Goal: Participate in discussion: Engage in conversation with other users on a specific topic

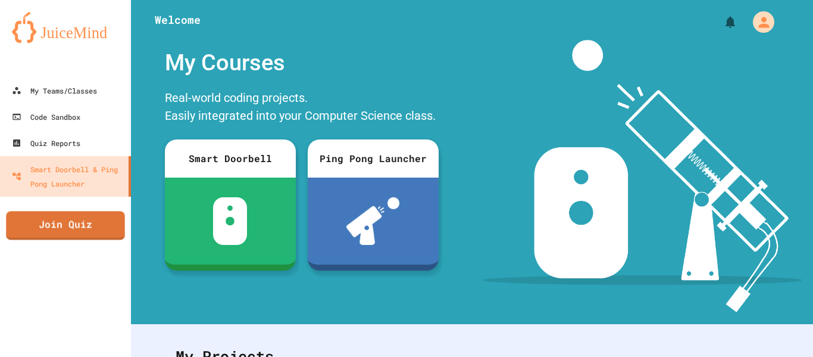
click at [70, 226] on link "Join Quiz" at bounding box center [65, 225] width 118 height 29
click at [63, 85] on div "My Teams/Classes" at bounding box center [54, 90] width 88 height 15
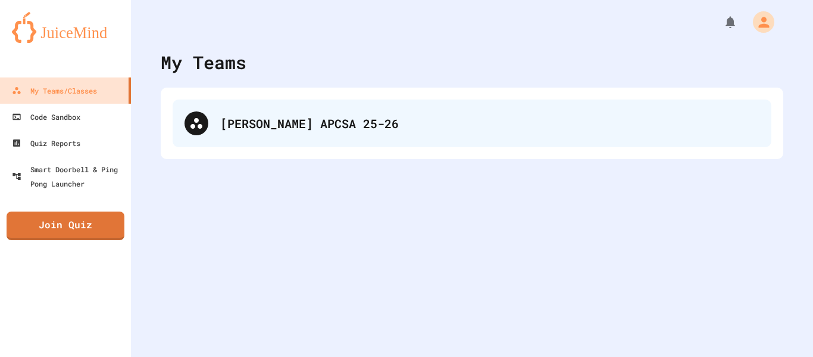
click at [181, 136] on div "[PERSON_NAME] APCSA 25-26" at bounding box center [472, 123] width 599 height 48
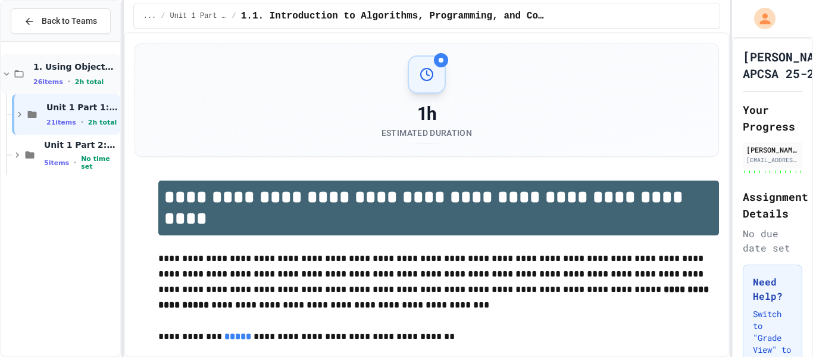
click at [9, 76] on icon at bounding box center [6, 73] width 11 height 11
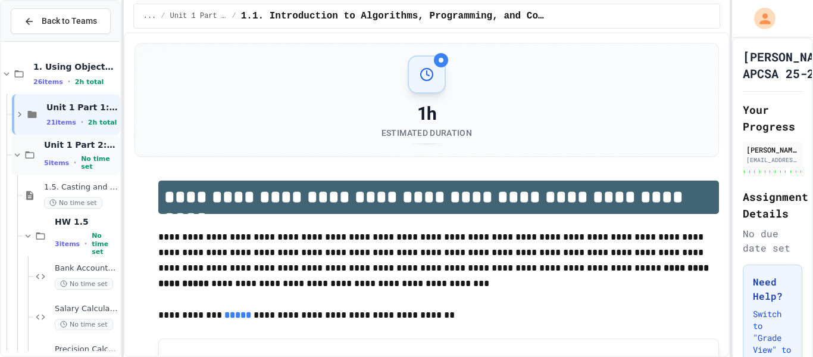
scroll to position [74, 0]
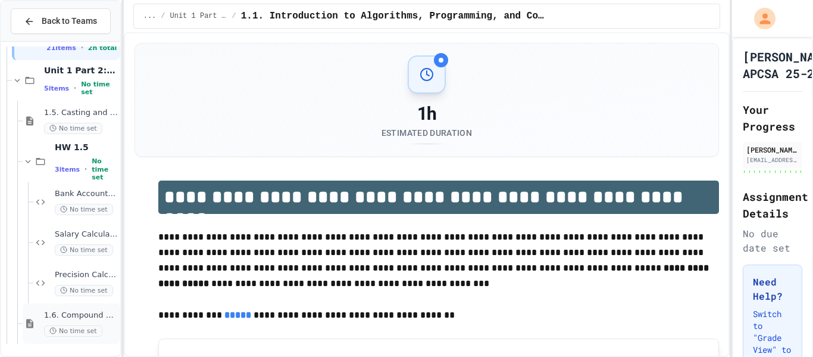
click at [42, 316] on div "1.6. Compound Assignment Operators No time set" at bounding box center [72, 323] width 98 height 40
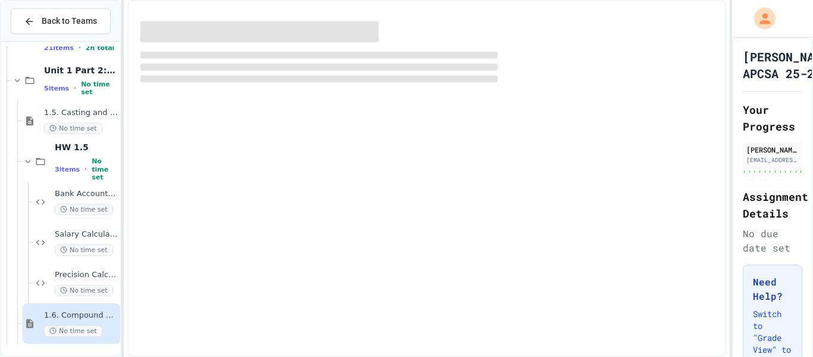
scroll to position [60, 0]
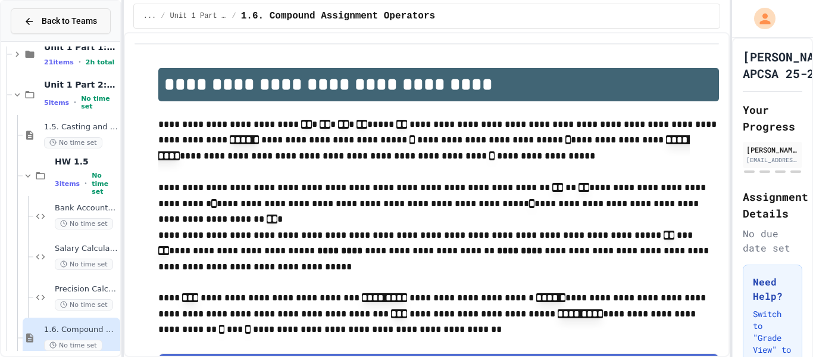
click at [23, 15] on button "Back to Teams" at bounding box center [61, 21] width 100 height 26
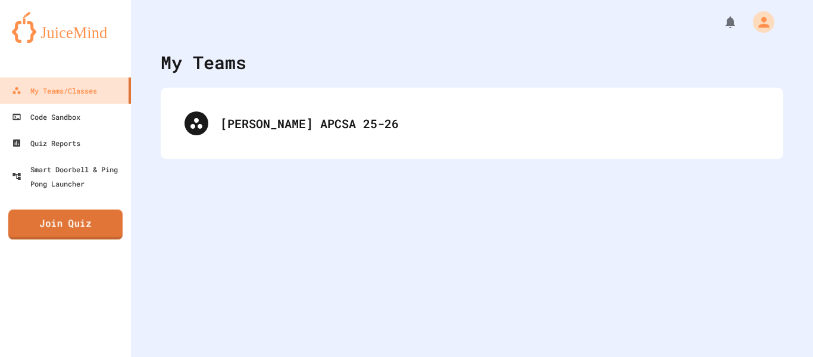
click at [74, 221] on link "Join Quiz" at bounding box center [65, 225] width 114 height 30
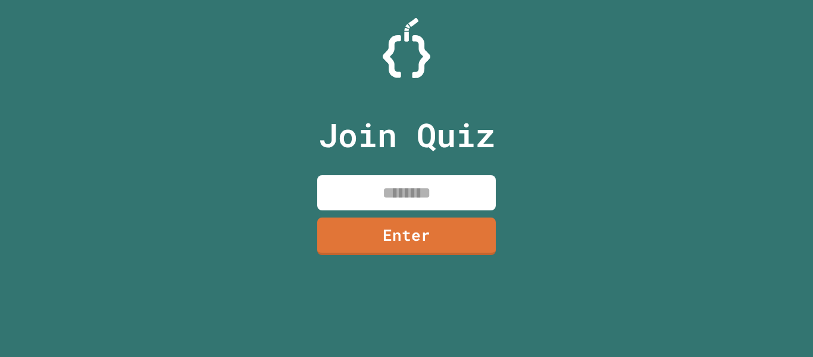
click at [460, 186] on input at bounding box center [406, 192] width 179 height 35
type input "********"
click at [481, 239] on link "Enter" at bounding box center [406, 235] width 180 height 38
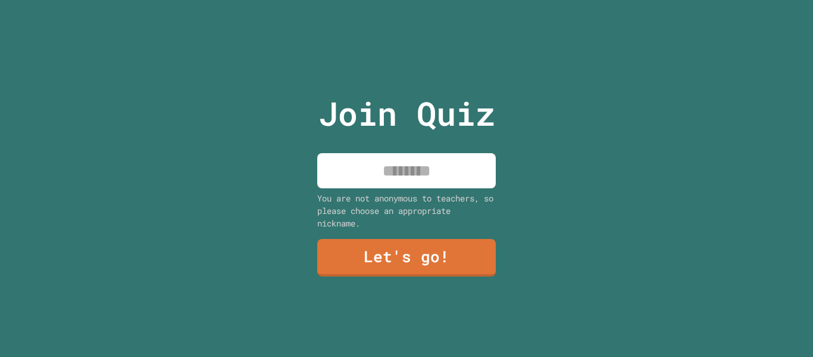
click at [435, 191] on div "Join Quiz You are not anonymous to teachers, so please choose an appropriate ni…" at bounding box center [407, 178] width 201 height 357
click at [426, 184] on input at bounding box center [406, 170] width 179 height 35
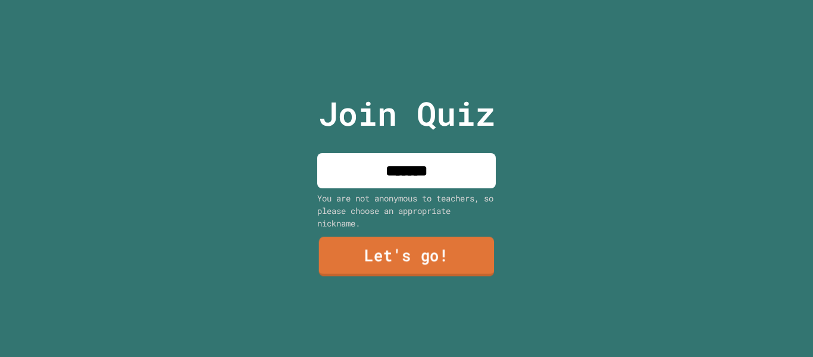
type input "*******"
click at [415, 260] on link "Let's go!" at bounding box center [407, 256] width 176 height 39
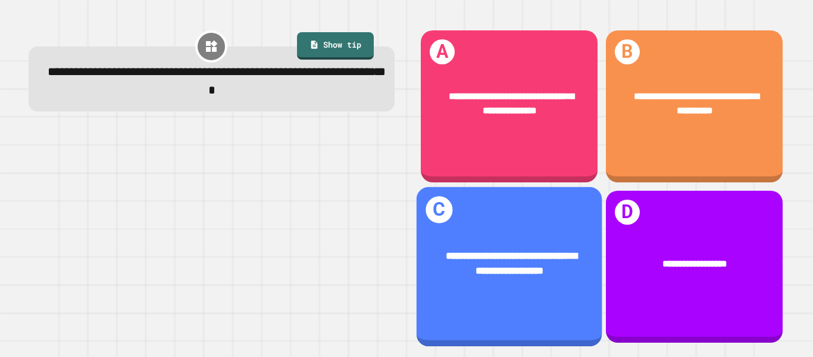
click at [554, 263] on div "**********" at bounding box center [509, 263] width 145 height 30
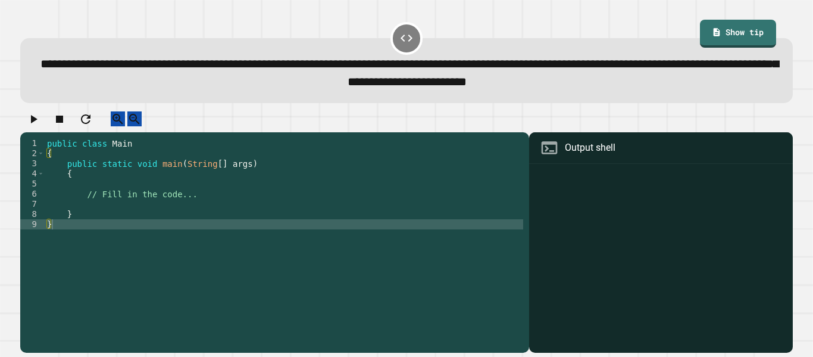
click at [198, 206] on div "public class Main { public static void main ( String [ ] args ) { // Fill in th…" at bounding box center [284, 239] width 479 height 202
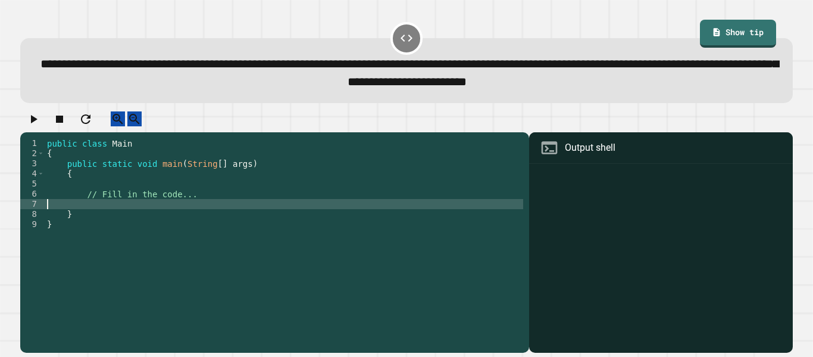
click at [192, 215] on div "public class Main { public static void main ( String [ ] args ) { // Fill in th…" at bounding box center [284, 239] width 479 height 202
type textarea "*"
type textarea "**********"
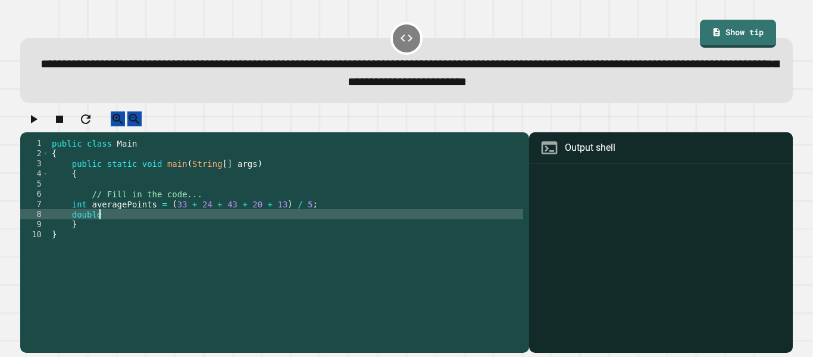
scroll to position [0, 5]
type textarea "*"
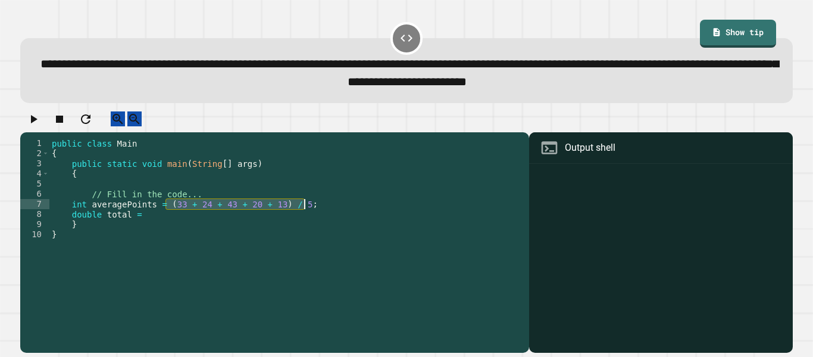
drag, startPoint x: 166, startPoint y: 216, endPoint x: 306, endPoint y: 214, distance: 139.9
click at [306, 214] on div "public class Main { public static void main ( String [ ] args ) { // Fill in th…" at bounding box center [286, 239] width 474 height 202
click at [185, 226] on div "public class Main { public static void main ( String [ ] args ) { // Fill in th…" at bounding box center [286, 239] width 474 height 202
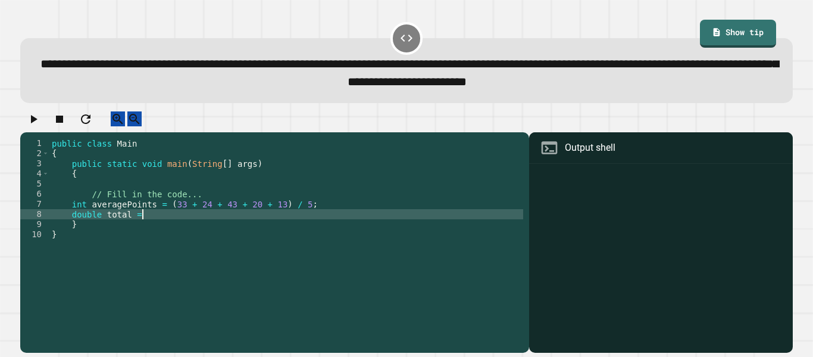
paste textarea "**********"
type textarea "**********"
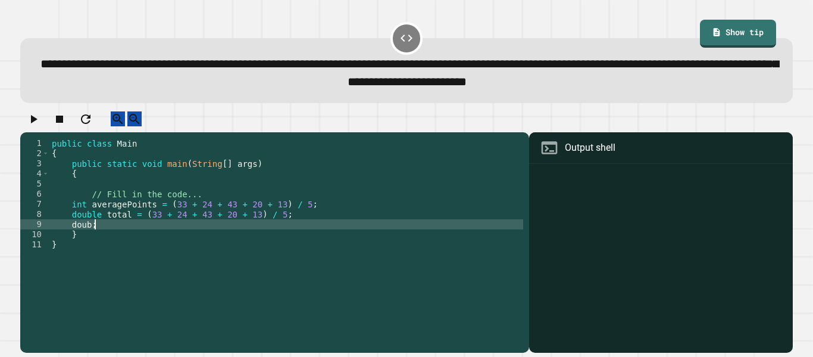
scroll to position [0, 4]
type textarea "*"
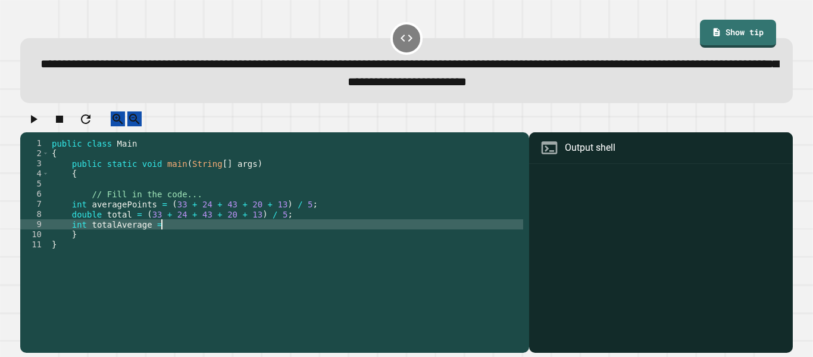
paste textarea "**********"
click at [162, 231] on div "public class Main { public static void main ( String [ ] args ) { // Fill in th…" at bounding box center [286, 239] width 474 height 202
click at [30, 126] on icon "button" at bounding box center [33, 119] width 14 height 14
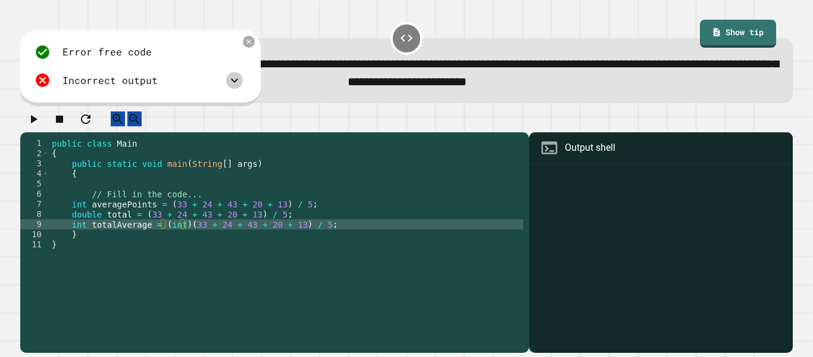
click at [240, 76] on icon at bounding box center [234, 80] width 14 height 14
click at [235, 84] on icon at bounding box center [234, 80] width 14 height 14
click at [201, 83] on div "Incorrect output" at bounding box center [139, 80] width 208 height 16
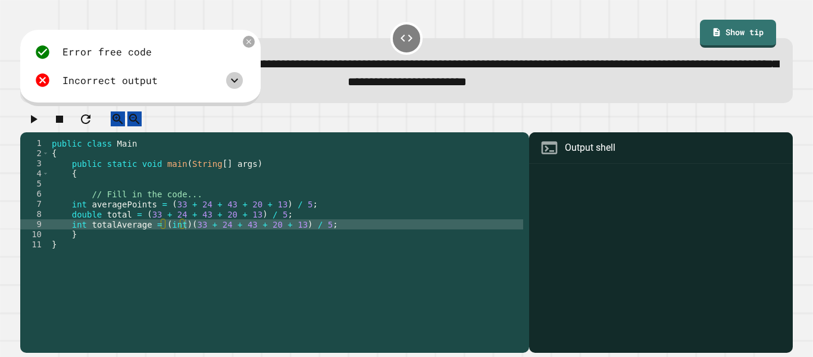
click at [241, 80] on icon at bounding box center [234, 80] width 14 height 14
click at [241, 82] on icon at bounding box center [234, 80] width 14 height 14
click at [143, 223] on div "public class Main { public static void main ( String [ ] args ) { // Fill in th…" at bounding box center [286, 239] width 474 height 202
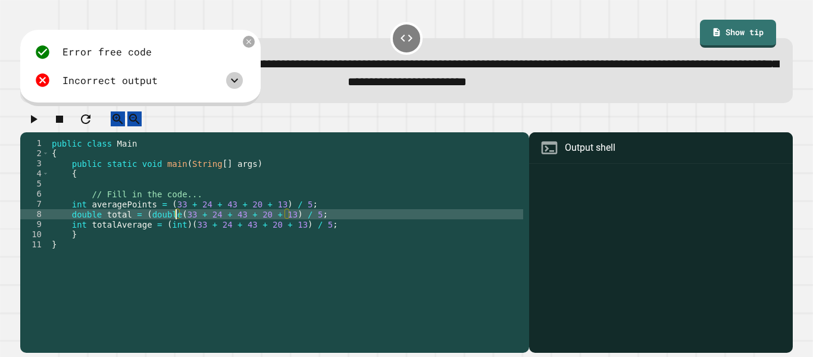
scroll to position [0, 17]
click at [37, 123] on icon "button" at bounding box center [34, 119] width 7 height 8
click at [554, 157] on icon at bounding box center [549, 147] width 19 height 19
click at [463, 132] on div at bounding box center [406, 121] width 773 height 21
click at [235, 80] on icon at bounding box center [234, 80] width 14 height 14
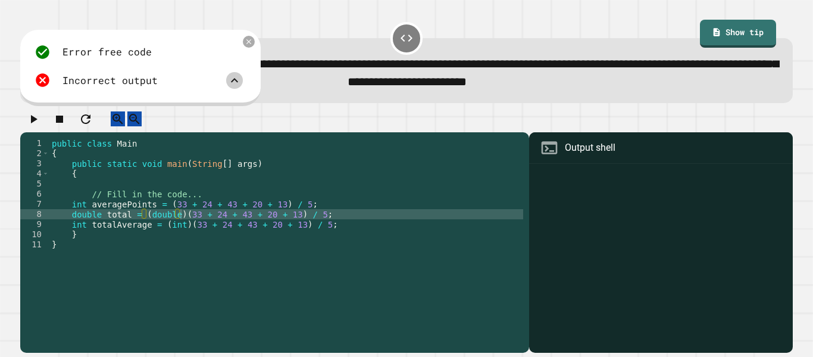
click at [235, 80] on icon at bounding box center [234, 80] width 14 height 14
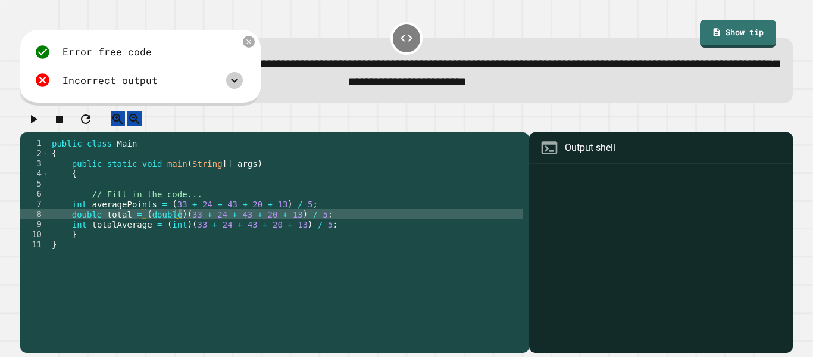
click at [235, 80] on icon at bounding box center [234, 80] width 14 height 14
click at [362, 233] on div "public class Main { public static void main ( String [ ] args ) { // Fill in th…" at bounding box center [286, 239] width 474 height 202
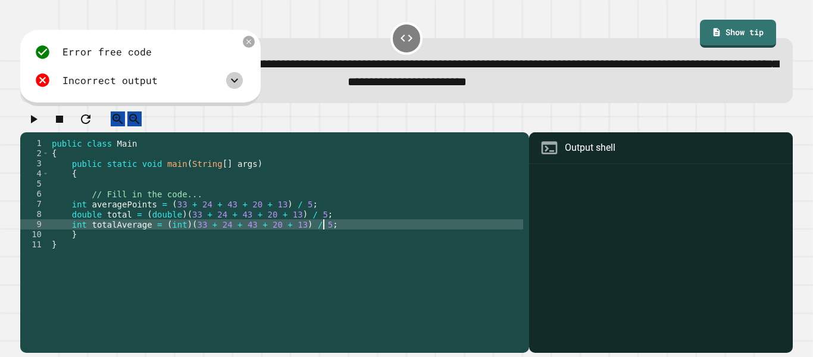
type textarea "**********"
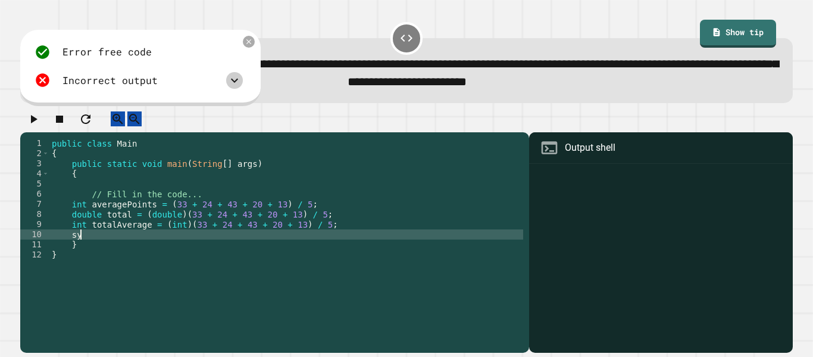
type textarea "*"
type textarea "**********"
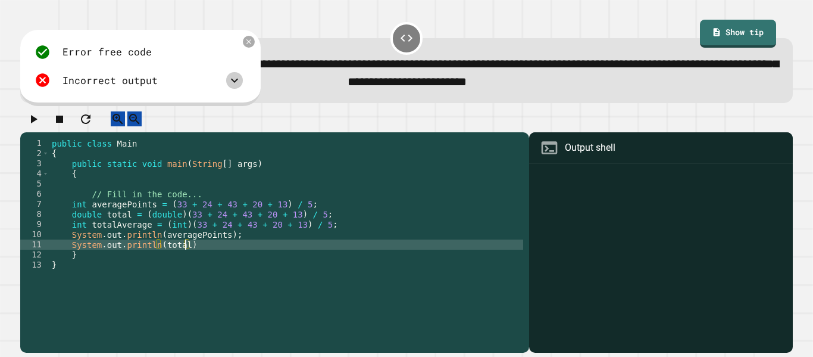
scroll to position [0, 16]
type textarea "**********"
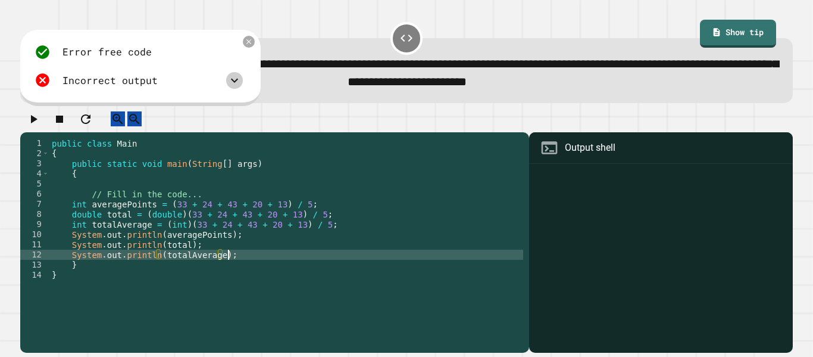
scroll to position [0, 21]
click at [37, 117] on icon "button" at bounding box center [33, 119] width 14 height 14
click at [238, 85] on icon at bounding box center [234, 80] width 14 height 14
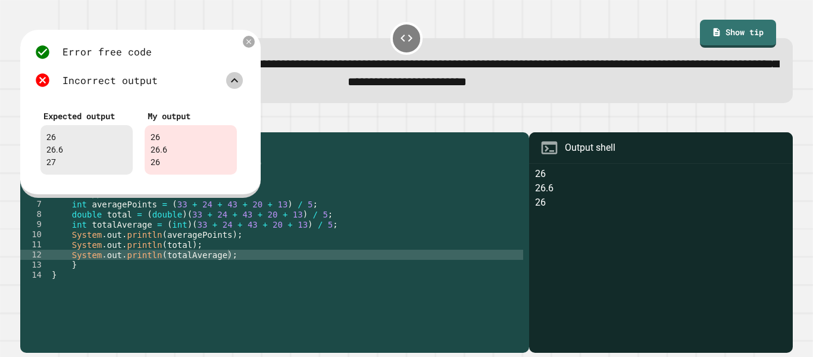
click at [181, 235] on div "public class Main { public static void main ( String [ ] args ) { // Fill in th…" at bounding box center [286, 239] width 474 height 202
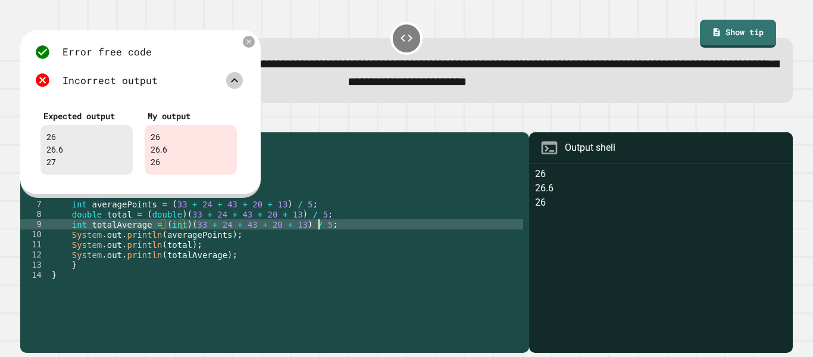
click at [320, 234] on div "public class Main { public static void main ( String [ ] args ) { // Fill in th…" at bounding box center [286, 239] width 474 height 202
click at [186, 233] on div "public class Main { public static void main ( String [ ] args ) { // Fill in th…" at bounding box center [286, 239] width 474 height 202
click at [327, 237] on div "public class Main { public static void main ( String [ ] args ) { // Fill in th…" at bounding box center [286, 239] width 474 height 202
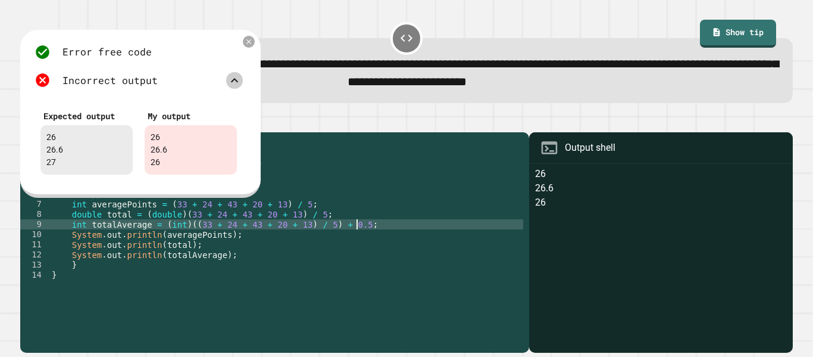
scroll to position [0, 38]
click at [243, 51] on div "Error free code 26 26.6 26 Incorrect output Expected output 26 26.6 27 My outpu…" at bounding box center [139, 112] width 220 height 148
click at [249, 41] on icon at bounding box center [249, 42] width 10 height 10
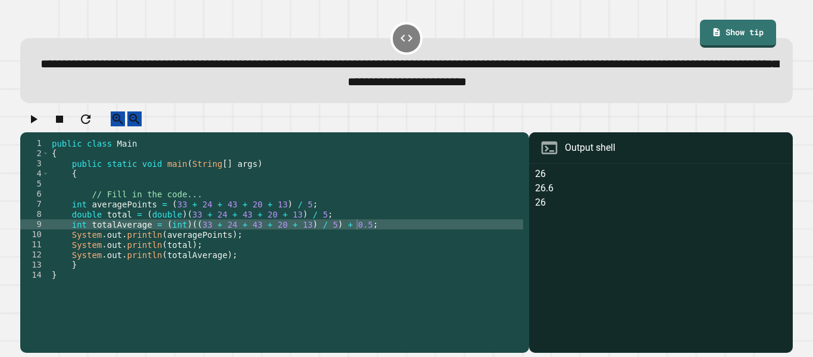
click at [40, 123] on icon "button" at bounding box center [33, 119] width 14 height 14
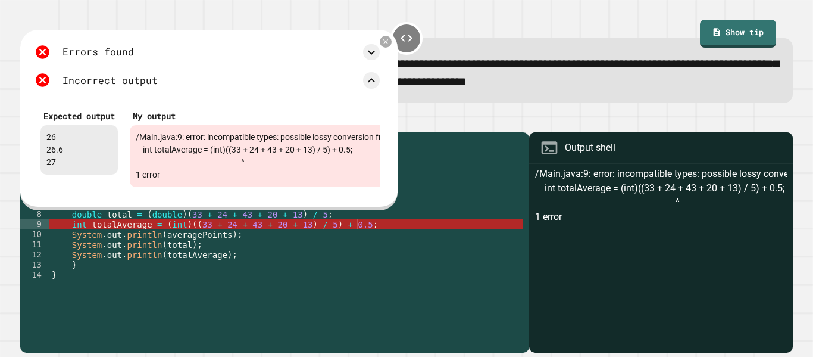
click at [358, 237] on div "public class Main { public static void main ( String [ ] args ) { // Fill in th…" at bounding box center [286, 239] width 474 height 202
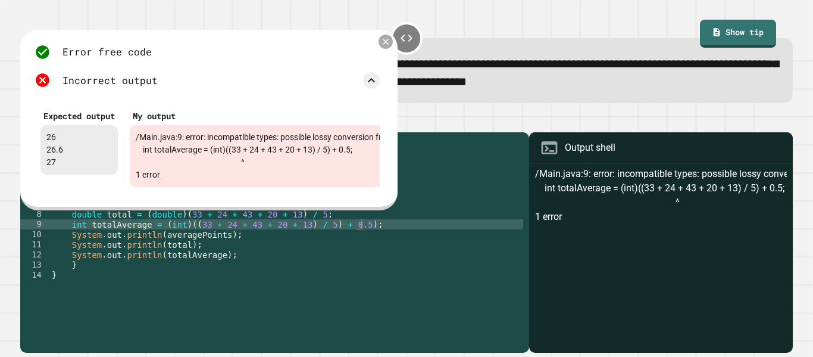
click at [389, 43] on icon at bounding box center [386, 42] width 10 height 10
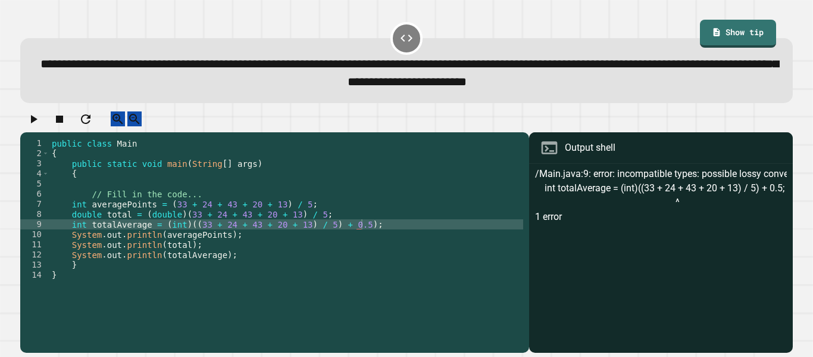
click at [40, 121] on icon "button" at bounding box center [33, 119] width 14 height 14
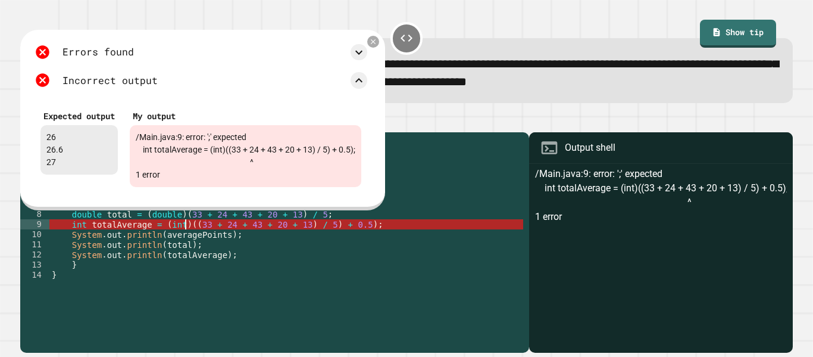
click at [188, 236] on div "public class Main { public static void main ( String [ ] args ) { // Fill in th…" at bounding box center [286, 239] width 474 height 202
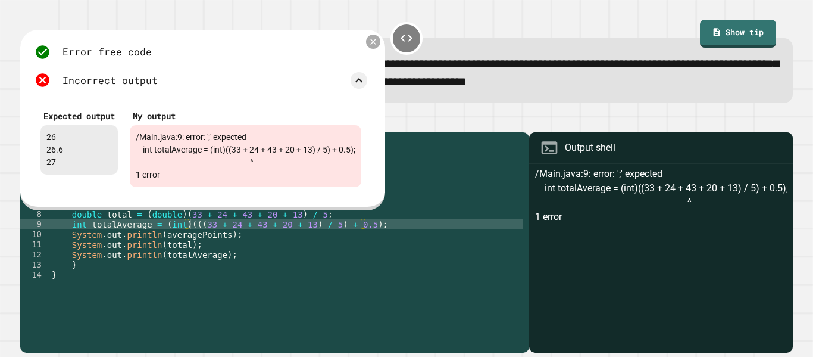
click at [373, 43] on icon at bounding box center [374, 42] width 10 height 10
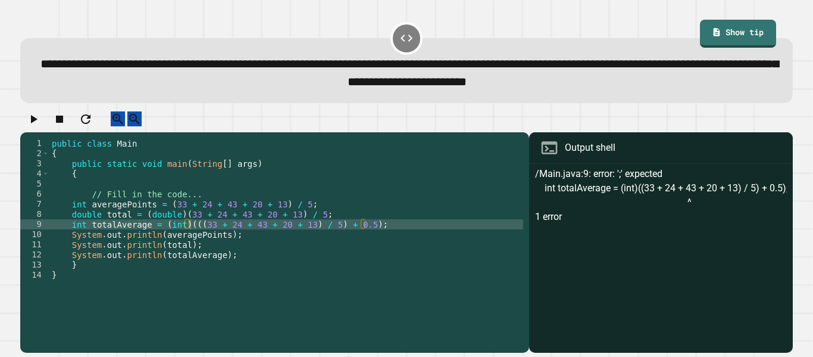
click at [37, 123] on icon "button" at bounding box center [34, 119] width 7 height 8
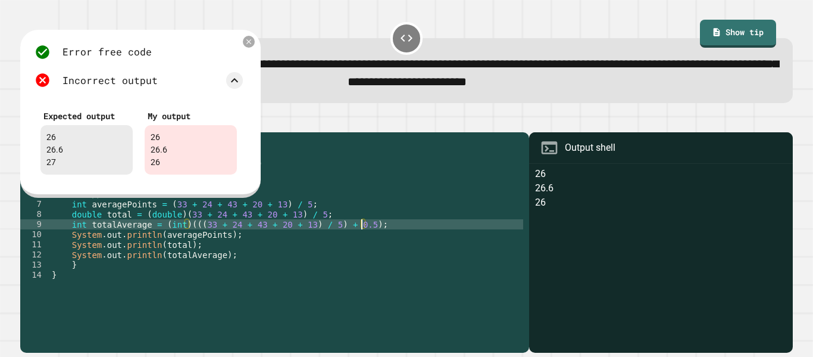
click at [364, 235] on div "public class Main { public static void main ( String [ ] args ) { // Fill in th…" at bounding box center [286, 239] width 474 height 202
click at [250, 50] on div "Error free code 26 26.6 26 Incorrect output Expected output 26 26.6 27 My outpu…" at bounding box center [140, 114] width 241 height 168
click at [247, 45] on icon at bounding box center [249, 42] width 10 height 10
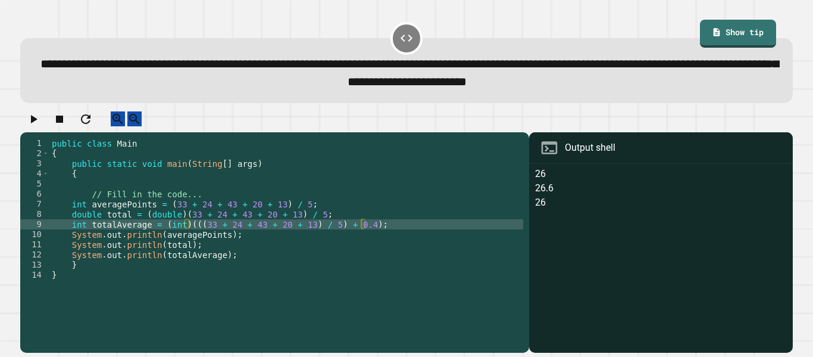
click at [30, 119] on button "button" at bounding box center [33, 118] width 14 height 15
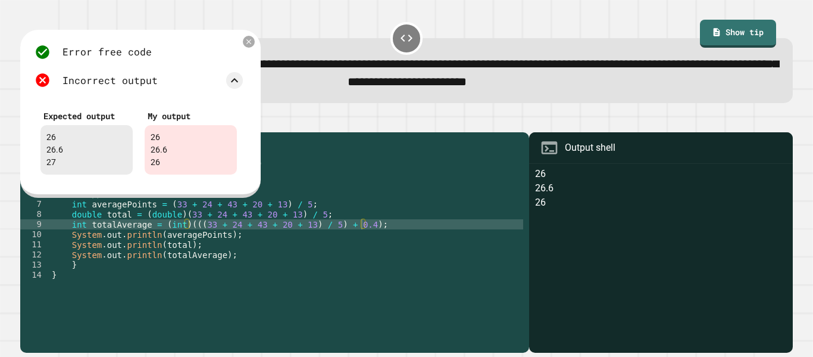
click at [362, 237] on div "public class Main { public static void main ( String [ ] args ) { // Fill in th…" at bounding box center [286, 239] width 474 height 202
click at [88, 238] on div "public class Main { public static void main ( String [ ] args ) { // Fill in th…" at bounding box center [286, 239] width 474 height 202
click at [243, 46] on div at bounding box center [249, 42] width 12 height 12
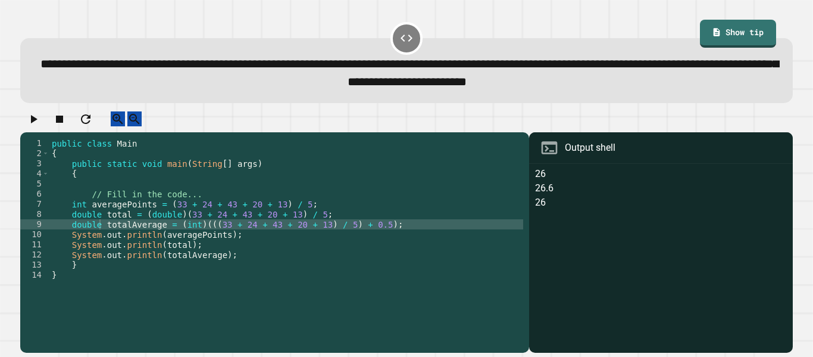
click at [35, 123] on icon "button" at bounding box center [33, 119] width 14 height 14
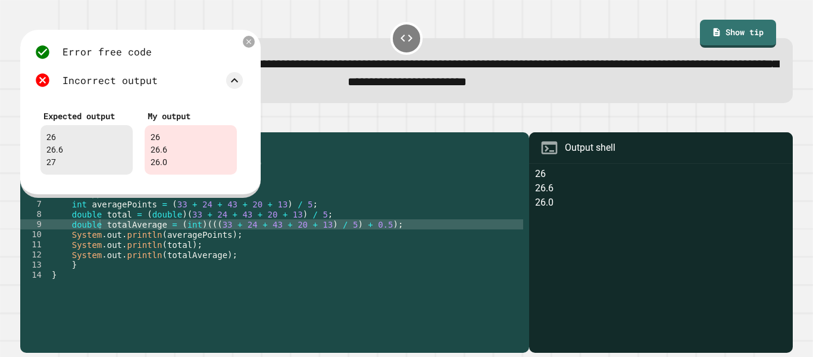
click at [102, 234] on div "public class Main { public static void main ( String [ ] args ) { // Fill in th…" at bounding box center [286, 239] width 474 height 202
type textarea "**********"
click at [241, 45] on div "Error free code" at bounding box center [139, 52] width 208 height 16
click at [247, 46] on icon at bounding box center [249, 42] width 8 height 8
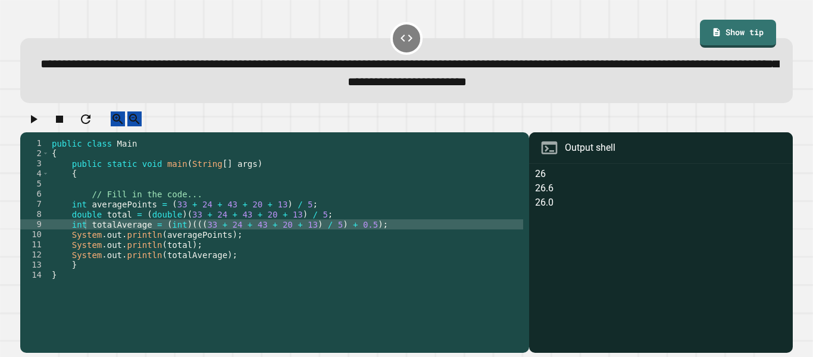
click at [32, 126] on icon "button" at bounding box center [33, 119] width 14 height 14
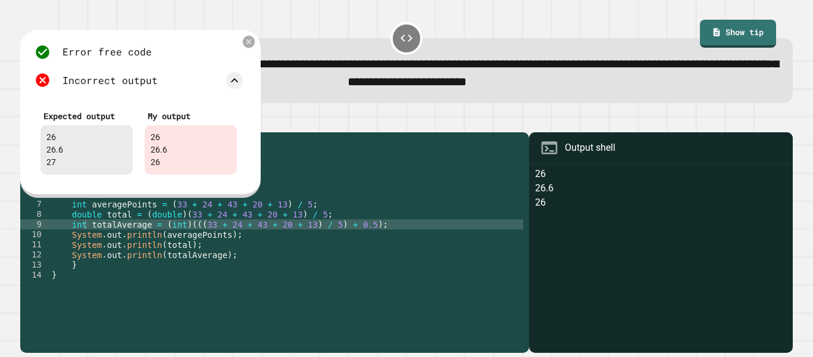
click at [239, 38] on div "Error free code 26 26.6 26 Incorrect output Expected output 26 26.6 27 My outpu…" at bounding box center [140, 114] width 241 height 168
click at [232, 74] on icon at bounding box center [234, 80] width 14 height 14
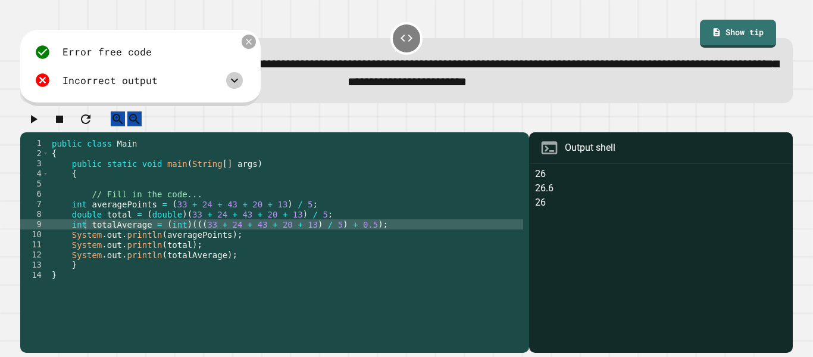
click at [251, 45] on icon at bounding box center [249, 42] width 6 height 6
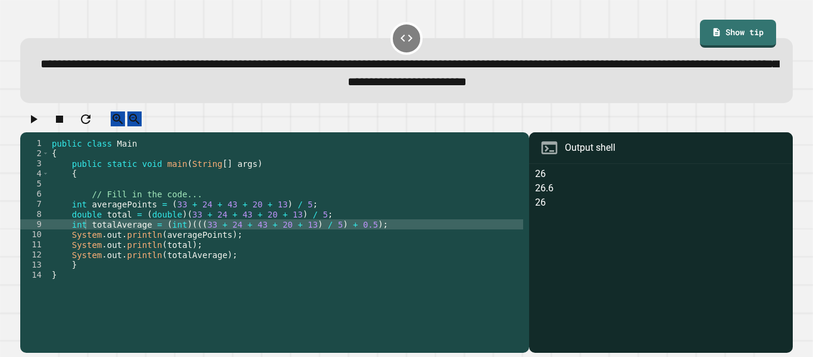
click at [51, 117] on div at bounding box center [406, 121] width 773 height 21
click at [40, 119] on icon "button" at bounding box center [33, 119] width 14 height 14
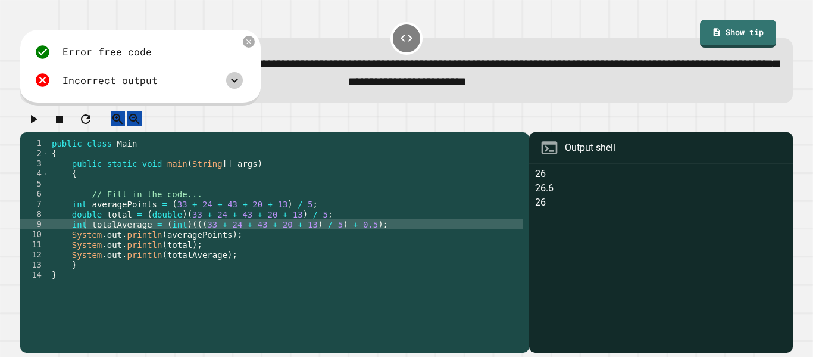
click at [239, 81] on icon at bounding box center [234, 80] width 14 height 14
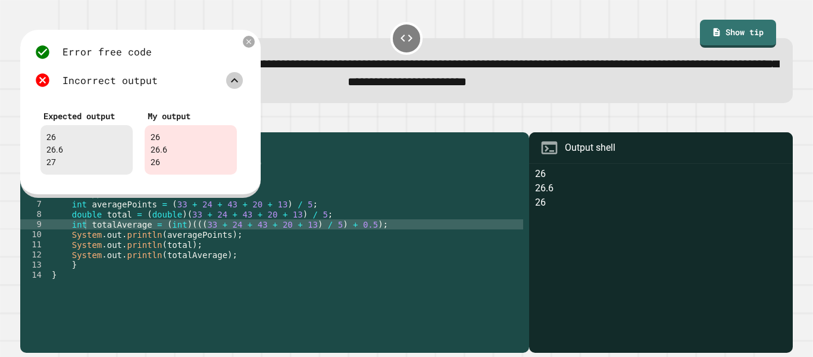
click at [238, 82] on icon at bounding box center [234, 80] width 14 height 14
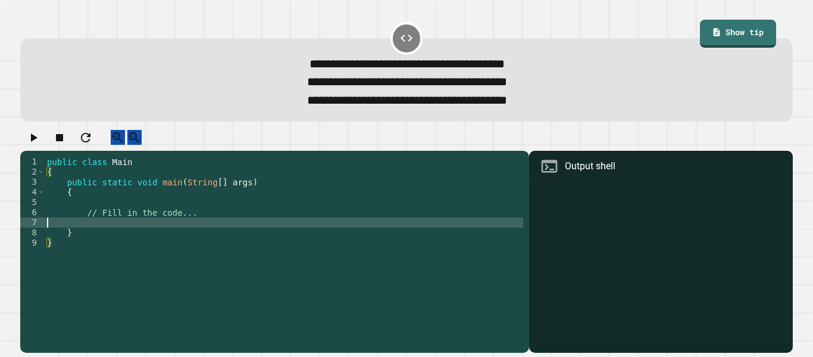
click at [180, 230] on div "public class Main { public static void main ( String [ ] args ) { // Fill in th…" at bounding box center [284, 253] width 479 height 192
type textarea "**********"
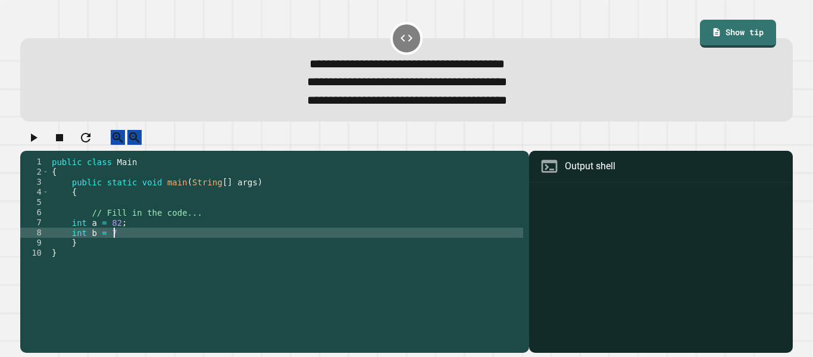
scroll to position [0, 8]
type textarea "**********"
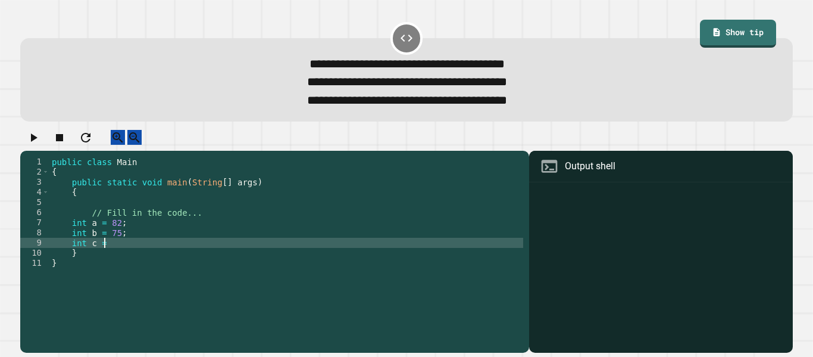
scroll to position [0, 7]
type textarea "**********"
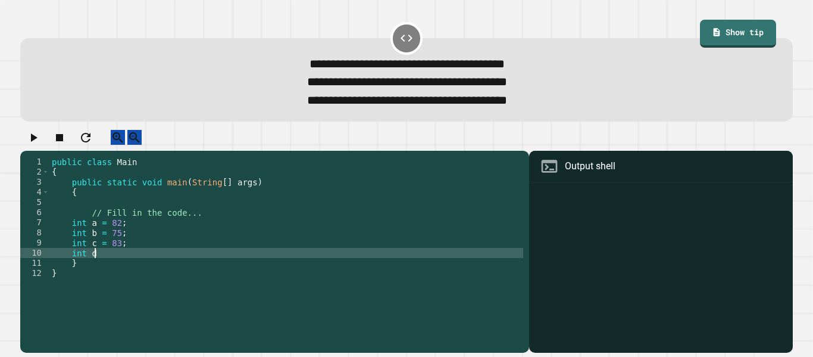
scroll to position [0, 5]
type textarea "**********"
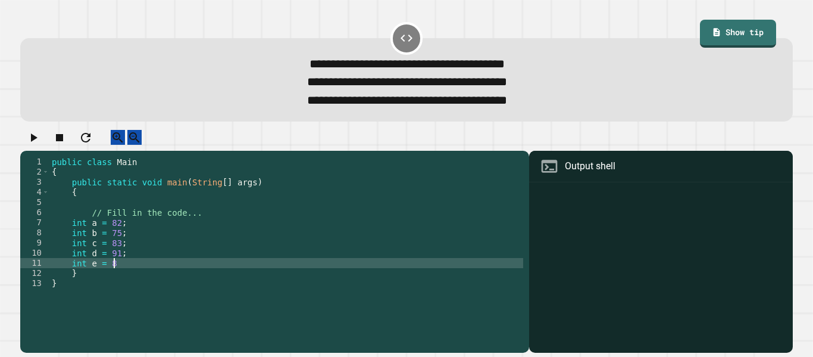
scroll to position [0, 8]
type textarea "**********"
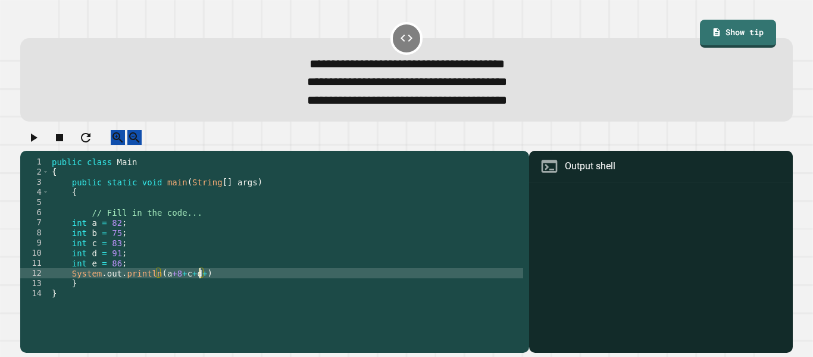
scroll to position [0, 19]
click at [174, 287] on div "public class Main { public static void main ( String [ ] args ) { // Fill in th…" at bounding box center [286, 253] width 474 height 192
click at [205, 285] on div "public class Main { public static void main ( String [ ] args ) { // Fill in th…" at bounding box center [286, 253] width 474 height 192
click at [211, 286] on div "public class Main { public static void main ( String [ ] args ) { // Fill in th…" at bounding box center [286, 253] width 474 height 192
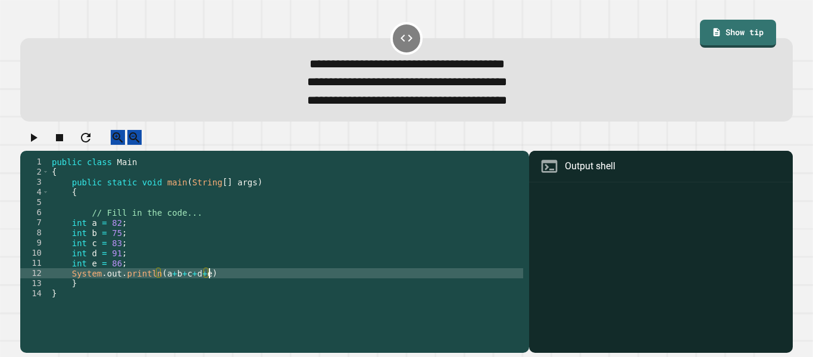
click at [206, 285] on div "public class Main { public static void main ( String [ ] args ) { // Fill in th…" at bounding box center [286, 253] width 474 height 192
click at [162, 288] on div "public class Main { public static void main ( String [ ] args ) { // Fill in th…" at bounding box center [286, 253] width 474 height 192
click at [217, 286] on div "public class Main { public static void main ( String [ ] args ) { // Fill in th…" at bounding box center [286, 253] width 474 height 192
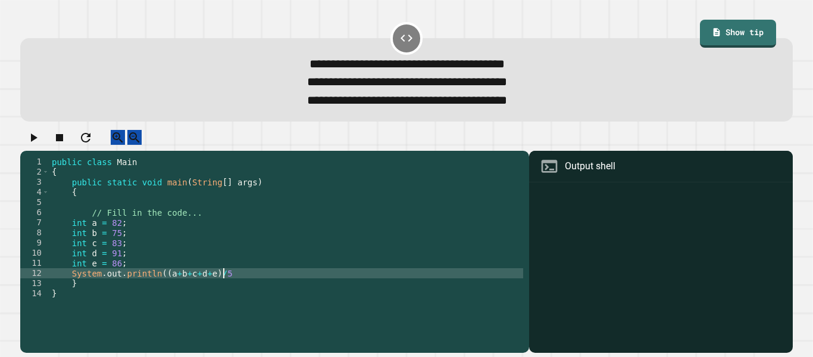
scroll to position [0, 21]
type textarea "**********"
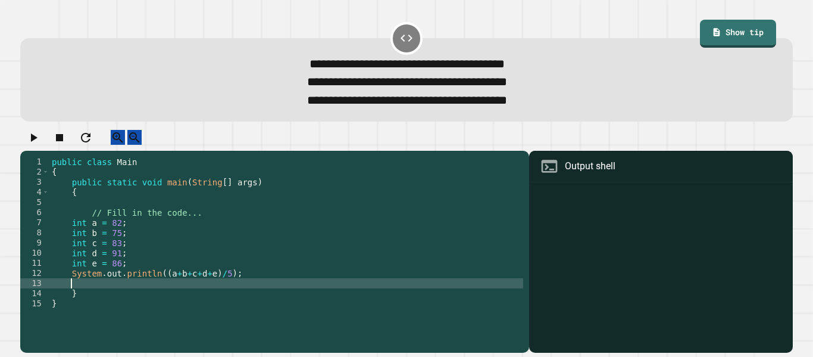
type textarea "*"
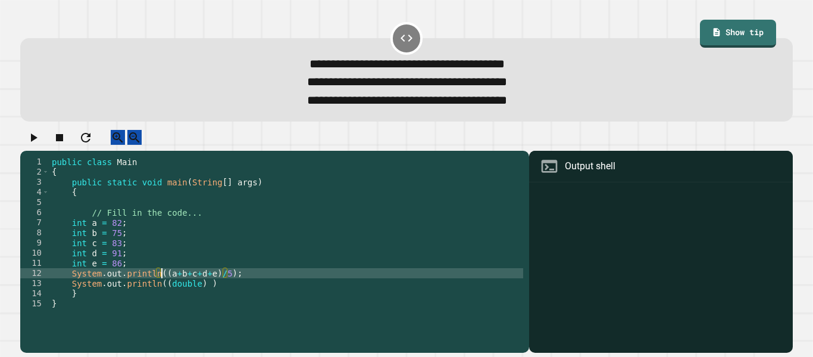
click at [161, 285] on div "public class Main { public static void main ( String [ ] args ) { // Fill in th…" at bounding box center [286, 253] width 474 height 192
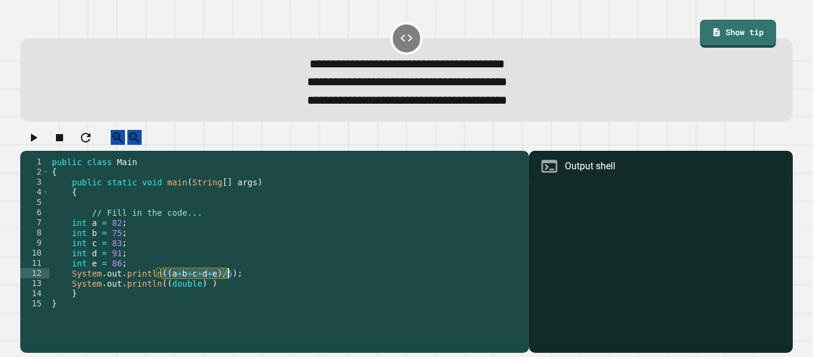
drag, startPoint x: 161, startPoint y: 285, endPoint x: 229, endPoint y: 287, distance: 67.3
click at [229, 287] on div "public class Main { public static void main ( String [ ] args ) { // Fill in th…" at bounding box center [286, 253] width 474 height 192
click at [201, 297] on div "public class Main { public static void main ( String [ ] args ) { // Fill in th…" at bounding box center [286, 253] width 474 height 192
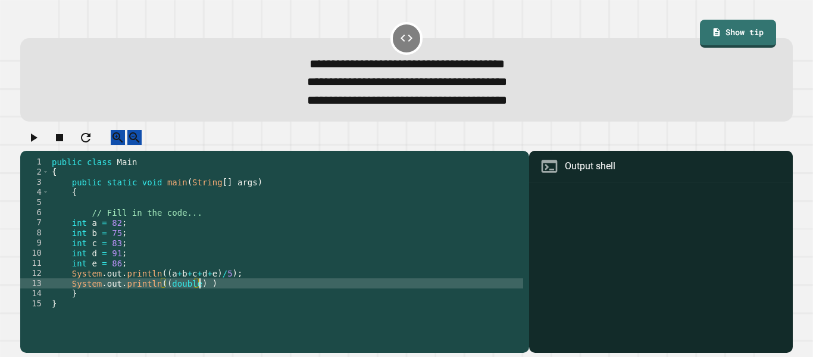
scroll to position [0, 19]
paste textarea "**********"
click at [276, 298] on div "public class Main { public static void main ( String [ ] args ) { // Fill in th…" at bounding box center [286, 253] width 474 height 192
click at [228, 285] on div "public class Main { public static void main ( String [ ] args ) { // Fill in th…" at bounding box center [286, 253] width 474 height 192
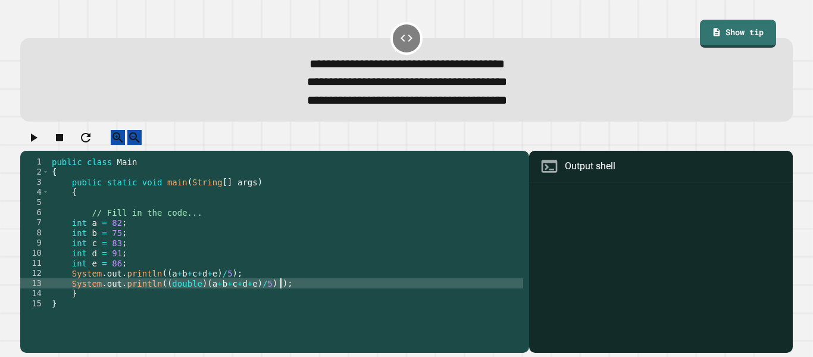
scroll to position [0, 22]
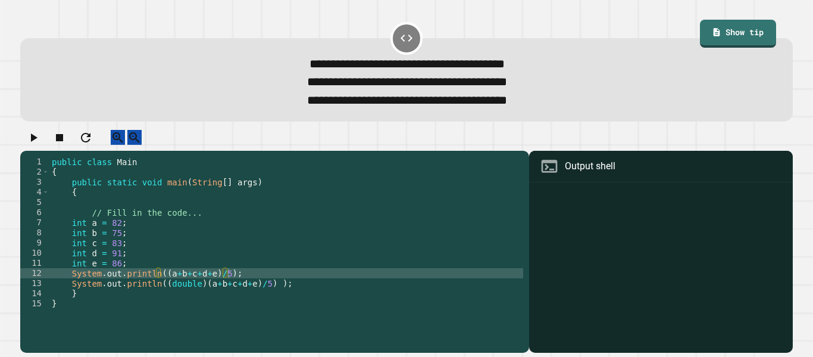
click at [33, 145] on icon "button" at bounding box center [33, 137] width 14 height 14
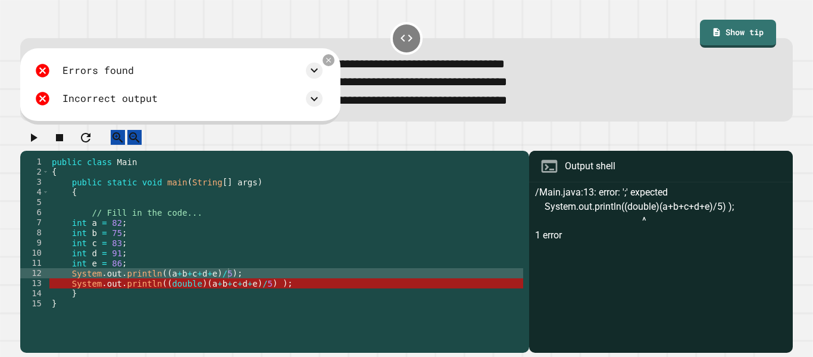
click at [274, 299] on div "public class Main { public static void main ( String [ ] args ) { // Fill in th…" at bounding box center [286, 253] width 474 height 192
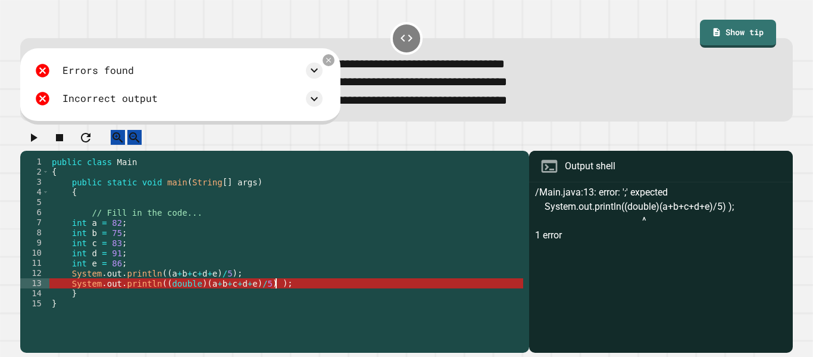
click at [270, 298] on div "public class Main { public static void main ( String [ ] args ) { // Fill in th…" at bounding box center [286, 253] width 474 height 192
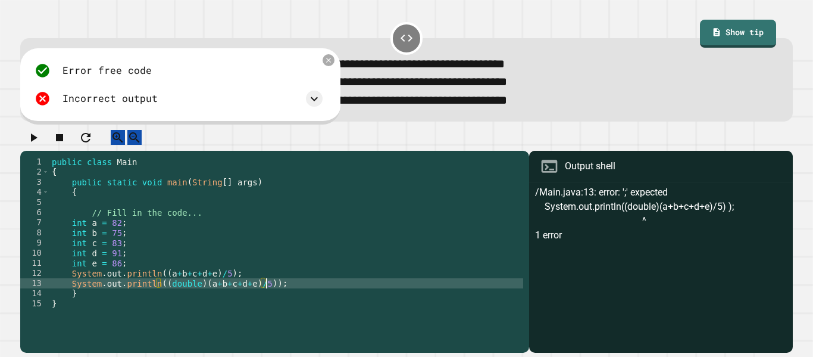
click at [30, 145] on button "button" at bounding box center [33, 137] width 14 height 15
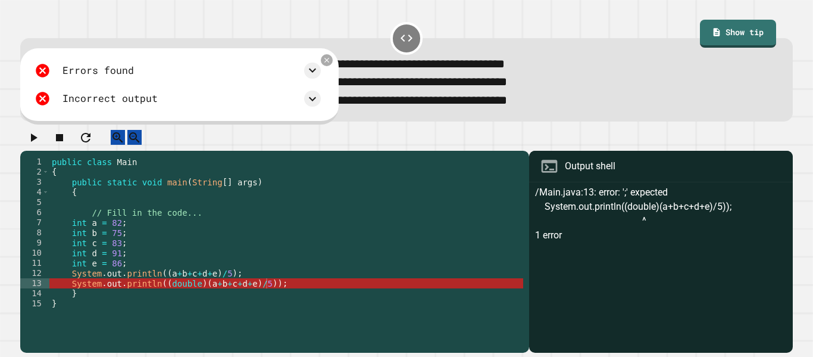
click at [201, 296] on div "public class Main { public static void main ( String [ ] args ) { // Fill in th…" at bounding box center [286, 253] width 474 height 192
click at [195, 295] on div "public class Main { public static void main ( String [ ] args ) { // Fill in th…" at bounding box center [286, 253] width 474 height 192
click at [199, 297] on div "public class Main { public static void main ( String [ ] args ) { // Fill in th…" at bounding box center [286, 253] width 474 height 192
click at [156, 287] on div "public class Main { public static void main ( String [ ] args ) { // Fill in th…" at bounding box center [286, 253] width 474 height 192
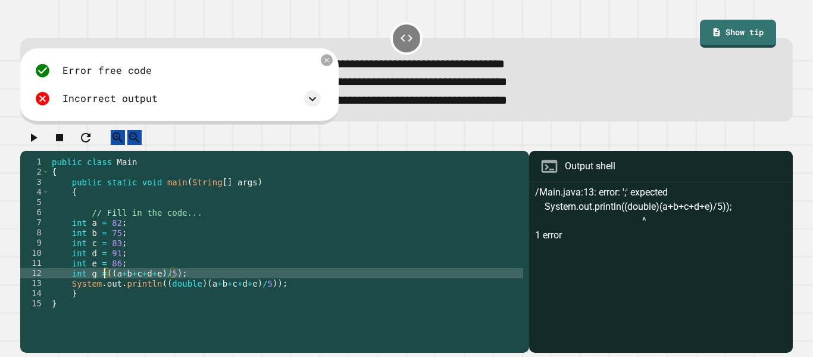
scroll to position [0, 8]
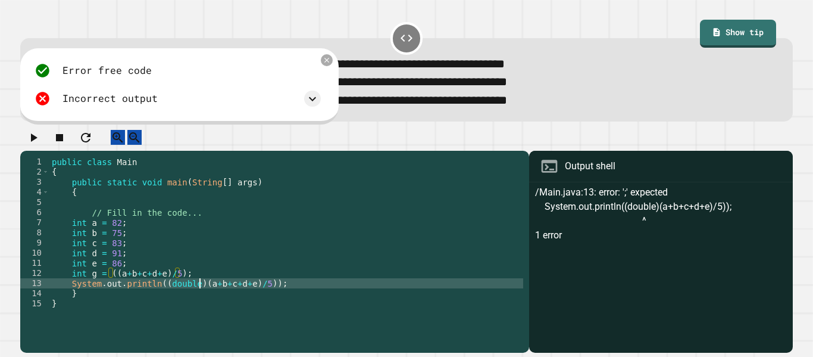
click at [199, 299] on div "public class Main { public static void main ( String [ ] args ) { // Fill in th…" at bounding box center [286, 253] width 474 height 192
click at [266, 297] on div "public class Main { public static void main ( String [ ] args ) { // Fill in th…" at bounding box center [286, 253] width 474 height 192
type textarea "**********"
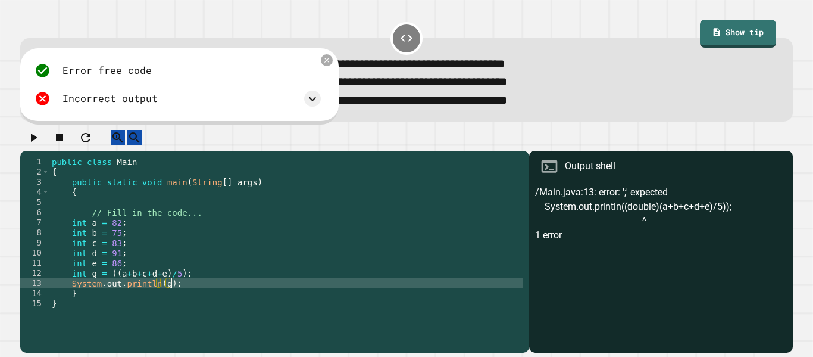
click at [181, 295] on div "public class Main { public static void main ( String [ ] args ) { // Fill in th…" at bounding box center [286, 253] width 474 height 192
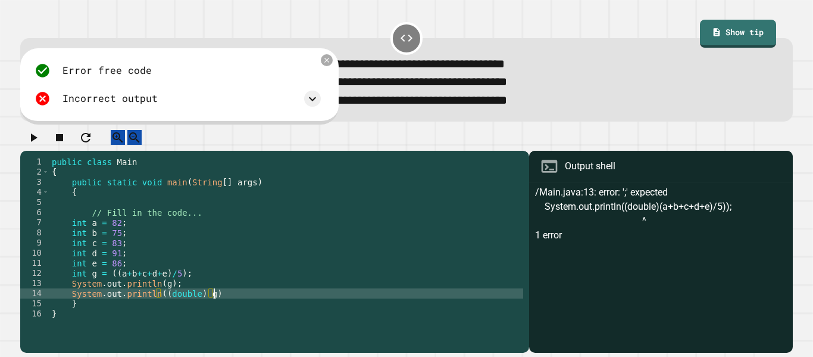
scroll to position [0, 21]
click at [40, 141] on icon "button" at bounding box center [33, 137] width 14 height 14
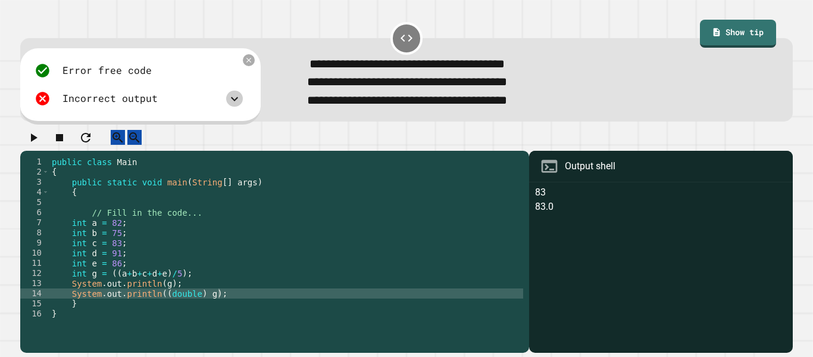
click at [229, 106] on icon at bounding box center [234, 99] width 14 height 14
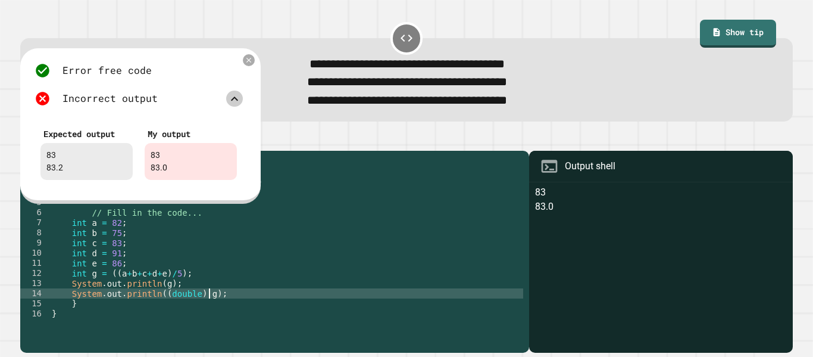
click at [211, 305] on div "public class Main { public static void main ( String [ ] args ) { // Fill in th…" at bounding box center [286, 253] width 474 height 192
click at [160, 302] on div "public class Main { public static void main ( String [ ] args ) { // Fill in th…" at bounding box center [286, 253] width 474 height 192
click at [201, 303] on div "public class Main { public static void main ( String [ ] args ) { // Fill in th…" at bounding box center [286, 253] width 474 height 192
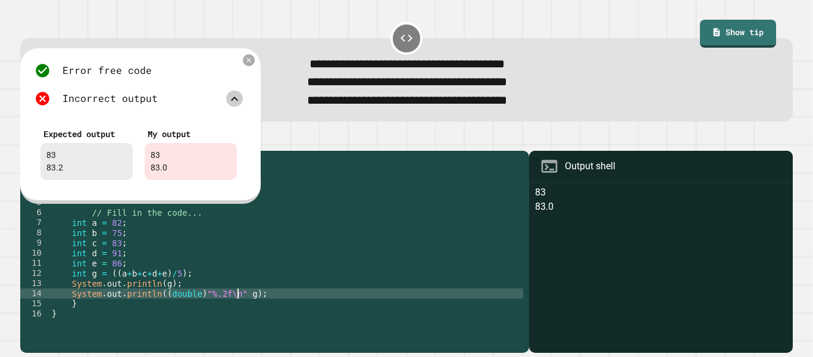
click at [198, 299] on div "public class Main { public static void main ( String [ ] args ) { // Fill in th…" at bounding box center [286, 253] width 474 height 192
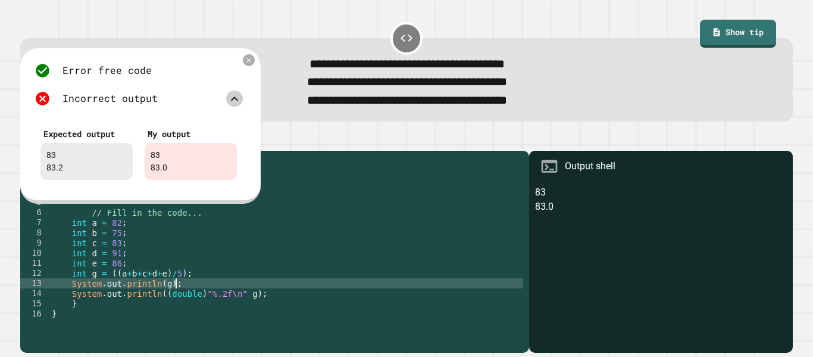
scroll to position [0, 15]
click at [198, 301] on div "public class Main { public static void main ( String [ ] args ) { // Fill in th…" at bounding box center [286, 253] width 474 height 192
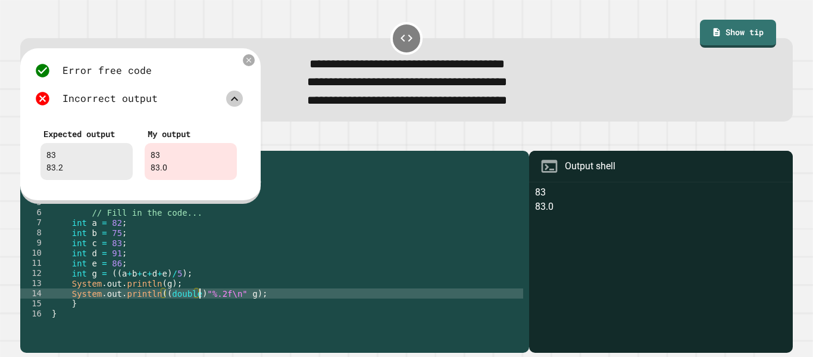
scroll to position [0, 20]
click at [238, 309] on div "public class Main { public static void main ( String [ ] args ) { // Fill in th…" at bounding box center [286, 253] width 474 height 192
click at [243, 65] on div "Error free code 83 83.0 Incorrect output Expected output 83 83.2 My output 83 8…" at bounding box center [139, 125] width 220 height 136
click at [245, 67] on div at bounding box center [248, 60] width 13 height 13
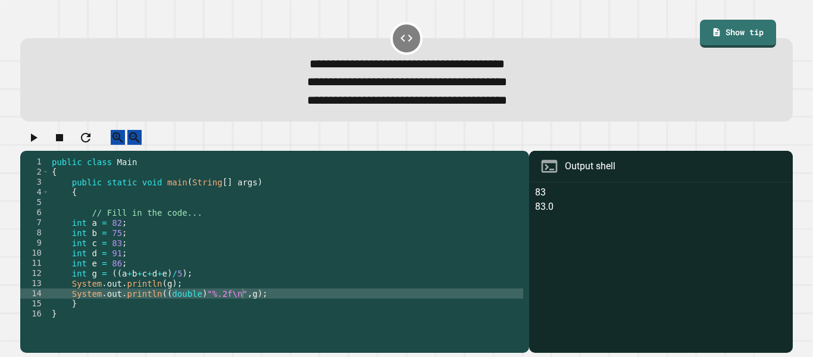
click at [38, 142] on icon "button" at bounding box center [34, 137] width 7 height 8
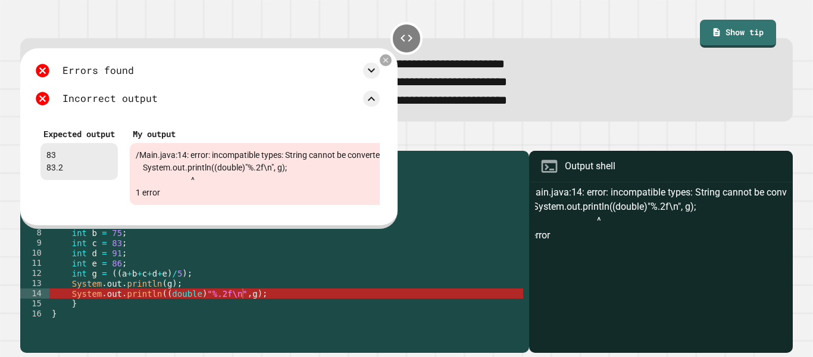
scroll to position [0, 0]
click at [241, 307] on div "public class Main { public static void main ( String [ ] args ) { // Fill in th…" at bounding box center [286, 253] width 474 height 192
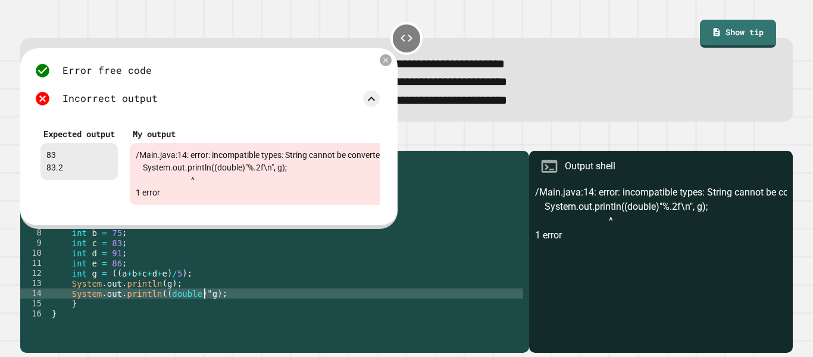
scroll to position [0, 20]
click at [153, 308] on div "public class Main { public static void main ( String [ ] args ) { // Fill in th…" at bounding box center [286, 253] width 474 height 192
click at [194, 306] on div "public class Main { public static void main ( String [ ] args ) { // Fill in th…" at bounding box center [286, 253] width 474 height 192
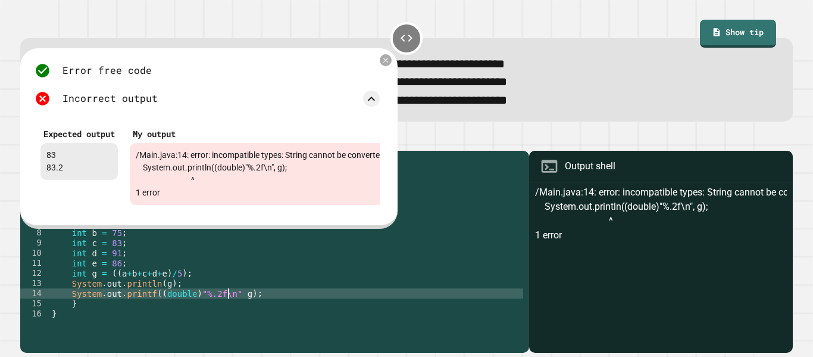
click at [195, 310] on div "public class Main { public static void main ( String [ ] args ) { // Fill in th…" at bounding box center [286, 253] width 474 height 192
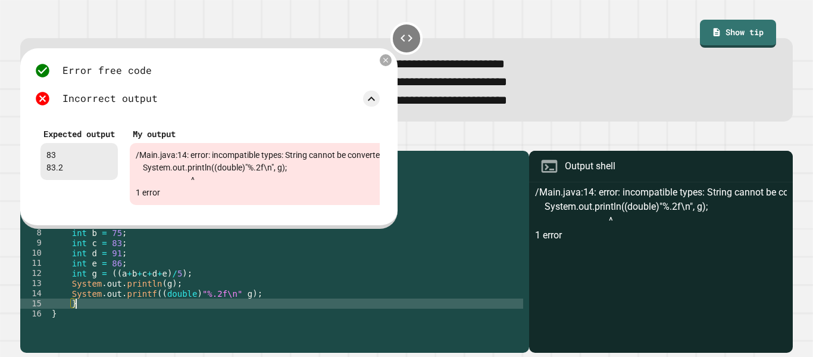
scroll to position [0, 2]
click at [193, 299] on div "public class Main { public static void main ( String [ ] args ) { // Fill in th…" at bounding box center [286, 253] width 474 height 192
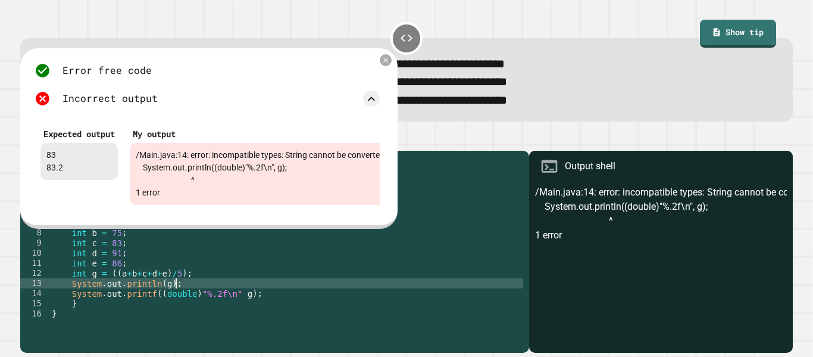
click at [194, 304] on div "public class Main { public static void main ( String [ ] args ) { // Fill in th…" at bounding box center [286, 253] width 474 height 192
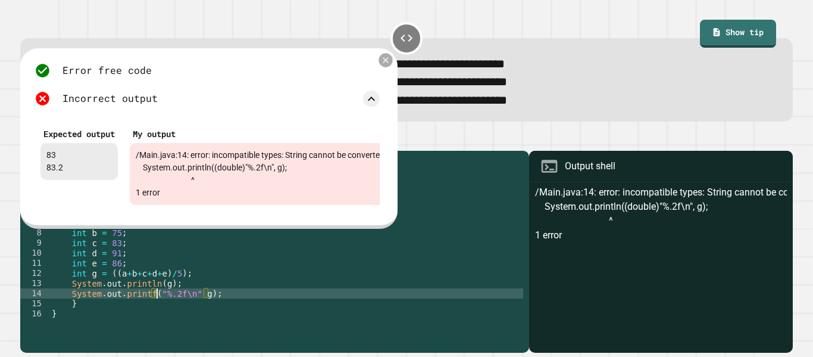
click at [382, 61] on icon at bounding box center [386, 60] width 10 height 10
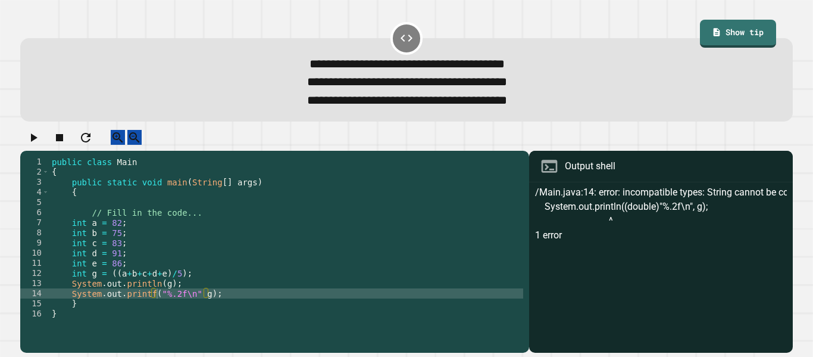
click at [35, 144] on icon "button" at bounding box center [33, 137] width 14 height 14
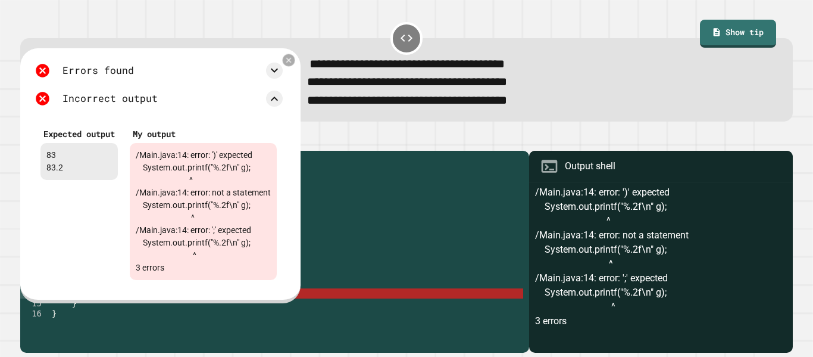
click at [291, 64] on icon at bounding box center [289, 60] width 8 height 8
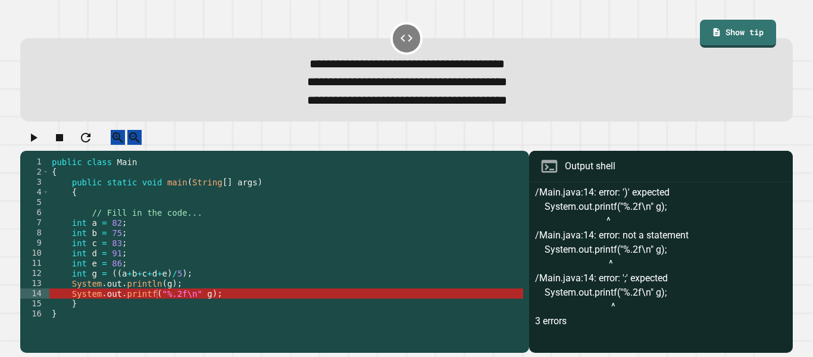
click at [191, 308] on div "public class Main { public static void main ( String [ ] args ) { // Fill in th…" at bounding box center [286, 253] width 474 height 192
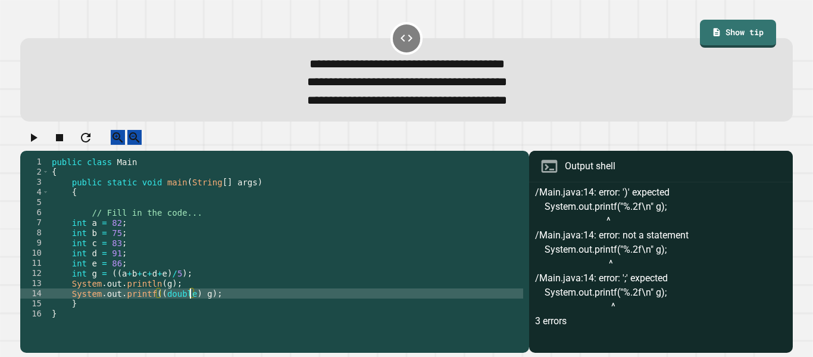
scroll to position [0, 18]
click at [36, 136] on icon "button" at bounding box center [33, 137] width 14 height 14
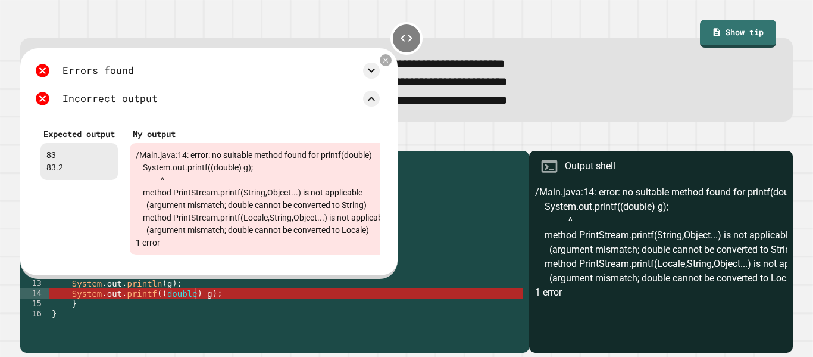
click at [151, 299] on div "public class Main { public static void main ( String [ ] args ) { // Fill in th…" at bounding box center [286, 253] width 474 height 192
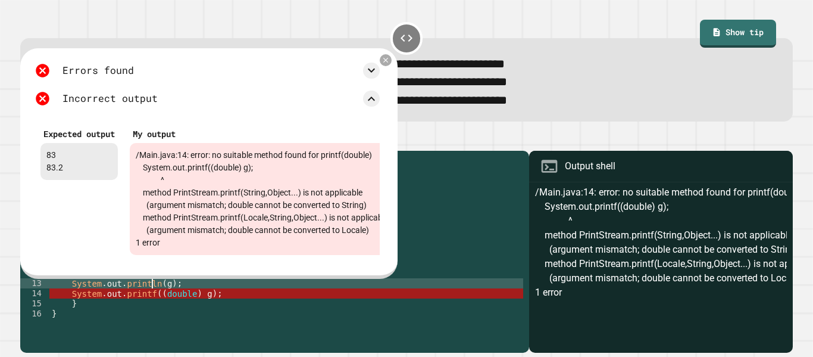
click at [152, 302] on div "public class Main { public static void main ( String [ ] args ) { // Fill in th…" at bounding box center [286, 253] width 474 height 192
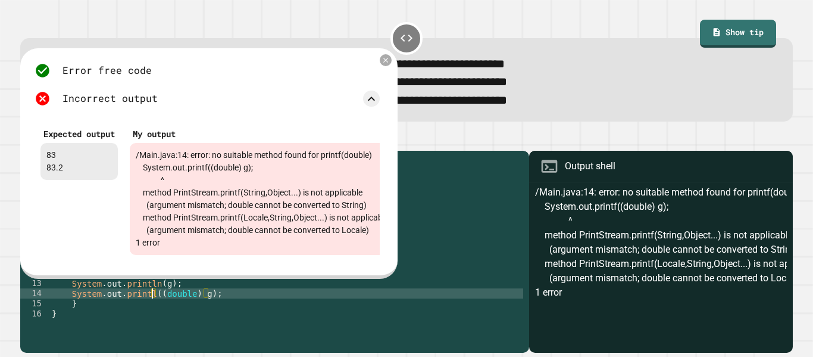
scroll to position [0, 14]
click at [385, 63] on icon at bounding box center [385, 59] width 5 height 5
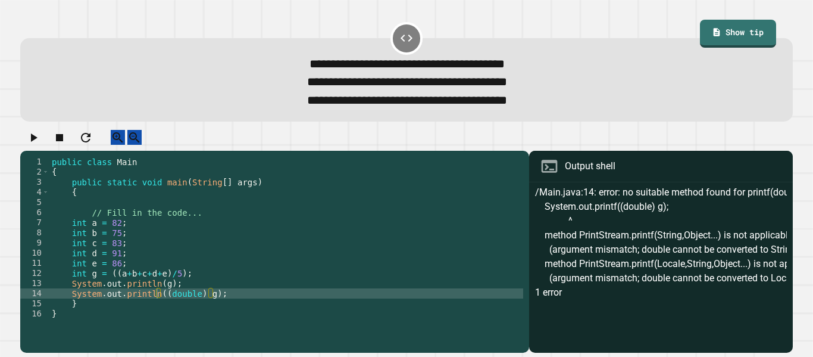
click at [48, 150] on div at bounding box center [406, 140] width 773 height 21
click at [39, 145] on icon "button" at bounding box center [33, 137] width 14 height 14
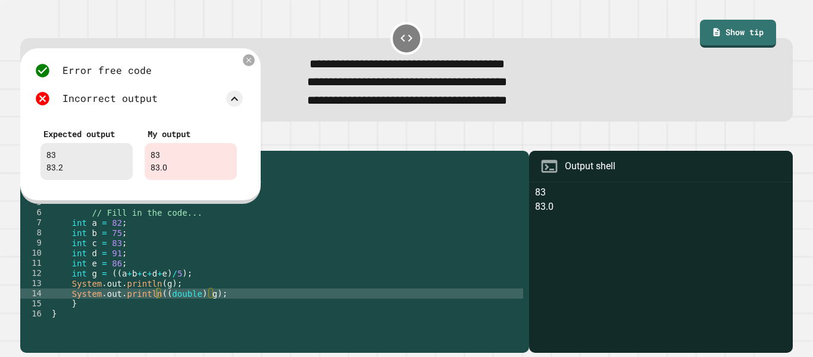
click at [114, 286] on div "public class Main { public static void main ( String [ ] args ) { // Fill in th…" at bounding box center [286, 253] width 474 height 192
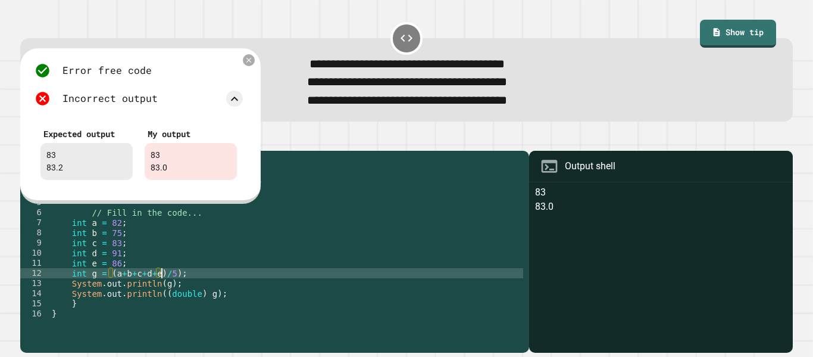
scroll to position [0, 15]
click at [179, 283] on div "public class Main { public static void main ( String [ ] args ) { // Fill in th…" at bounding box center [286, 253] width 474 height 192
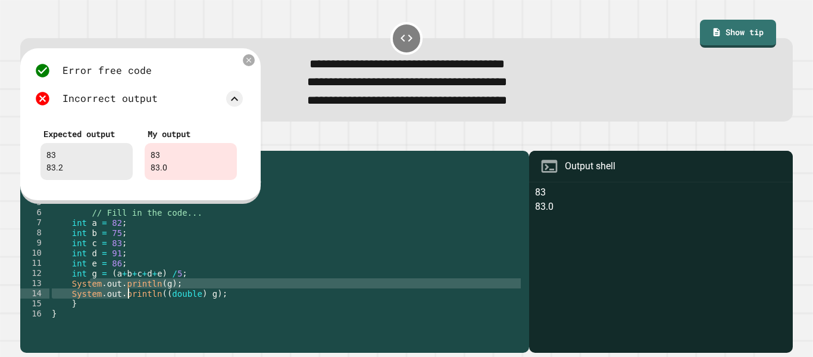
drag, startPoint x: 91, startPoint y: 297, endPoint x: 128, endPoint y: 304, distance: 37.6
click at [128, 304] on div "public class Main { public static void main ( String [ ] args ) { // Fill in th…" at bounding box center [286, 253] width 474 height 192
click at [164, 297] on div "public class Main { public static void main ( String [ ] args ) { // Fill in th…" at bounding box center [286, 243] width 474 height 172
click at [179, 297] on div "public class Main { public static void main ( String [ ] args ) { // Fill in th…" at bounding box center [286, 253] width 474 height 192
type textarea "**********"
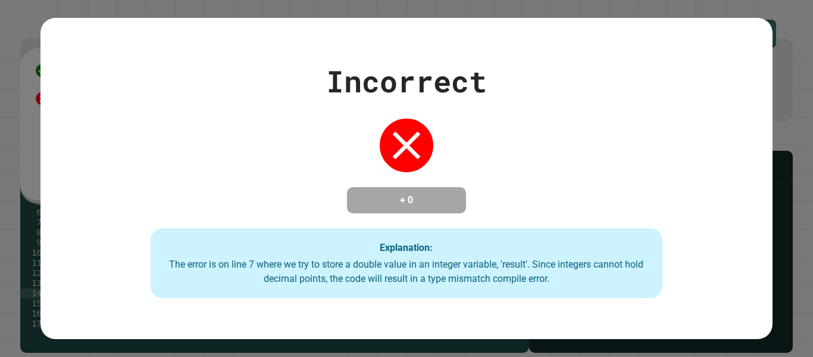
scroll to position [0, 7]
type textarea "********"
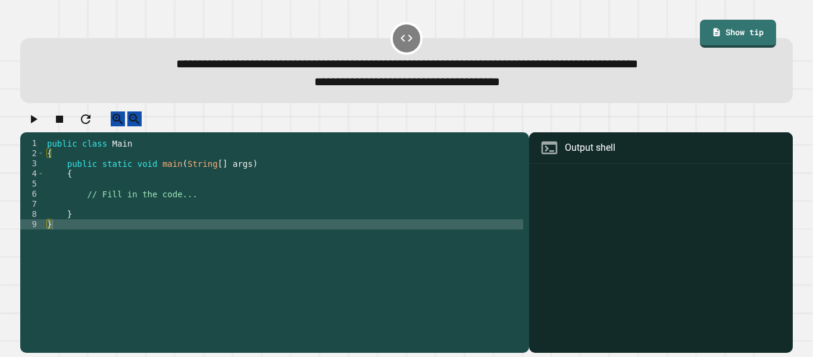
click at [149, 213] on div "public class Main { public static void main ( String [ ] args ) { // Fill in th…" at bounding box center [284, 239] width 479 height 202
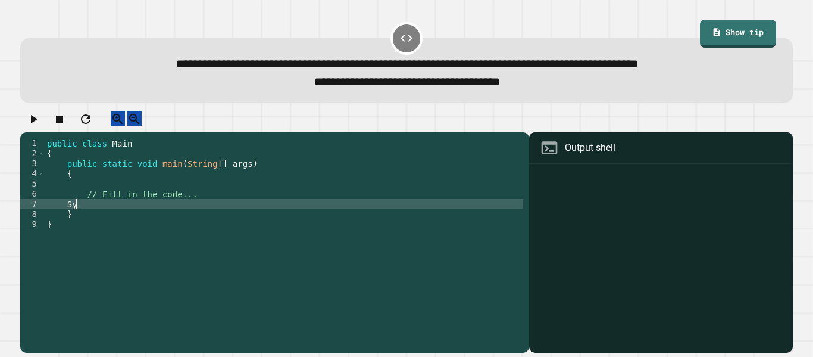
type textarea "*"
type textarea "**********"
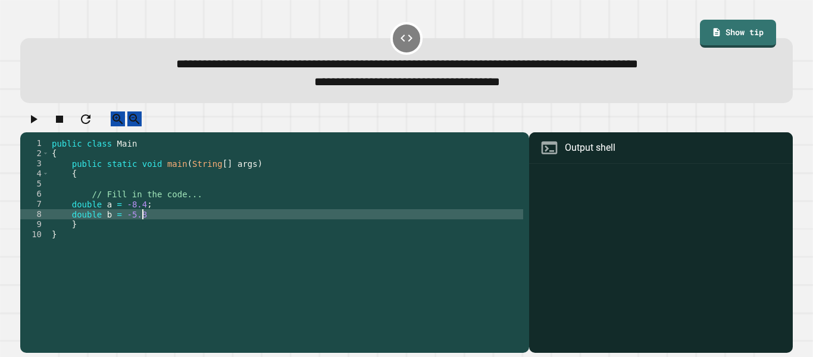
type textarea "**********"
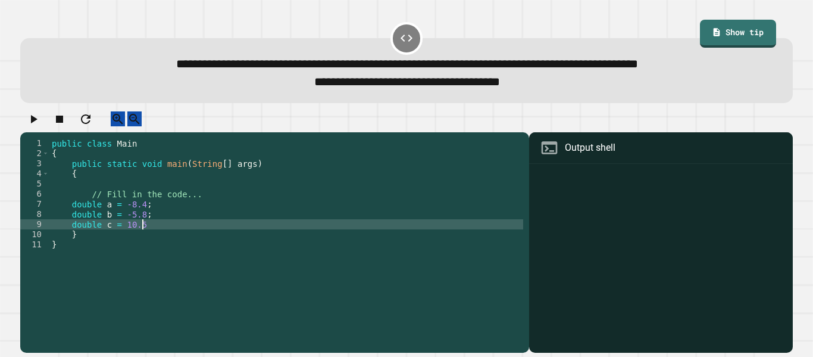
type textarea "**********"
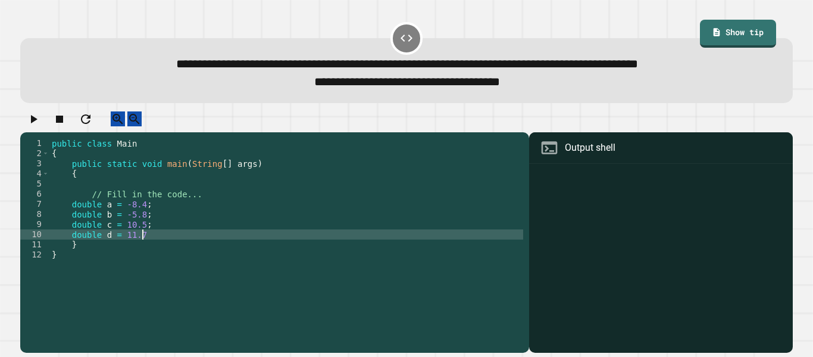
type textarea "**********"
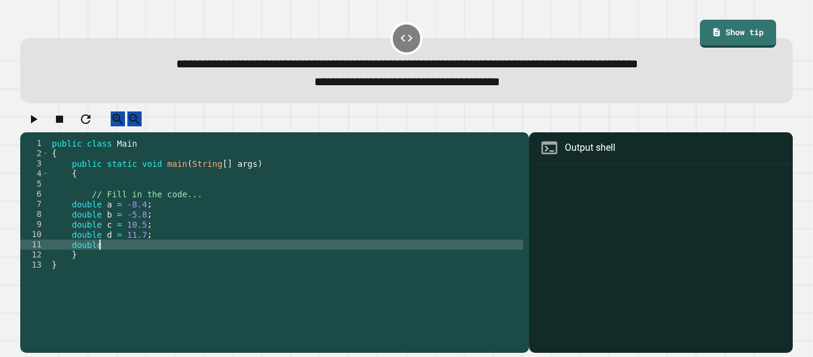
scroll to position [0, 6]
type textarea "**********"
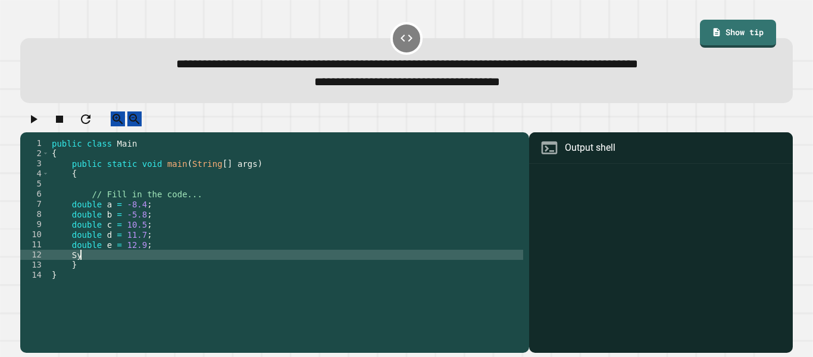
type textarea "*"
click at [143, 270] on div "public class Main { public static void main ( String [ ] args ) { // Fill in th…" at bounding box center [286, 239] width 474 height 202
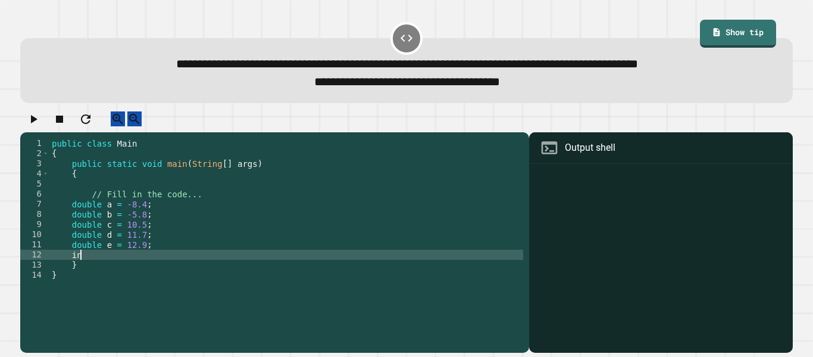
type textarea "*"
type textarea "**********"
click at [36, 126] on icon "button" at bounding box center [33, 119] width 14 height 14
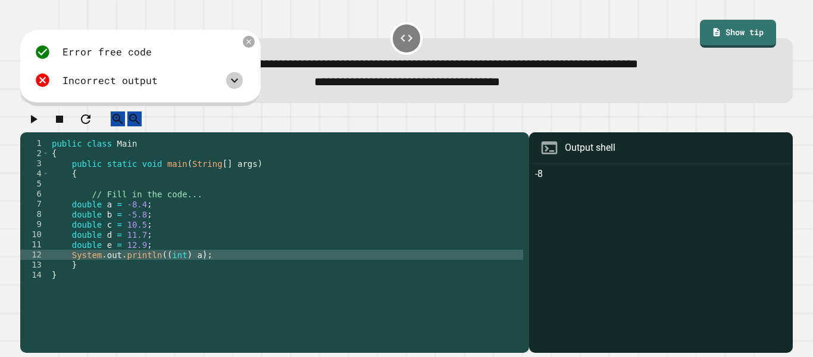
click at [235, 77] on icon at bounding box center [234, 80] width 14 height 14
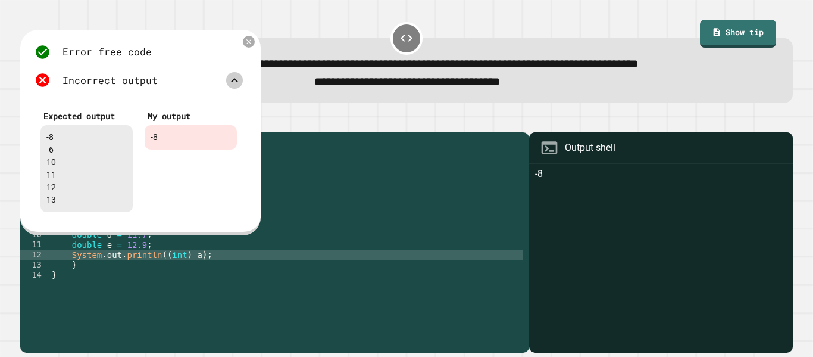
click at [235, 77] on icon at bounding box center [234, 80] width 14 height 14
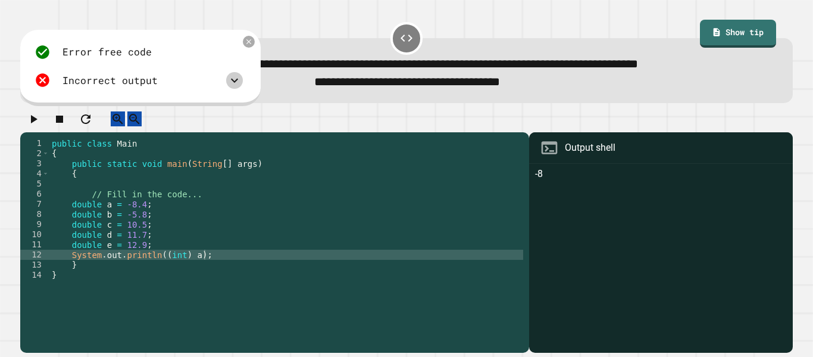
click at [205, 267] on div "public class Main { public static void main ( String [ ] args ) { // Fill in th…" at bounding box center [286, 239] width 474 height 202
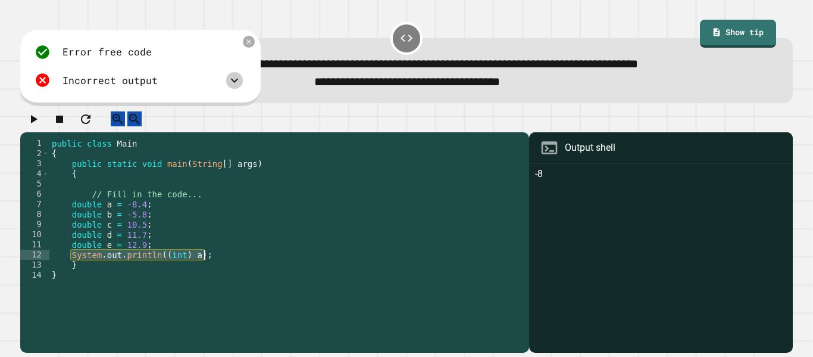
drag, startPoint x: 69, startPoint y: 265, endPoint x: 213, endPoint y: 264, distance: 144.1
click at [213, 264] on div "public class Main { public static void main ( String [ ] args ) { // Fill in th…" at bounding box center [286, 239] width 474 height 202
click at [213, 264] on div "public class Main { public static void main ( String [ ] args ) { // Fill in th…" at bounding box center [286, 229] width 474 height 182
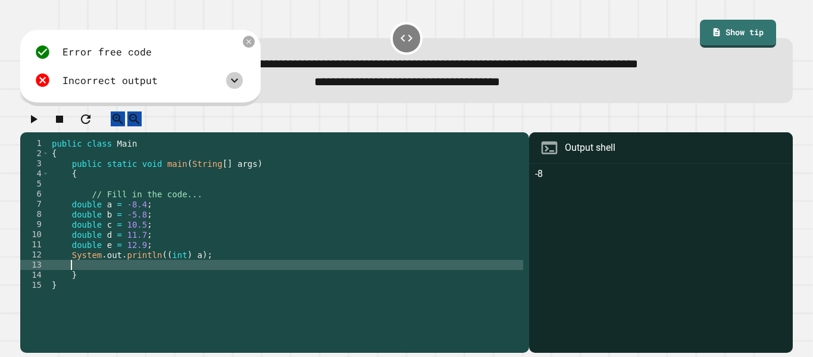
scroll to position [0, 2]
paste textarea "**********"
type textarea "**********"
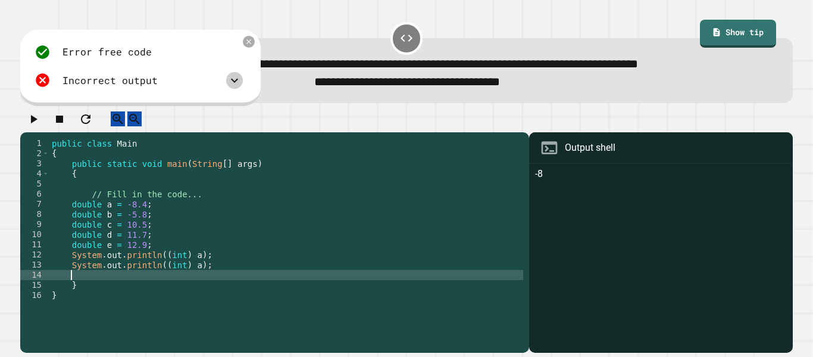
paste textarea "**********"
type textarea "**********"
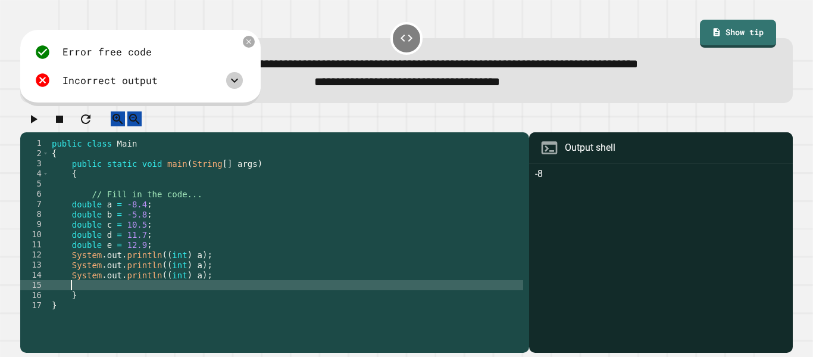
paste textarea "**********"
type textarea "**********"
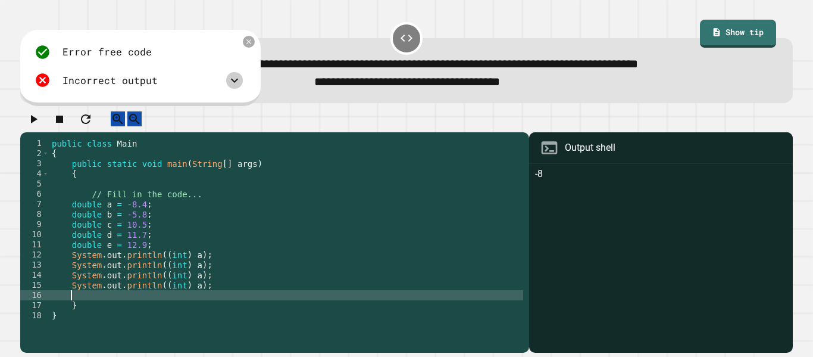
paste textarea "**********"
type textarea "**********"
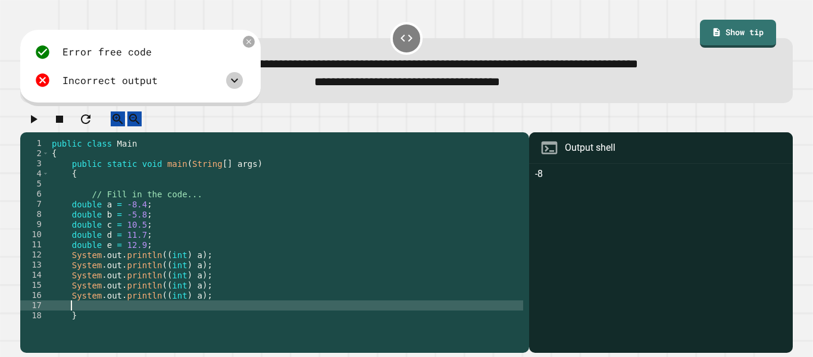
paste textarea "**********"
click at [194, 275] on div "public class Main { public static void main ( String [ ] args ) { // Fill in th…" at bounding box center [286, 239] width 474 height 202
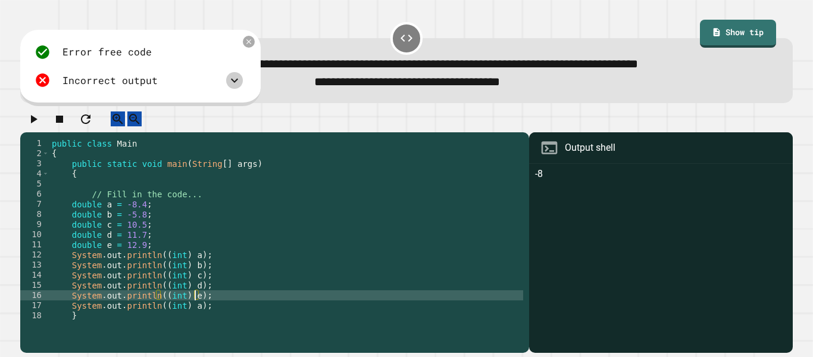
scroll to position [0, 18]
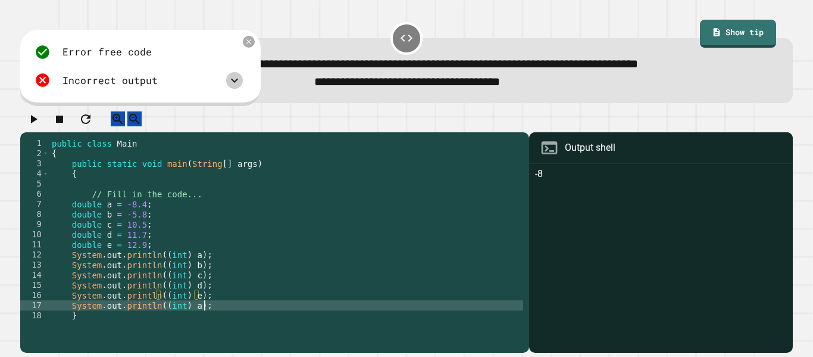
click at [210, 315] on div "public class Main { public static void main ( String [ ] args ) { // Fill in th…" at bounding box center [286, 239] width 474 height 202
type textarea "*"
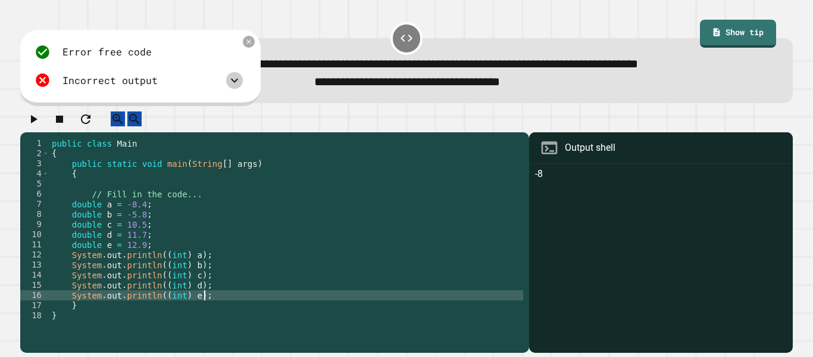
click at [37, 123] on icon "button" at bounding box center [34, 119] width 7 height 8
click at [241, 82] on icon at bounding box center [234, 80] width 14 height 14
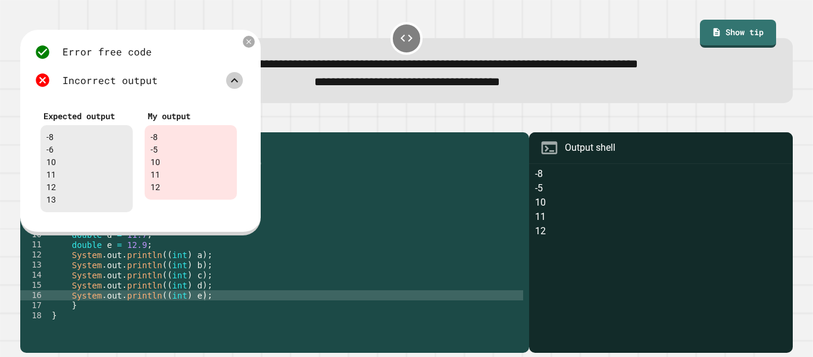
click at [194, 274] on div "public class Main { public static void main ( String [ ] args ) { // Fill in th…" at bounding box center [286, 239] width 474 height 202
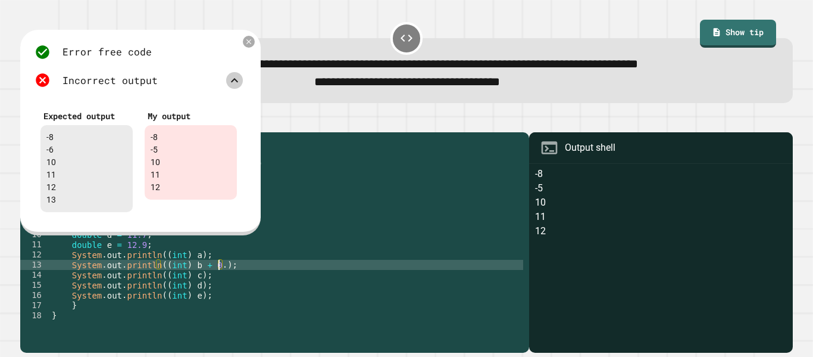
scroll to position [0, 22]
click at [251, 44] on icon at bounding box center [249, 42] width 8 height 8
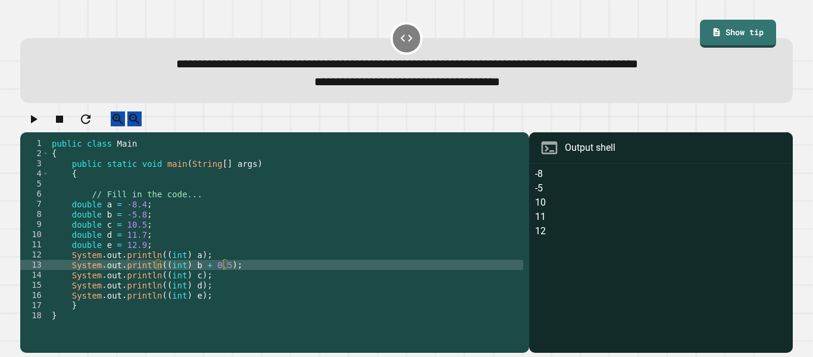
click at [40, 123] on button "button" at bounding box center [33, 118] width 14 height 15
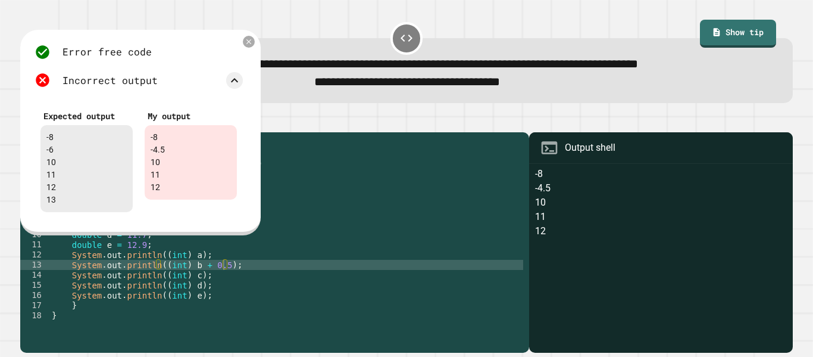
click at [224, 277] on div "public class Main { public static void main ( String [ ] args ) { // Fill in th…" at bounding box center [286, 239] width 474 height 202
click at [244, 43] on icon at bounding box center [249, 42] width 10 height 10
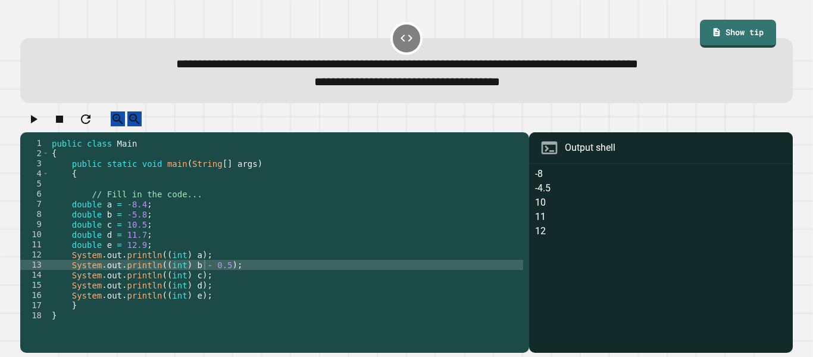
click at [40, 122] on icon "button" at bounding box center [33, 119] width 14 height 14
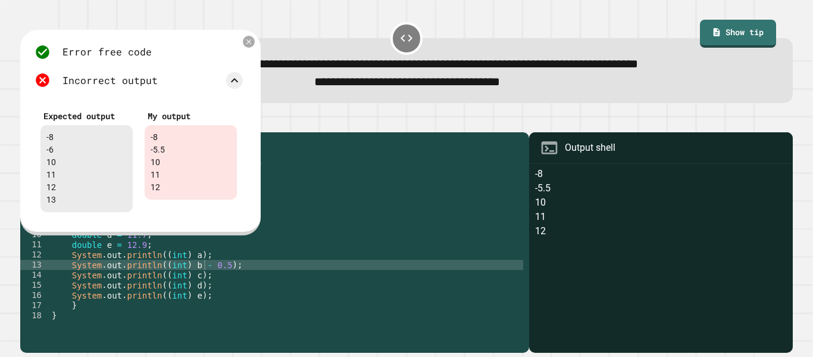
click at [205, 276] on div "public class Main { public static void main ( String [ ] args ) { // Fill in th…" at bounding box center [286, 239] width 474 height 202
click at [224, 275] on div "public class Main { public static void main ( String [ ] args ) { // Fill in th…" at bounding box center [286, 239] width 474 height 202
click at [244, 43] on icon at bounding box center [249, 42] width 10 height 10
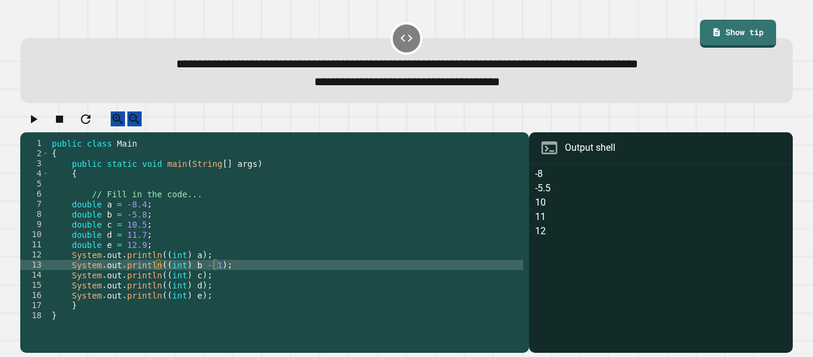
click at [32, 126] on icon "button" at bounding box center [33, 119] width 14 height 14
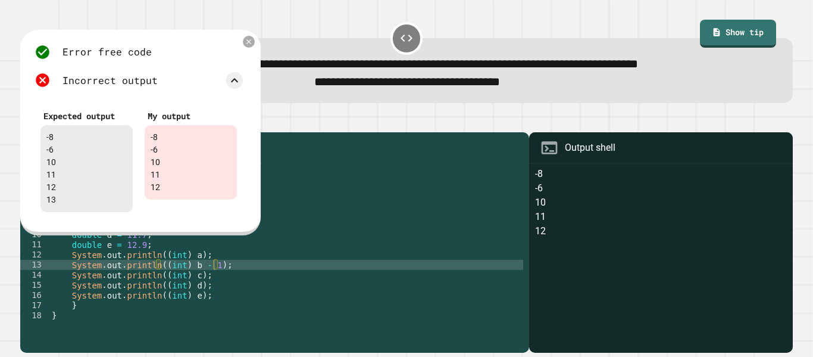
click at [196, 288] on div "public class Main { public static void main ( String [ ] args ) { // Fill in th…" at bounding box center [286, 239] width 474 height 202
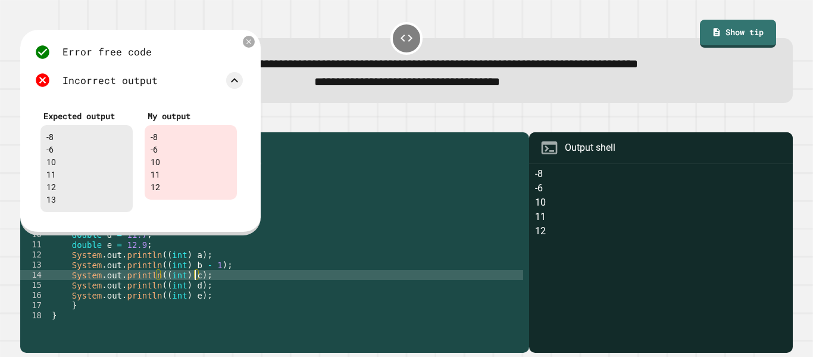
scroll to position [0, 18]
click at [207, 310] on div "public class Main { public static void main ( String [ ] args ) { // Fill in th…" at bounding box center [286, 239] width 474 height 202
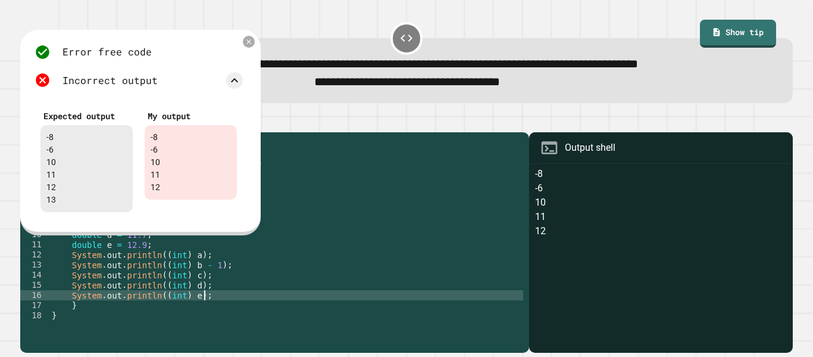
type textarea "**********"
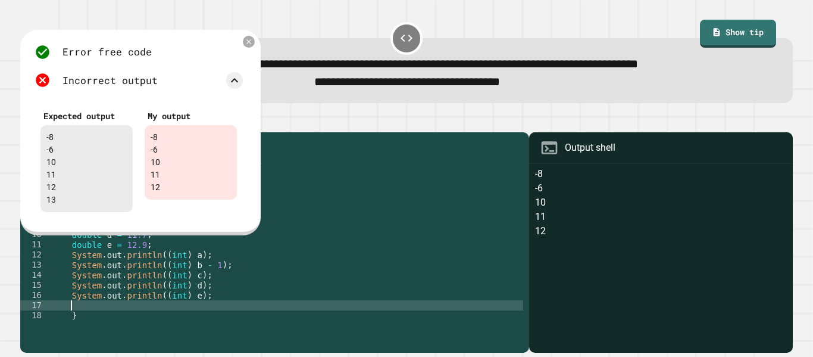
scroll to position [0, 0]
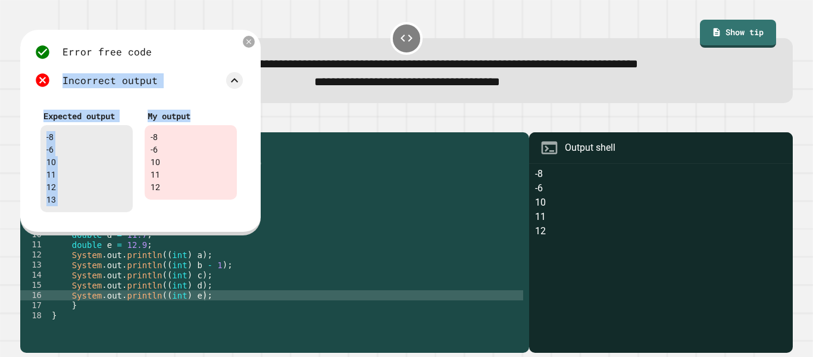
drag, startPoint x: 214, startPoint y: 46, endPoint x: 247, endPoint y: 113, distance: 74.6
click at [247, 113] on div "Error free code -8 -6 10 11 12 Incorrect output Expected output -8 -6 10 11 12 …" at bounding box center [139, 131] width 220 height 186
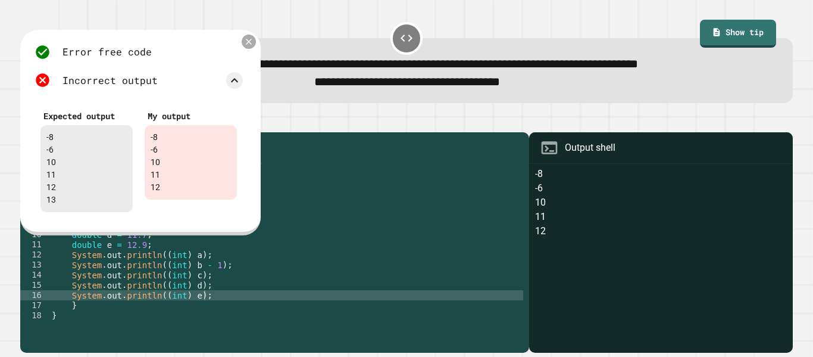
click at [242, 43] on div at bounding box center [249, 42] width 14 height 14
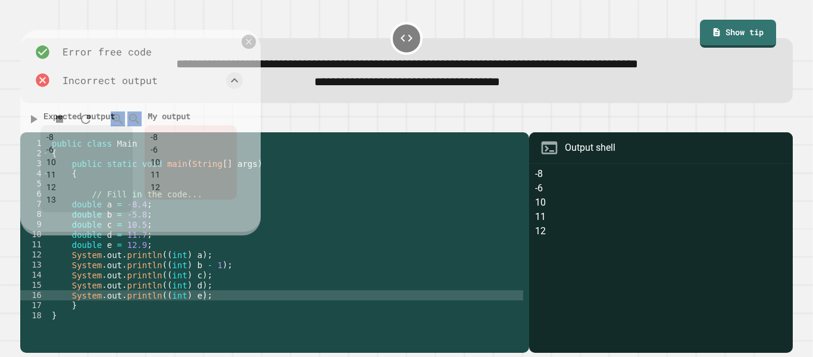
click at [242, 43] on div "**********" at bounding box center [406, 70] width 773 height 65
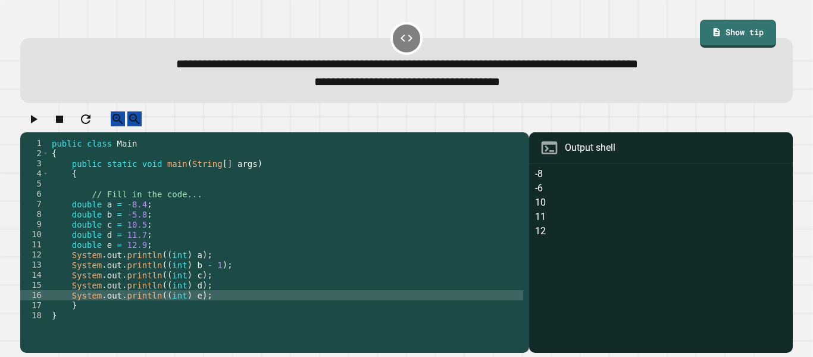
click at [157, 259] on div "public class Main { public static void main ( String [ ] args ) { // Fill in th…" at bounding box center [286, 239] width 474 height 202
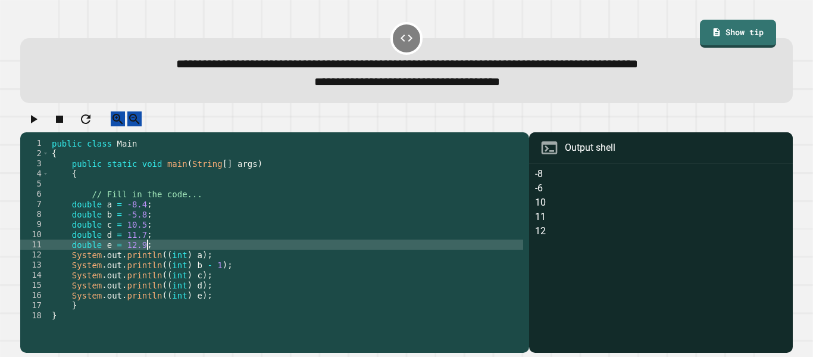
type textarea "**********"
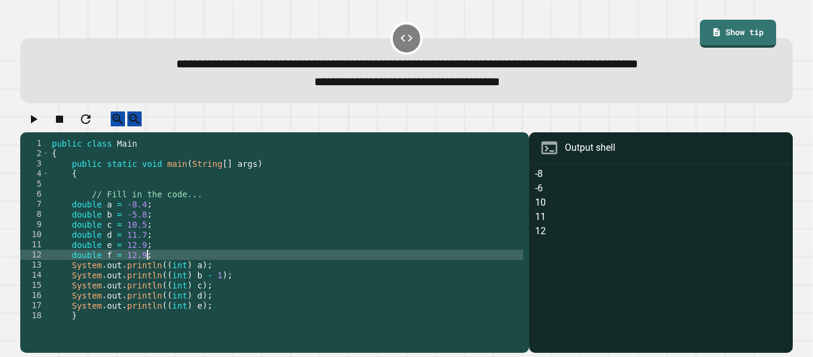
scroll to position [0, 11]
click at [142, 239] on div "public class Main { public static void main ( String [ ] args ) { // Fill in th…" at bounding box center [286, 239] width 474 height 202
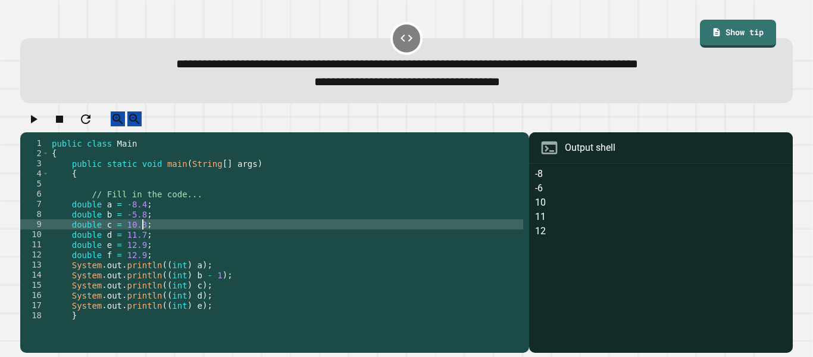
click at [141, 246] on div "public class Main { public static void main ( String [ ] args ) { // Fill in th…" at bounding box center [286, 239] width 474 height 202
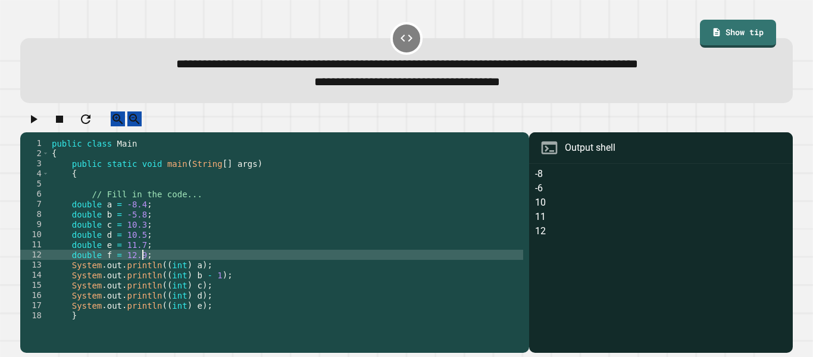
click at [40, 126] on button "button" at bounding box center [33, 118] width 14 height 15
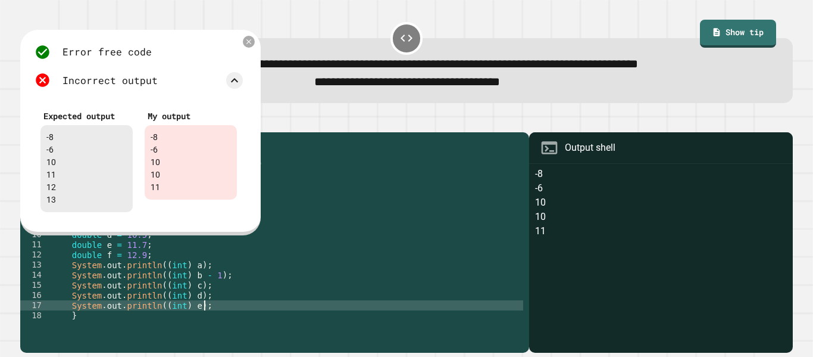
click at [207, 317] on div "public class Main { public static void main ( String [ ] args ) { // Fill in th…" at bounding box center [286, 239] width 474 height 202
type textarea "**********"
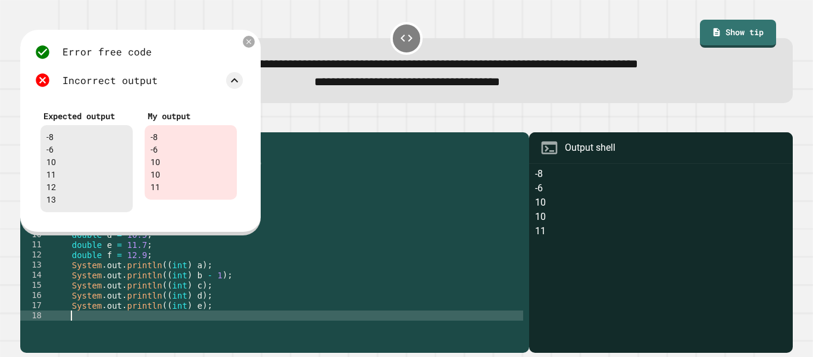
paste textarea "**********"
click at [218, 326] on div "public class Main { public static void main ( String [ ] args ) { // Fill in th…" at bounding box center [286, 239] width 474 height 202
click at [248, 46] on icon at bounding box center [249, 42] width 10 height 10
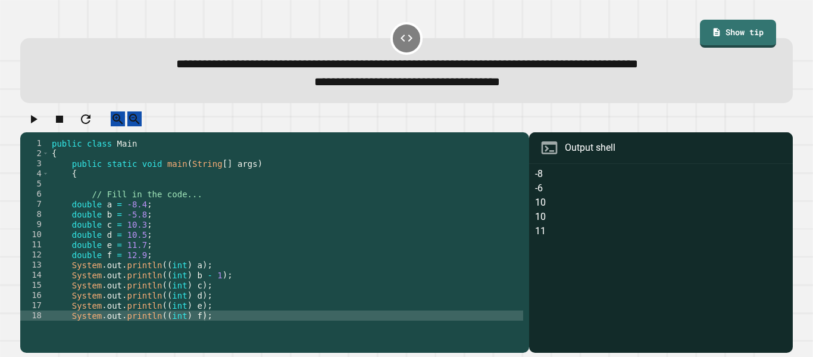
click at [40, 126] on icon "button" at bounding box center [33, 119] width 14 height 14
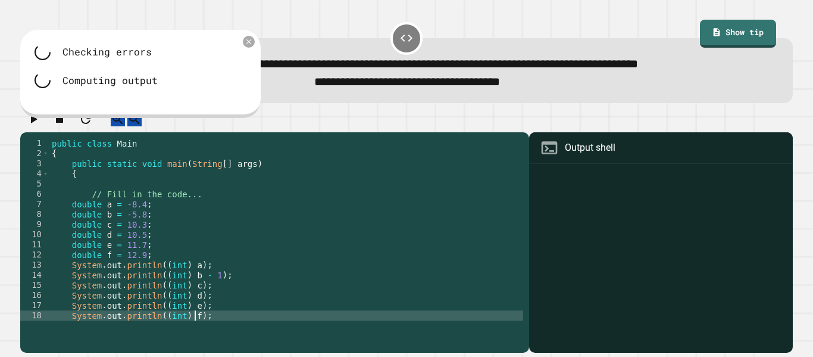
click at [196, 324] on div "public class Main { public static void main ( String [ ] args ) { // Fill in th…" at bounding box center [286, 239] width 474 height 202
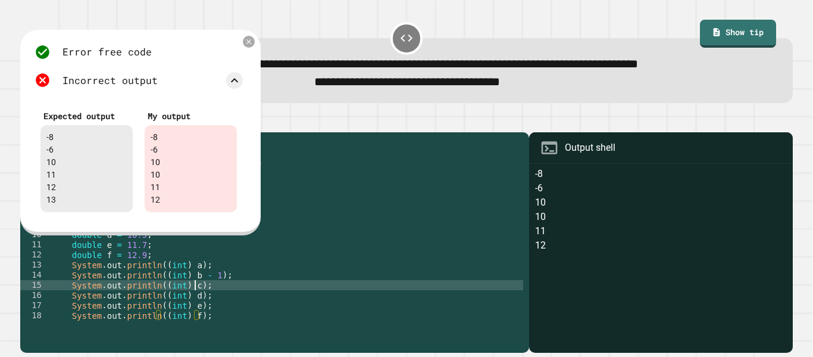
click at [195, 297] on div "public class Main { public static void main ( String [ ] args ) { // Fill in th…" at bounding box center [286, 239] width 474 height 202
click at [215, 287] on div "public class Main { public static void main ( String [ ] args ) { // Fill in th…" at bounding box center [286, 239] width 474 height 202
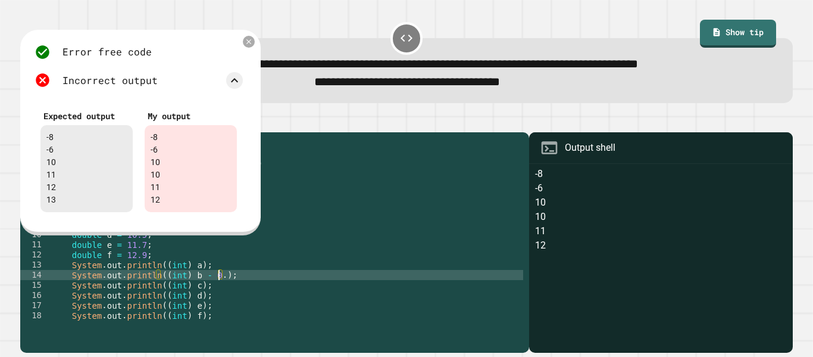
scroll to position [0, 22]
click at [250, 43] on icon at bounding box center [249, 42] width 10 height 10
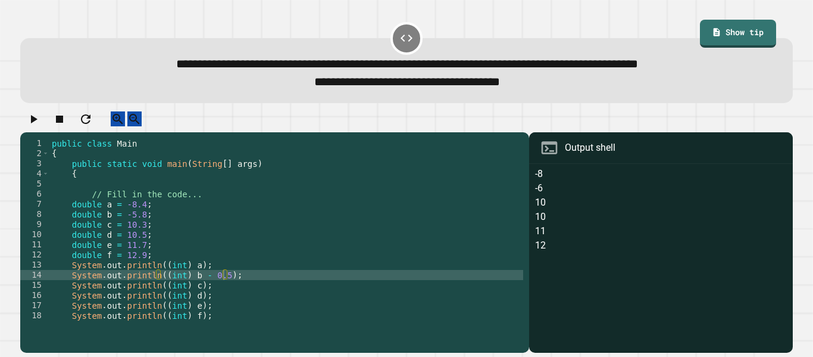
click at [33, 123] on icon "button" at bounding box center [33, 119] width 14 height 14
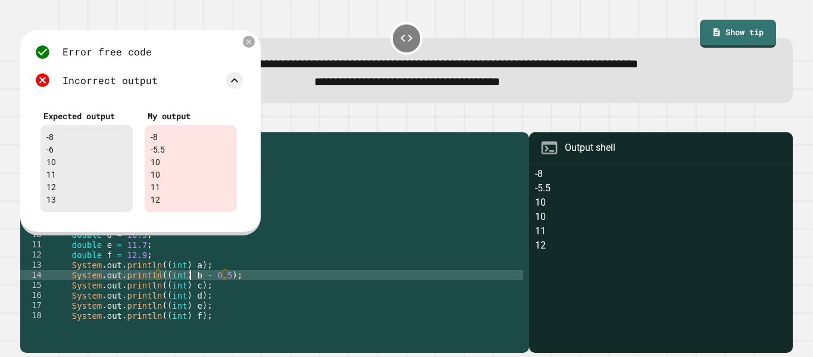
click at [190, 284] on div "public class Main { public static void main ( String [ ] args ) { // Fill in th…" at bounding box center [286, 239] width 474 height 202
click at [229, 282] on div "public class Main { public static void main ( String [ ] args ) { // Fill in th…" at bounding box center [286, 239] width 474 height 202
click at [249, 44] on icon at bounding box center [249, 42] width 10 height 10
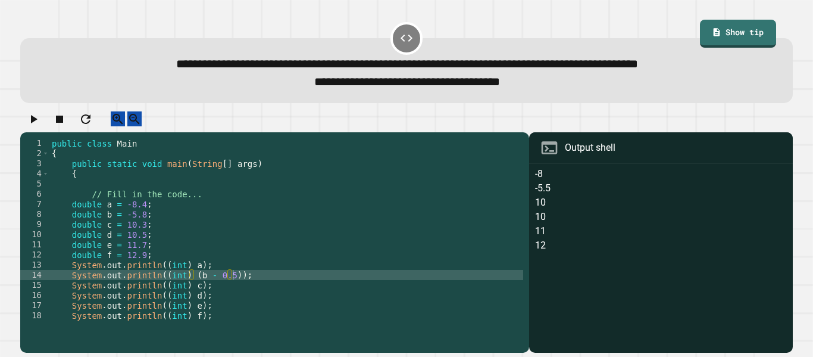
click at [32, 121] on icon "button" at bounding box center [33, 119] width 14 height 14
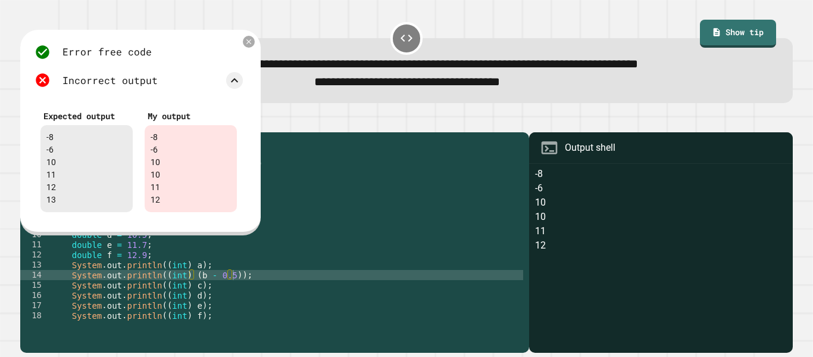
click at [194, 307] on div "public class Main { public static void main ( String [ ] args ) { // Fill in th…" at bounding box center [286, 239] width 474 height 202
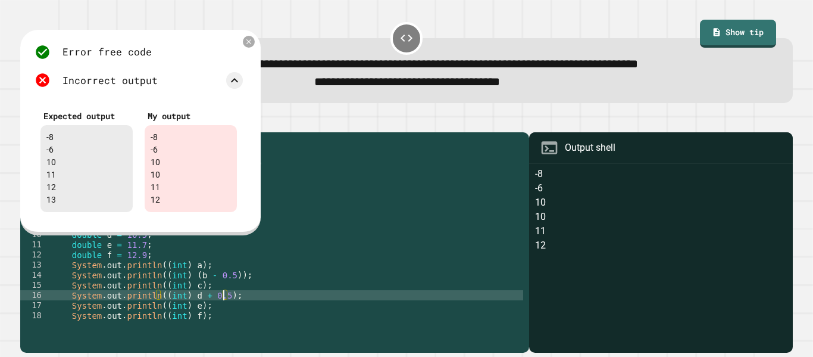
scroll to position [0, 23]
click at [186, 305] on div "public class Main { public static void main ( String [ ] args ) { // Fill in th…" at bounding box center [286, 239] width 474 height 202
click at [190, 306] on div "public class Main { public static void main ( String [ ] args ) { // Fill in th…" at bounding box center [286, 239] width 474 height 202
click at [246, 46] on icon at bounding box center [249, 42] width 10 height 10
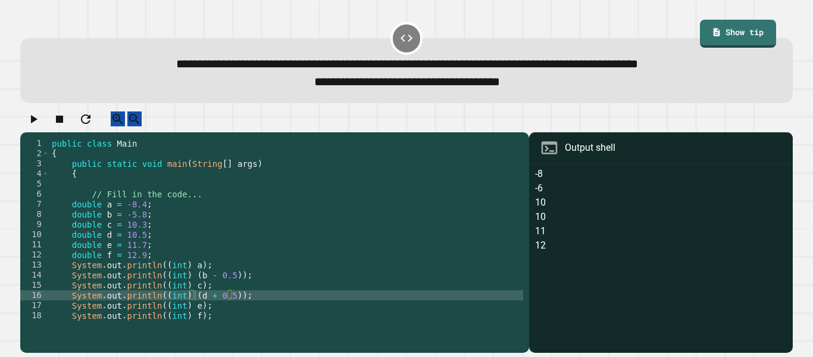
click at [40, 122] on icon "button" at bounding box center [33, 119] width 14 height 14
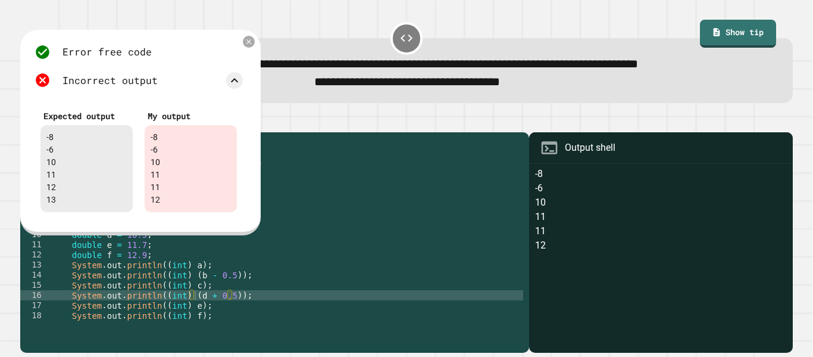
click at [195, 314] on div "public class Main { public static void main ( String [ ] args ) { // Fill in th…" at bounding box center [286, 239] width 474 height 202
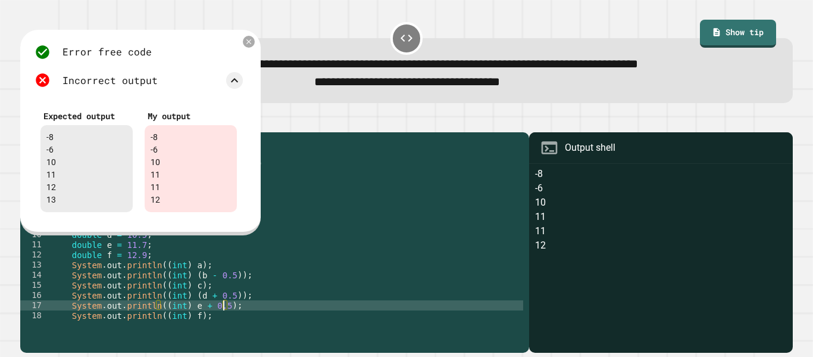
scroll to position [0, 23]
click at [189, 317] on div "public class Main { public static void main ( String [ ] args ) { // Fill in th…" at bounding box center [286, 239] width 474 height 202
click at [246, 45] on icon at bounding box center [249, 42] width 6 height 6
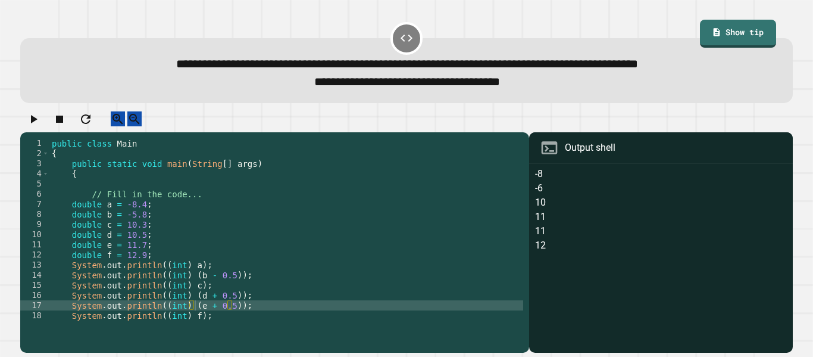
click at [37, 123] on icon "button" at bounding box center [34, 119] width 7 height 8
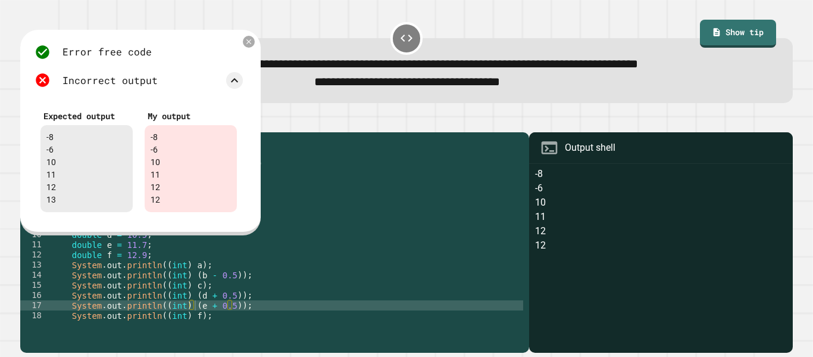
click at [194, 329] on div "public class Main { public static void main ( String [ ] args ) { // Fill in th…" at bounding box center [286, 239] width 474 height 202
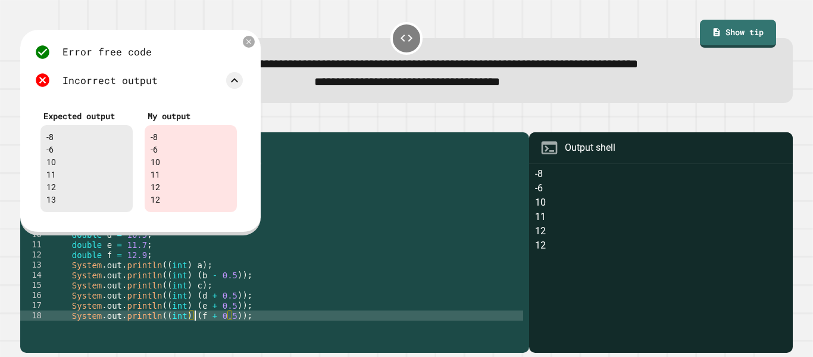
type textarea "**********"
click at [244, 49] on div "Error free code -8 -6 10 11 12 12 Incorrect output Expected output -8 -6 10 11 …" at bounding box center [139, 131] width 220 height 186
click at [244, 46] on icon at bounding box center [249, 42] width 10 height 10
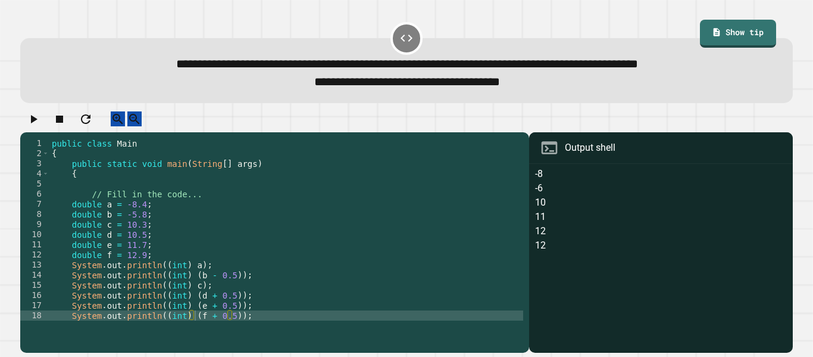
click at [32, 126] on icon "button" at bounding box center [33, 119] width 14 height 14
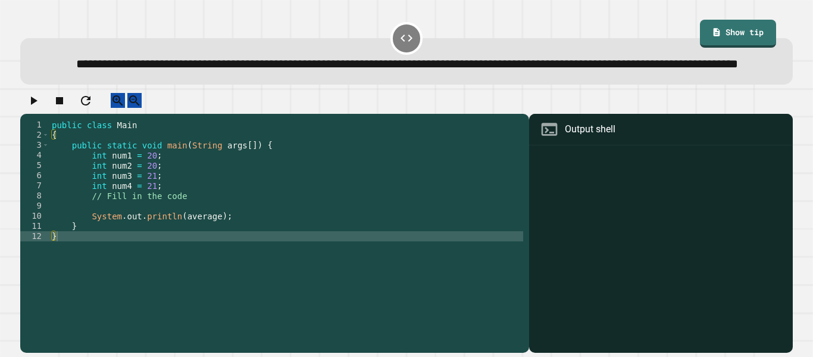
click at [156, 237] on div "public class Main { public static void main ( String args [ ]) { int num1 = 20 …" at bounding box center [286, 221] width 474 height 202
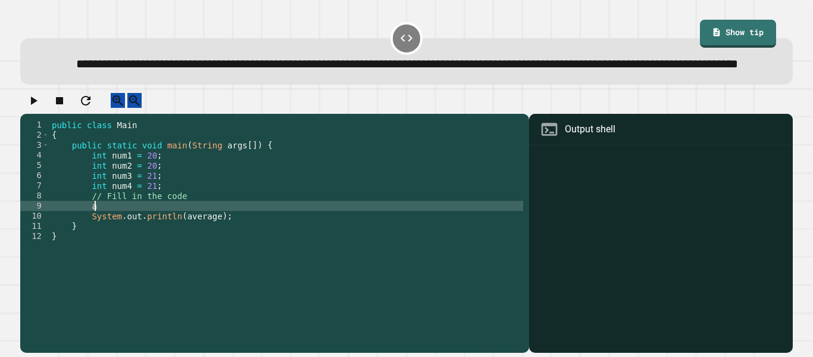
type textarea "*"
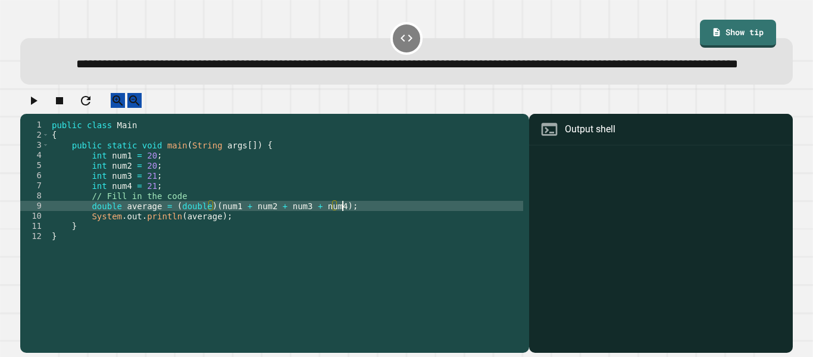
scroll to position [0, 36]
click at [40, 108] on icon "button" at bounding box center [33, 100] width 14 height 14
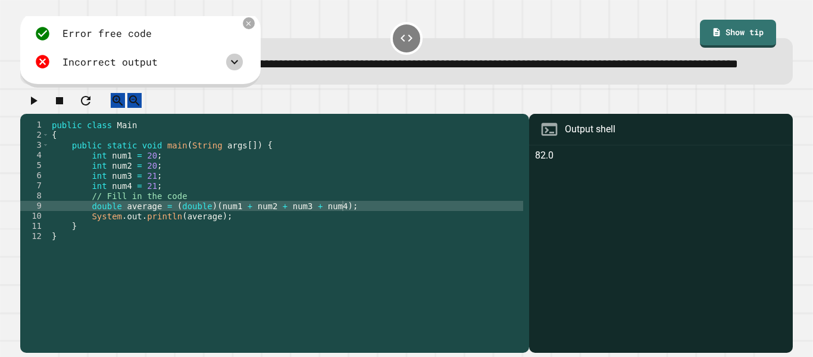
click at [227, 69] on icon at bounding box center [234, 62] width 14 height 14
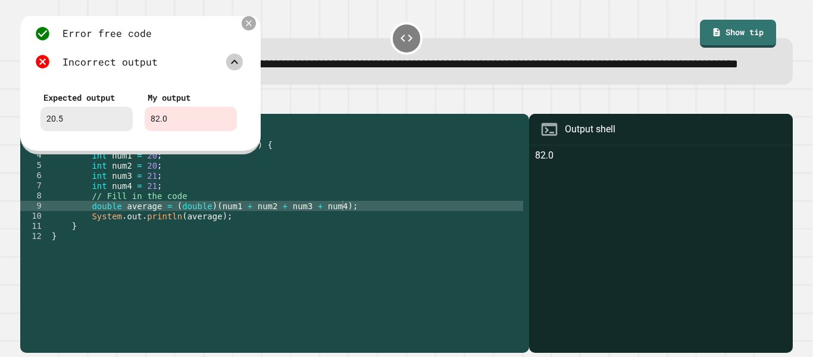
click at [245, 28] on icon at bounding box center [249, 23] width 10 height 10
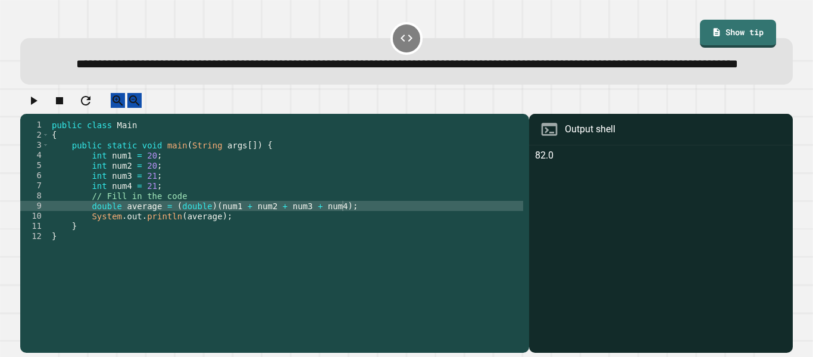
click at [336, 238] on div "public class Main { public static void main ( String args [ ]) { int num1 = 20 …" at bounding box center [286, 221] width 474 height 202
type textarea "**********"
click at [40, 108] on icon "button" at bounding box center [33, 100] width 14 height 14
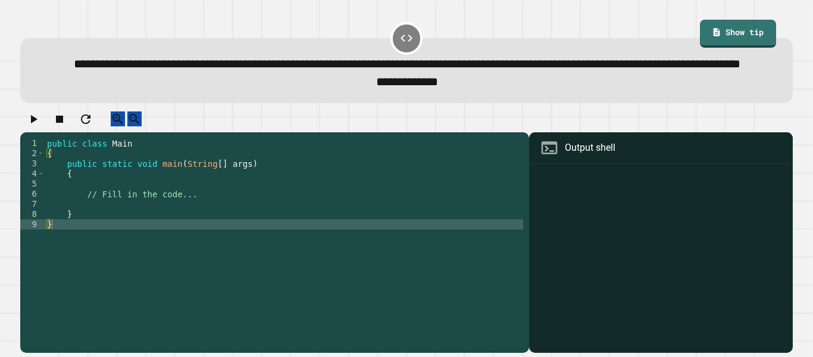
click at [205, 229] on div "public class Main { public static void main ( String [ ] args ) { // Fill in th…" at bounding box center [284, 234] width 479 height 192
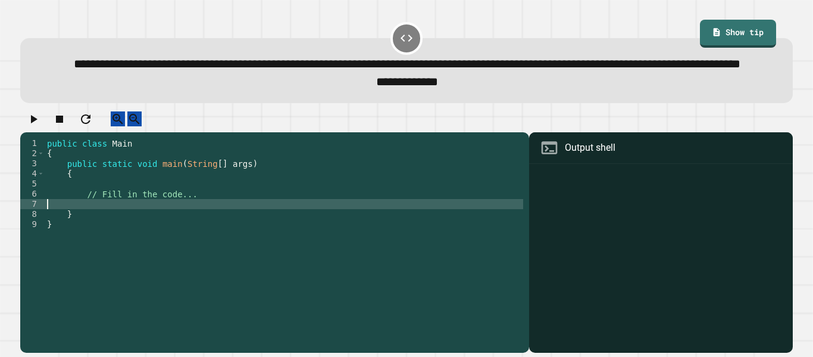
click at [201, 226] on div "public class Main { public static void main ( String [ ] args ) { // Fill in th…" at bounding box center [284, 234] width 479 height 192
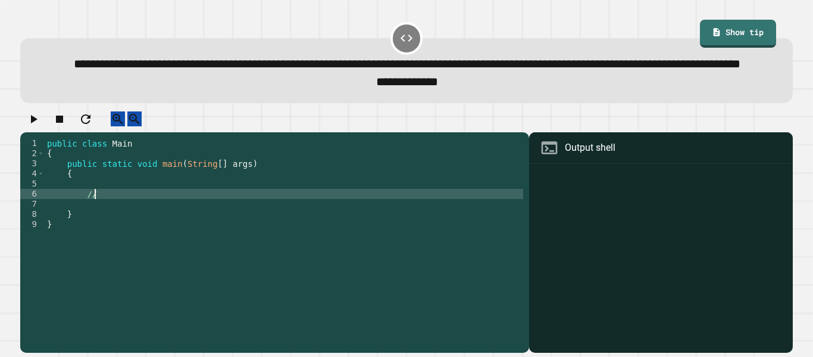
type textarea "*"
type textarea "**********"
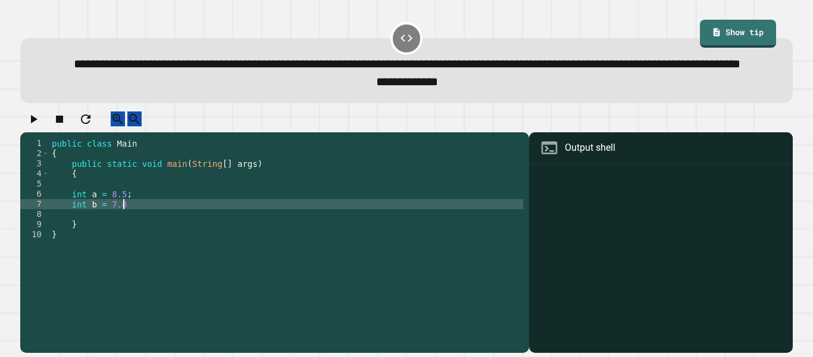
type textarea "**********"
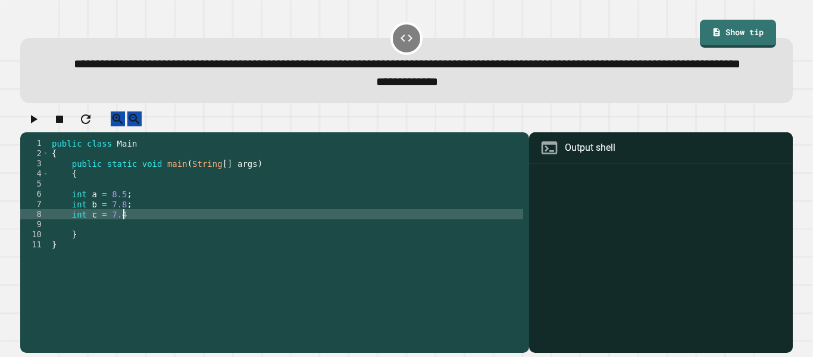
scroll to position [0, 9]
click at [85, 224] on div "public class Main { public static void main ( String [ ] args ) { int a = 8.5 ;…" at bounding box center [286, 234] width 474 height 192
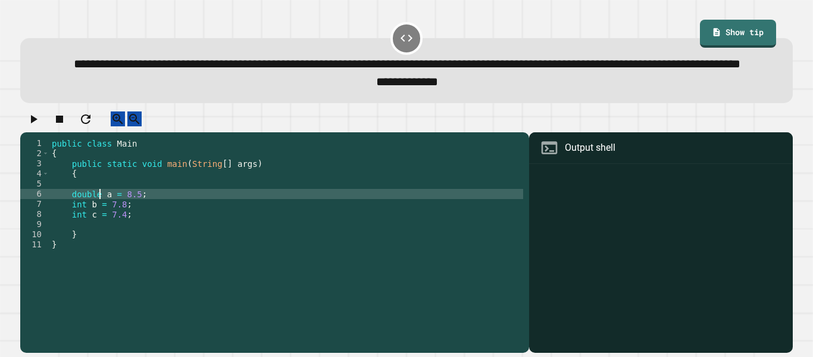
scroll to position [0, 7]
click at [83, 236] on div "public class Main { public static void main ( String [ ] args ) { double a = 8.…" at bounding box center [286, 234] width 474 height 192
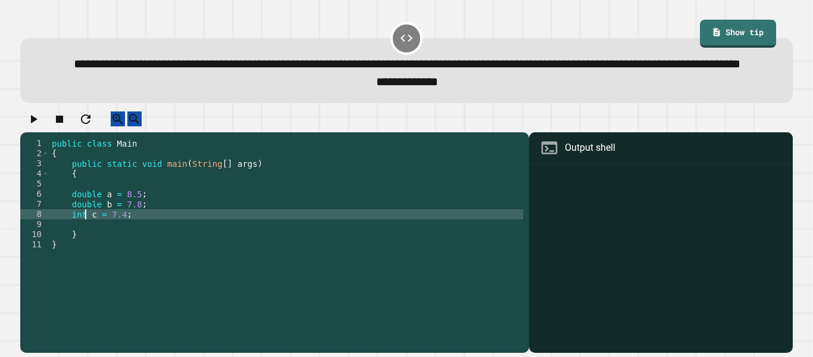
click at [83, 249] on div "public class Main { public static void main ( String [ ] args ) { double a = 8.…" at bounding box center [286, 234] width 474 height 192
click at [154, 244] on div "public class Main { public static void main ( String [ ] args ) { double a = 8.…" at bounding box center [286, 234] width 474 height 192
type textarea "**********"
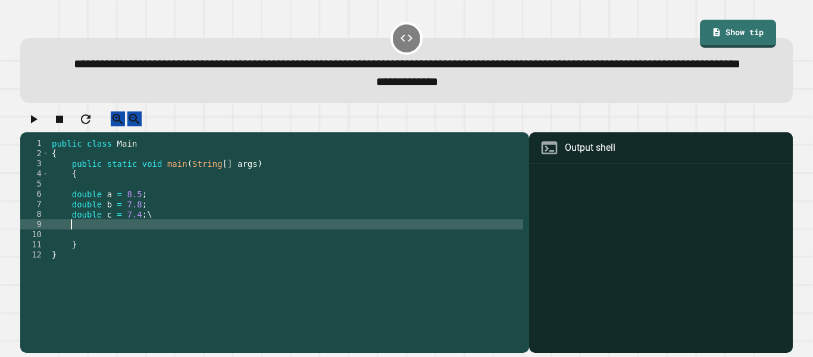
scroll to position [0, 0]
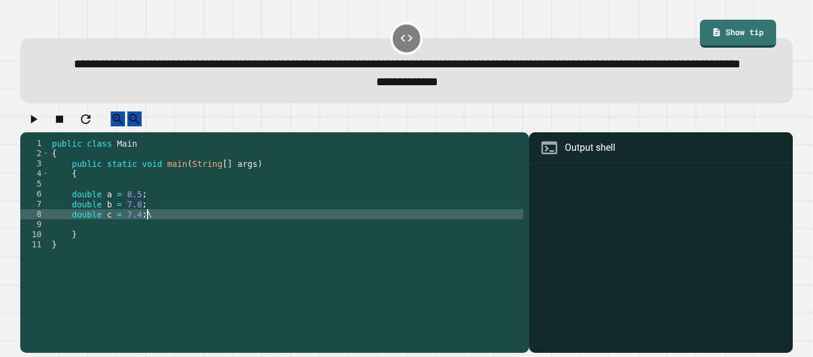
type textarea "**********"
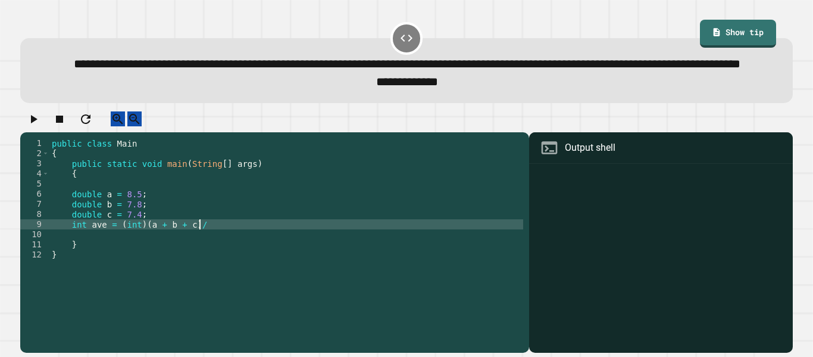
scroll to position [0, 18]
type textarea "**********"
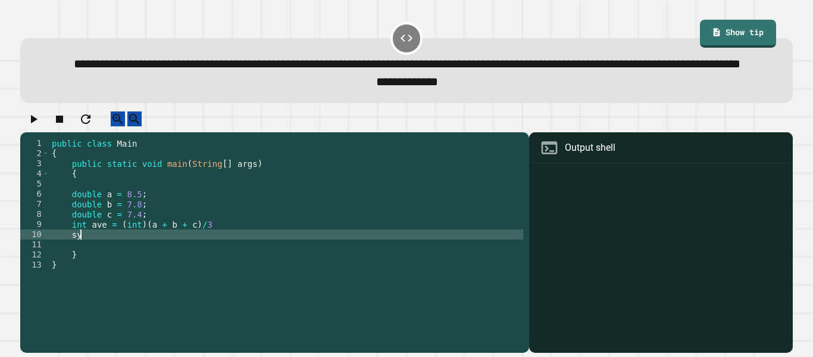
type textarea "*"
click at [181, 270] on div "public class Main { public static void main ( String [ ] args ) { double a = 8.…" at bounding box center [286, 234] width 474 height 192
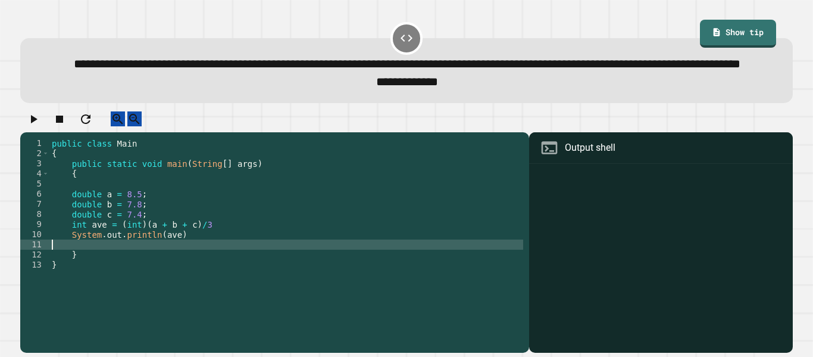
scroll to position [0, 0]
click at [182, 266] on div "public class Main { public static void main ( String [ ] args ) { double a = 8.…" at bounding box center [286, 234] width 474 height 192
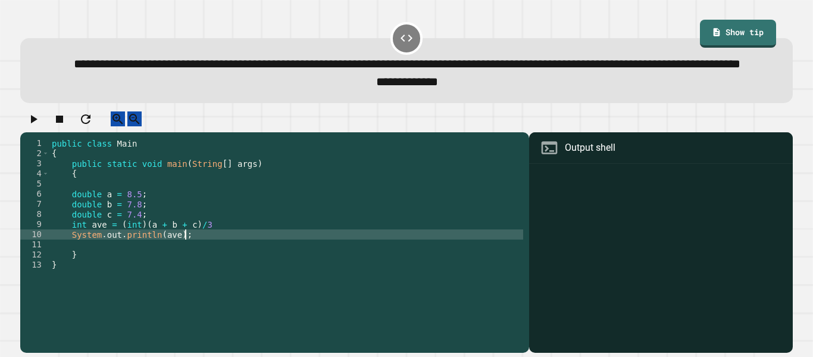
scroll to position [0, 16]
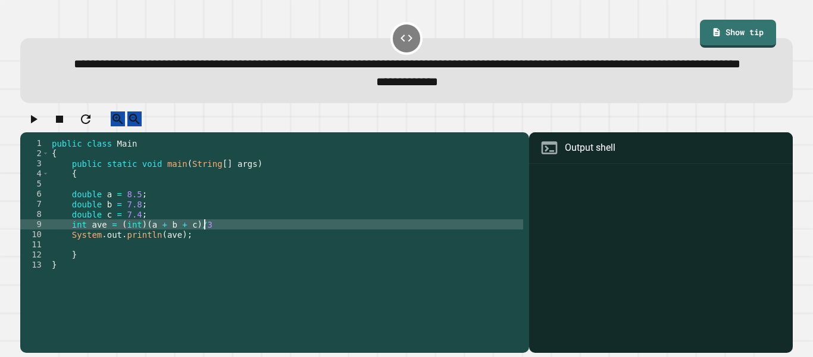
click at [210, 253] on div "public class Main { public static void main ( String [ ] args ) { double a = 8.…" at bounding box center [286, 234] width 474 height 192
click at [40, 126] on button "button" at bounding box center [33, 118] width 14 height 15
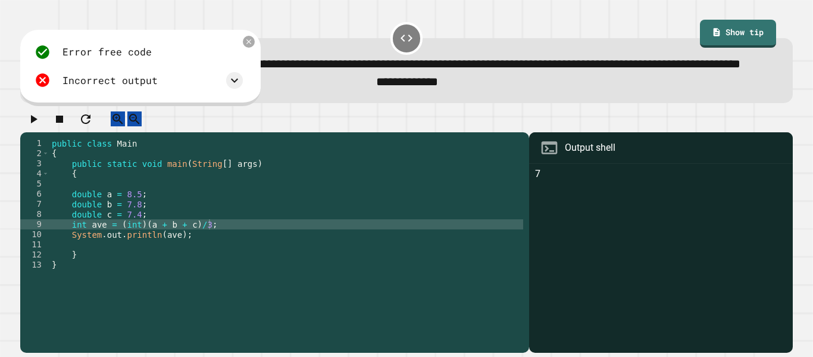
click at [244, 95] on div "Error free code 7 Incorrect output Expected output 8 My output 7" at bounding box center [139, 66] width 220 height 57
click at [242, 88] on div at bounding box center [234, 80] width 16 height 16
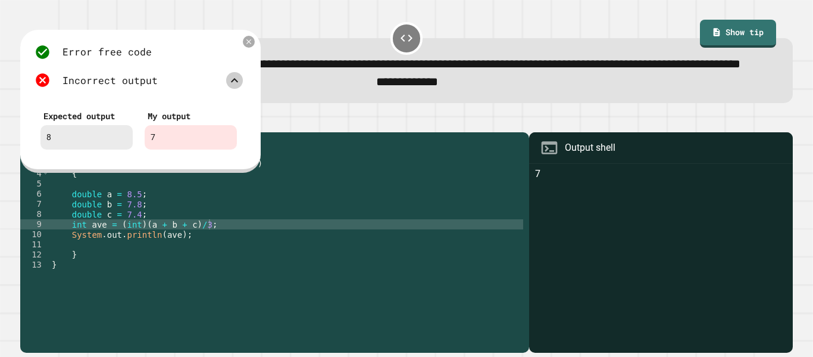
click at [242, 88] on div at bounding box center [234, 80] width 16 height 16
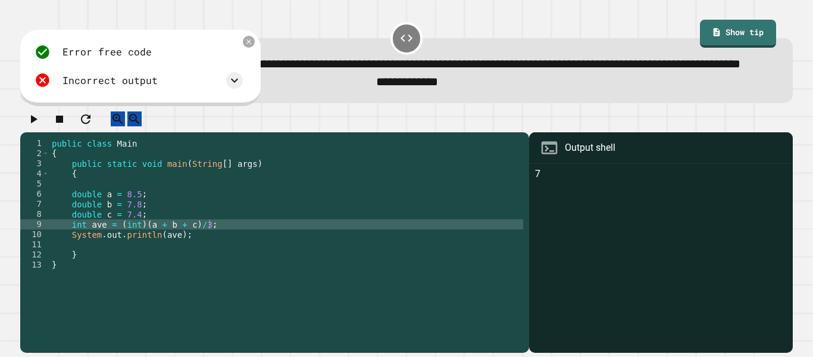
click at [203, 257] on div "public class Main { public static void main ( String [ ] args ) { double a = 8.…" at bounding box center [286, 234] width 474 height 192
click at [142, 255] on div "public class Main { public static void main ( String [ ] args ) { double a = 8.…" at bounding box center [286, 234] width 474 height 192
click at [214, 254] on div "public class Main { public static void main ( String [ ] args ) { double a = 8.…" at bounding box center [286, 234] width 474 height 192
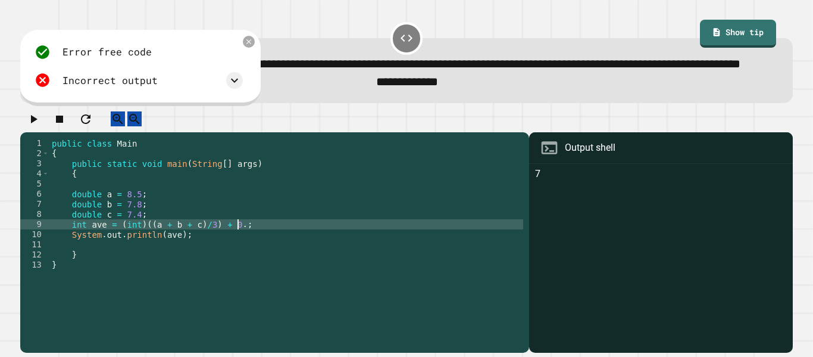
scroll to position [0, 24]
click at [26, 126] on button "button" at bounding box center [33, 118] width 14 height 15
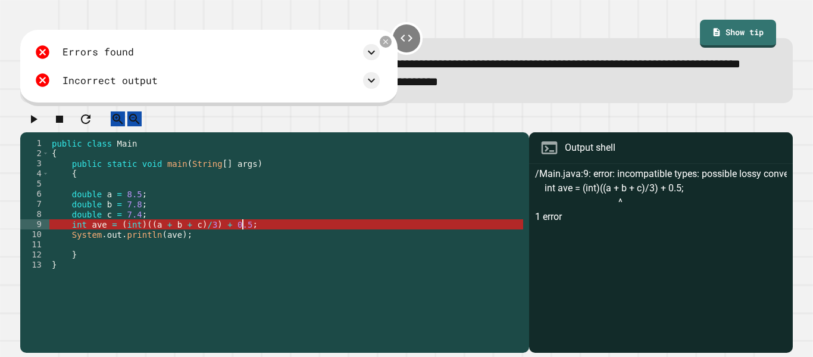
click at [243, 257] on div "public class Main { public static void main ( String [ ] args ) { double a = 8.…" at bounding box center [286, 234] width 474 height 192
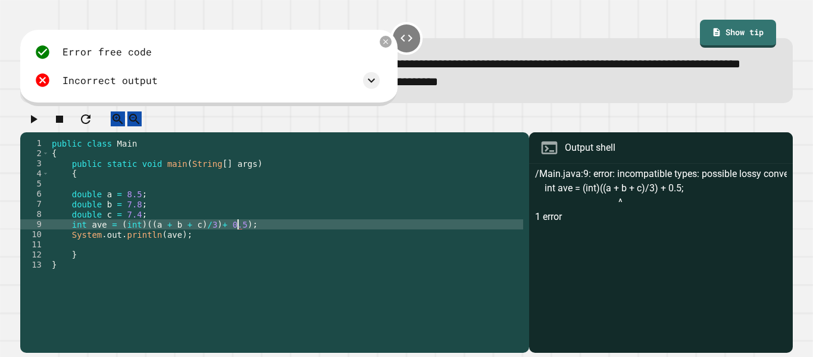
click at [142, 256] on div "public class Main { public static void main ( String [ ] args ) { double a = 8.…" at bounding box center [286, 234] width 474 height 192
type textarea "**********"
click at [32, 126] on icon "button" at bounding box center [33, 119] width 14 height 14
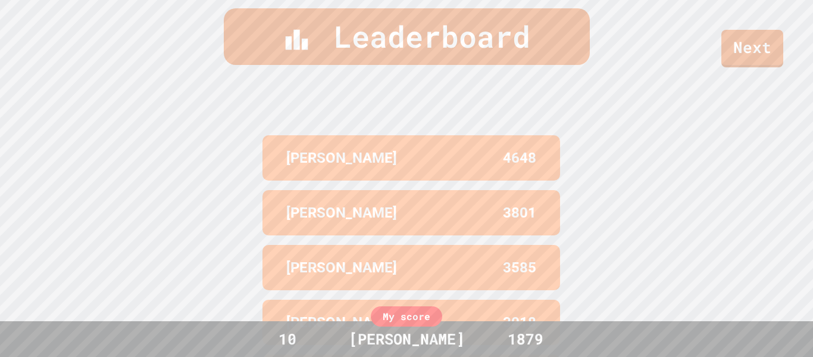
scroll to position [491, 0]
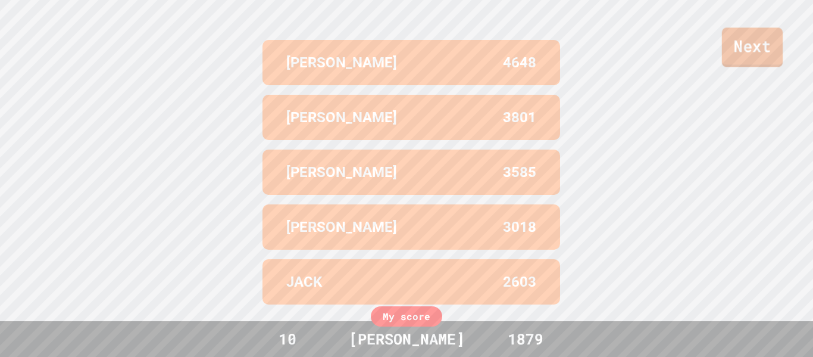
click at [735, 43] on link "Next" at bounding box center [752, 46] width 61 height 39
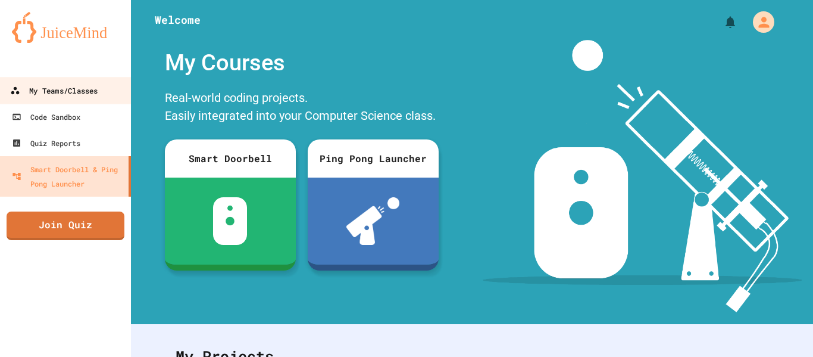
click at [81, 80] on link "My Teams/Classes" at bounding box center [65, 90] width 135 height 27
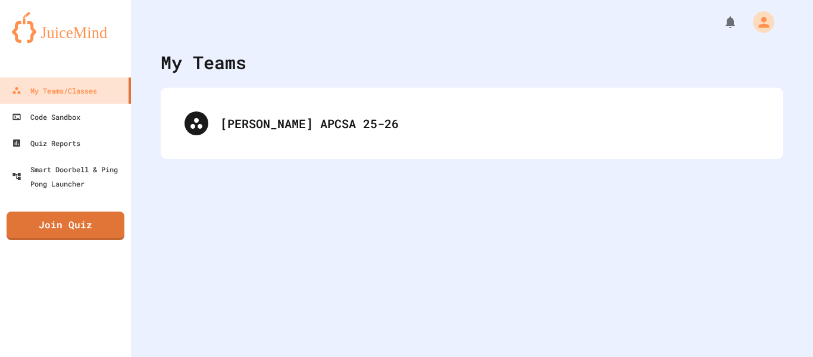
click at [420, 98] on div "[PERSON_NAME] APCSA 25-26" at bounding box center [472, 123] width 623 height 71
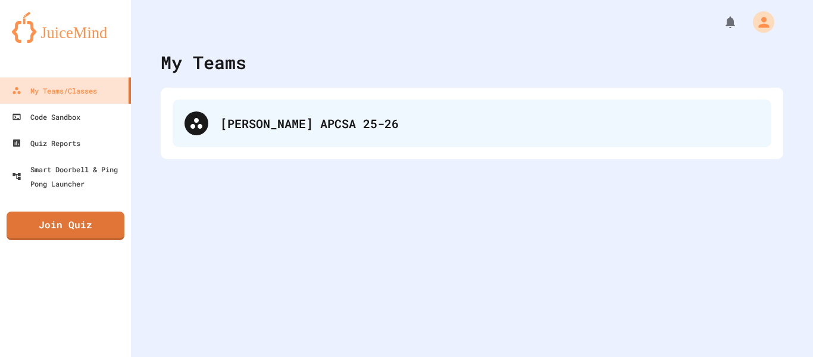
click at [326, 124] on div "[PERSON_NAME] APCSA 25-26" at bounding box center [489, 123] width 539 height 18
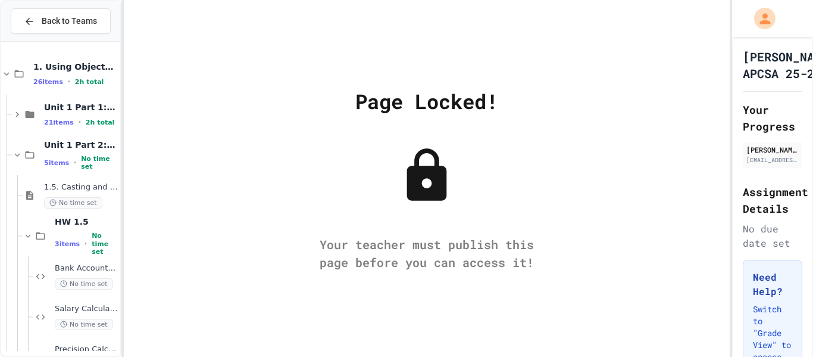
click at [345, 219] on div "Page Locked! Your teacher must publish this page before you can access it!" at bounding box center [427, 178] width 607 height 357
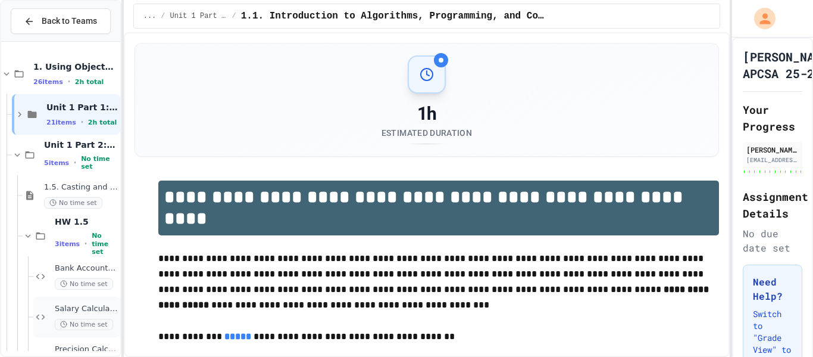
click at [60, 314] on div "Salary Calculator Fixer No time set" at bounding box center [86, 317] width 63 height 26
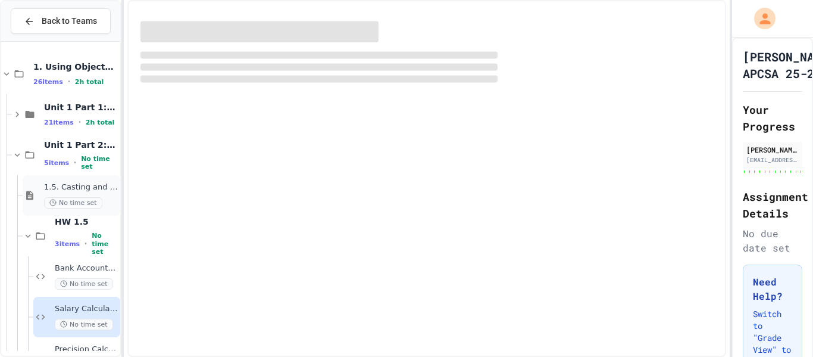
scroll to position [74, 0]
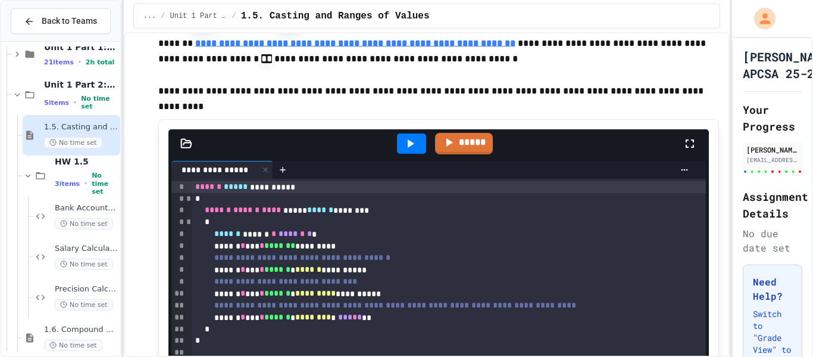
scroll to position [3987, 0]
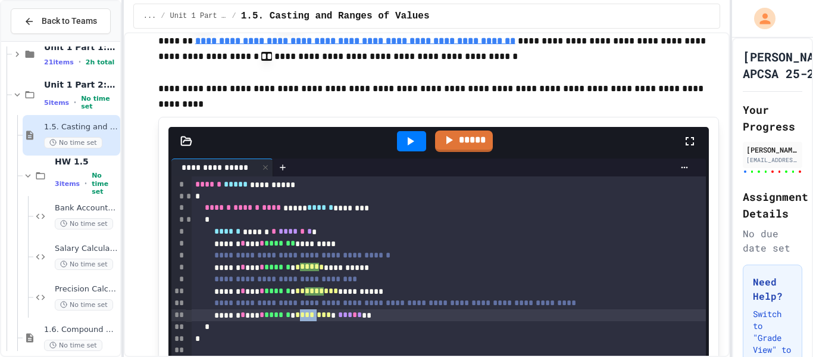
drag, startPoint x: 323, startPoint y: 317, endPoint x: 345, endPoint y: 317, distance: 21.4
click at [331, 317] on span "********" at bounding box center [313, 314] width 36 height 8
click at [331, 318] on span "********" at bounding box center [313, 314] width 36 height 8
drag, startPoint x: 351, startPoint y: 319, endPoint x: 332, endPoint y: 317, distance: 19.7
click at [331, 317] on span "********" at bounding box center [313, 314] width 36 height 8
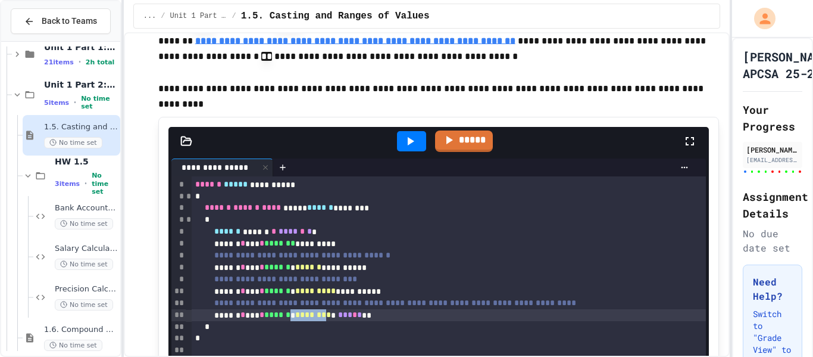
click at [331, 319] on span "********" at bounding box center [313, 314] width 36 height 8
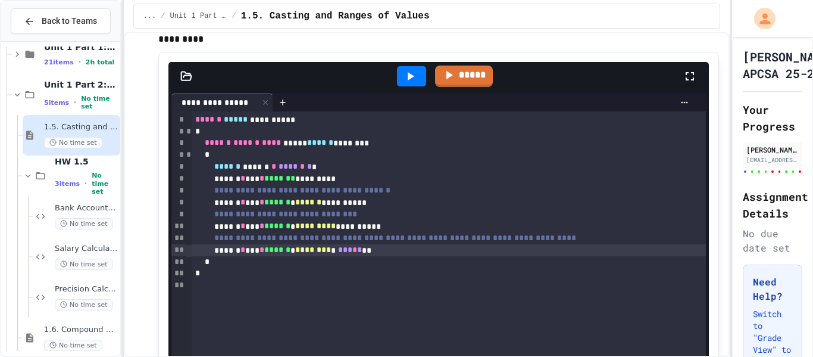
scroll to position [4087, 0]
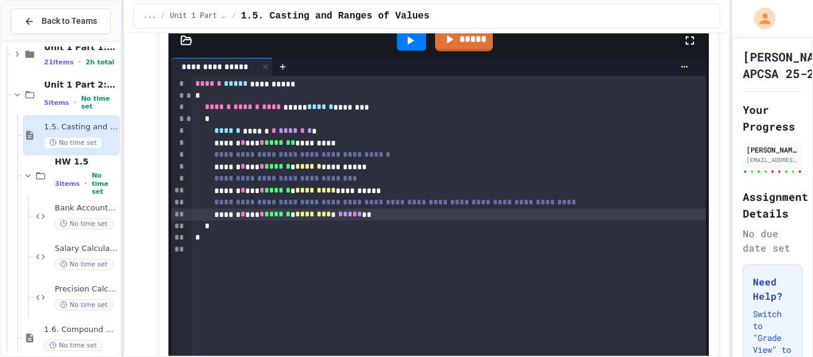
click at [417, 39] on icon at bounding box center [410, 40] width 14 height 14
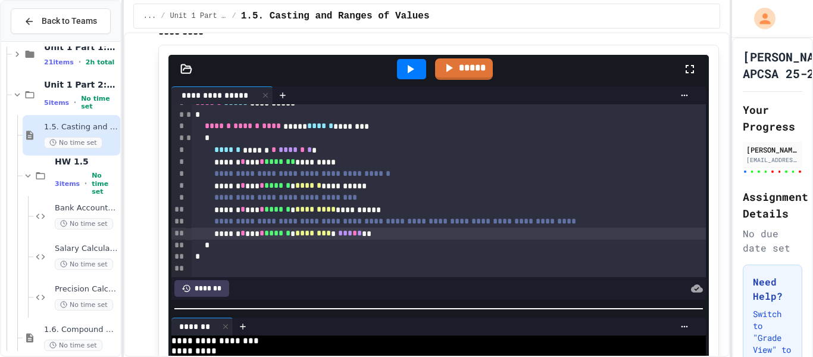
scroll to position [4052, 0]
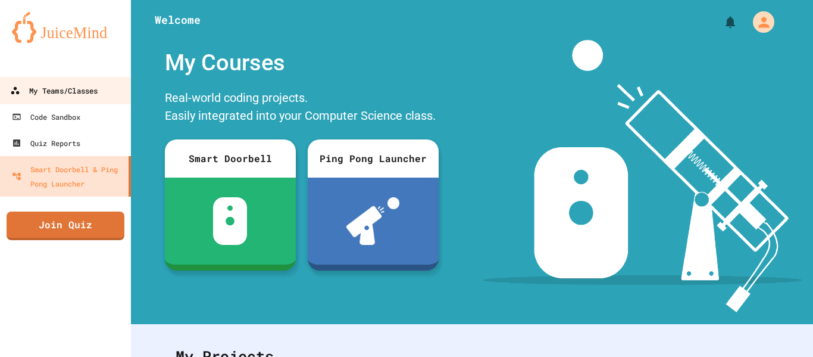
click at [51, 96] on div "My Teams/Classes" at bounding box center [54, 90] width 88 height 15
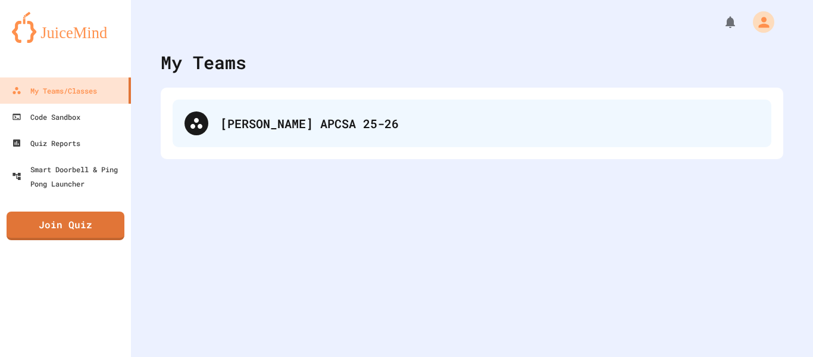
click at [258, 141] on div "[PERSON_NAME] APCSA 25-26" at bounding box center [472, 123] width 599 height 48
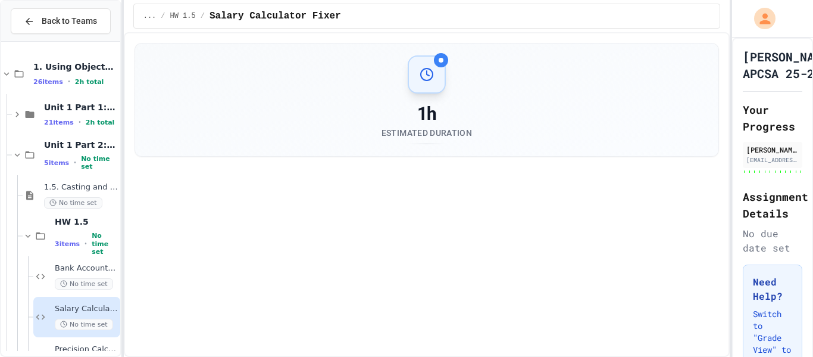
click at [88, 322] on span "No time set" at bounding box center [84, 324] width 58 height 11
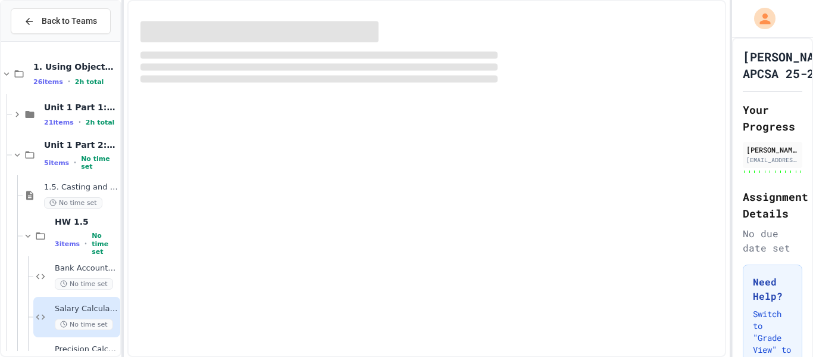
scroll to position [74, 0]
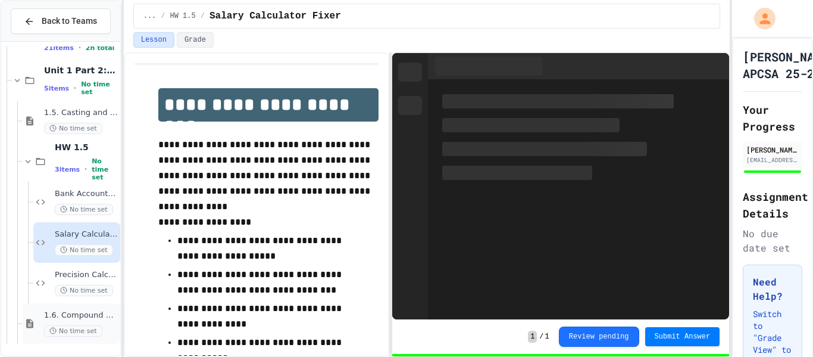
click at [103, 317] on span "1.6. Compound Assignment Operators" at bounding box center [81, 315] width 74 height 10
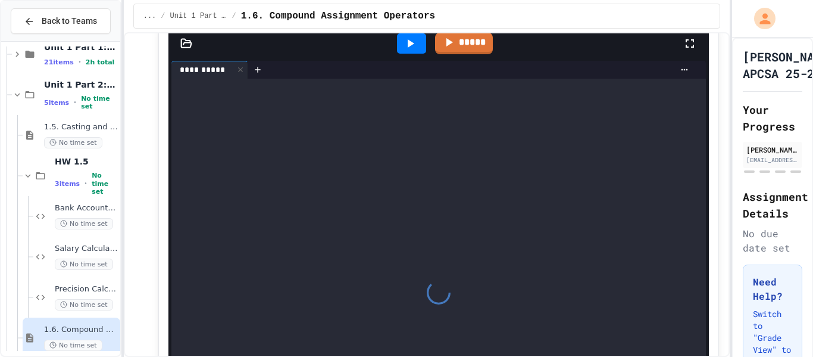
scroll to position [845, 0]
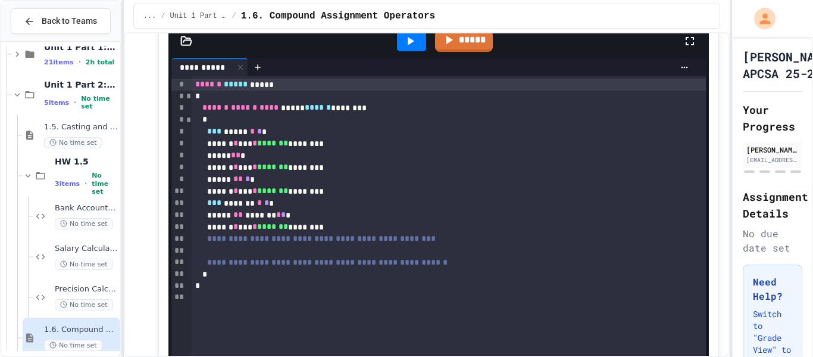
click at [310, 248] on div at bounding box center [449, 251] width 515 height 12
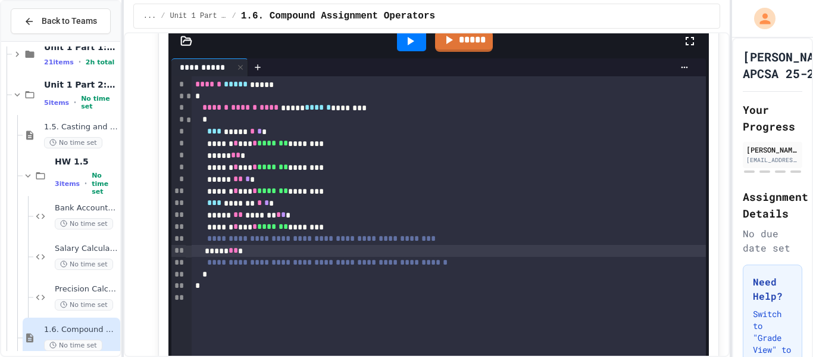
click at [498, 267] on div "**********" at bounding box center [449, 263] width 515 height 12
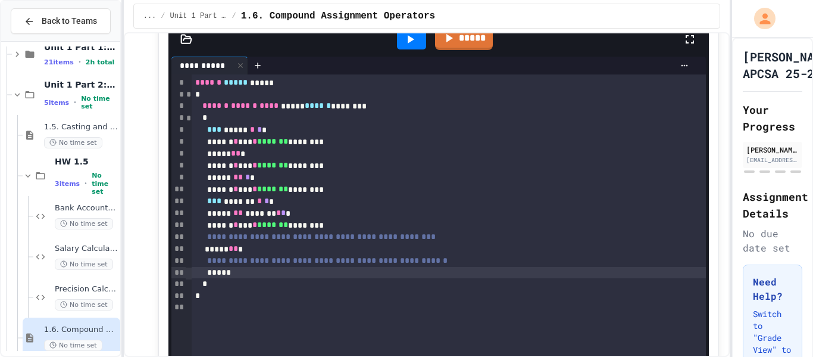
scroll to position [847, 0]
click at [415, 43] on icon at bounding box center [410, 39] width 14 height 14
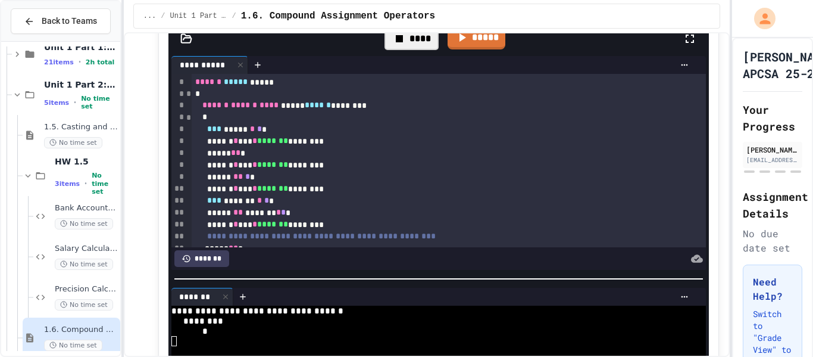
scroll to position [69, 0]
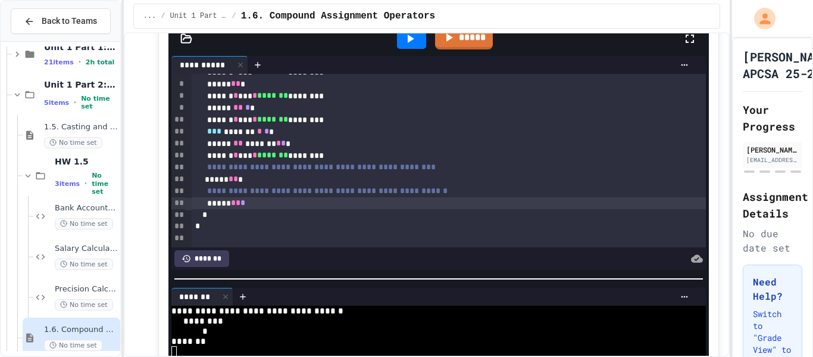
click at [266, 205] on div "***** ** *" at bounding box center [449, 203] width 515 height 12
click at [409, 35] on icon at bounding box center [410, 39] width 14 height 14
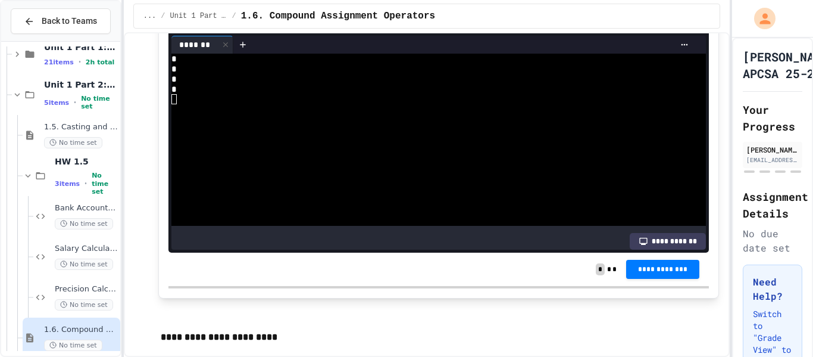
scroll to position [1094, 0]
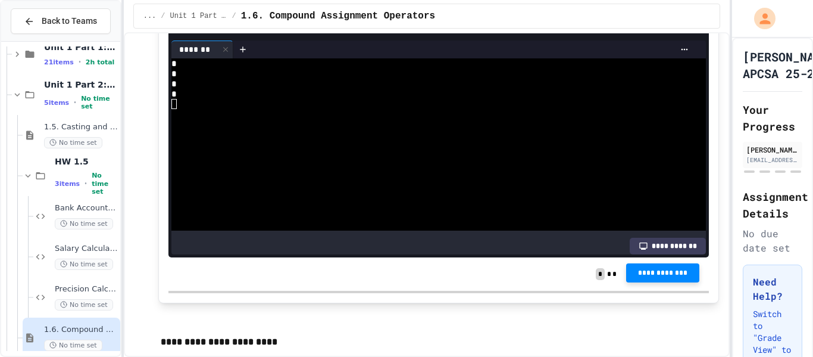
click at [640, 270] on span "**********" at bounding box center [663, 273] width 54 height 10
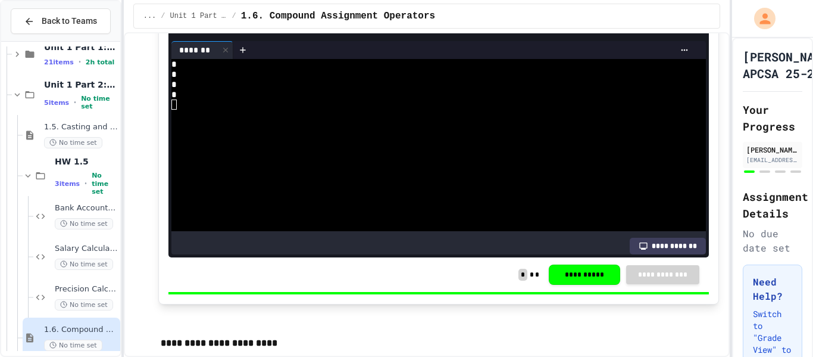
scroll to position [1094, 0]
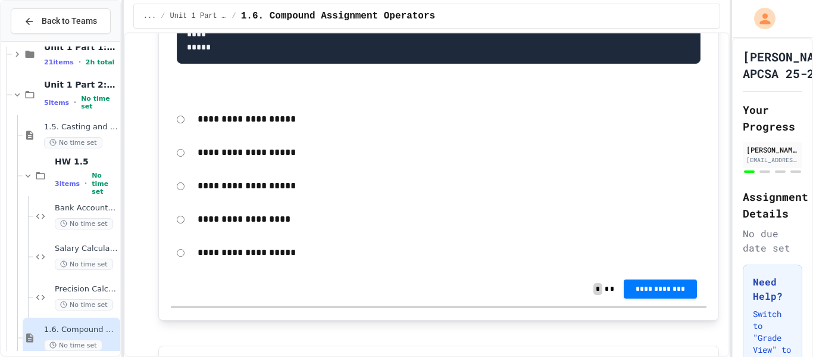
scroll to position [1537, 0]
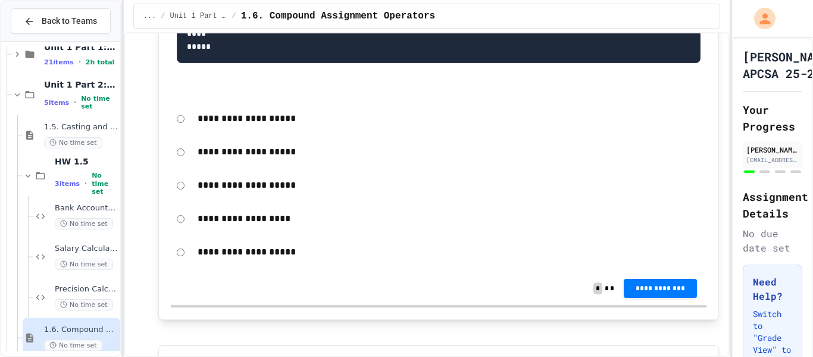
click at [223, 193] on p "**********" at bounding box center [450, 184] width 504 height 15
click at [658, 293] on span "**********" at bounding box center [660, 288] width 54 height 10
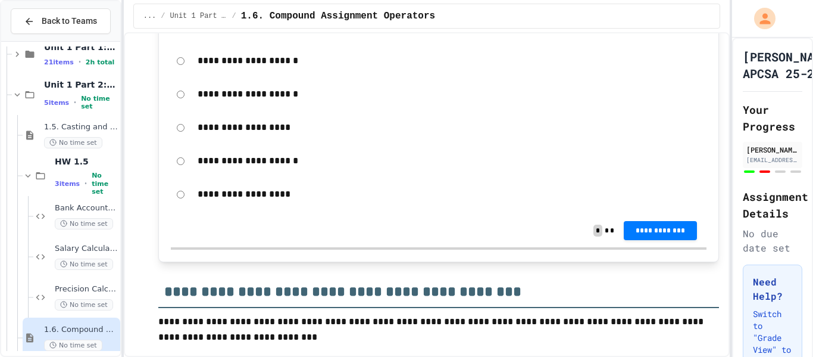
scroll to position [2015, 0]
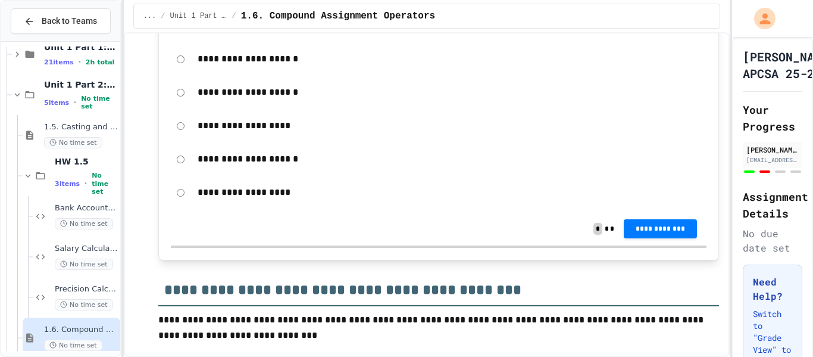
click at [253, 133] on p "**********" at bounding box center [450, 125] width 504 height 15
click at [635, 237] on button "**********" at bounding box center [660, 227] width 73 height 19
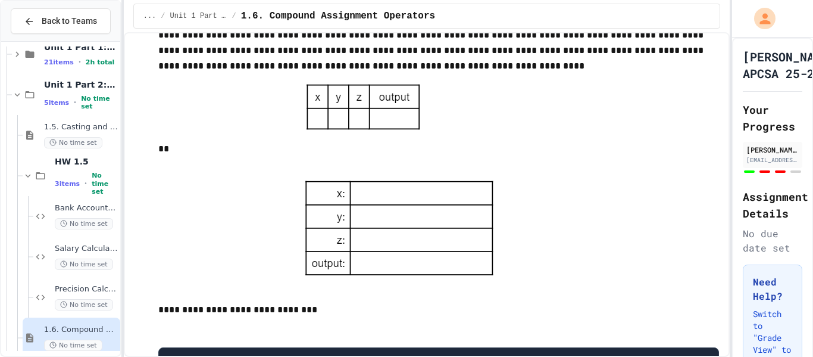
scroll to position [2406, 0]
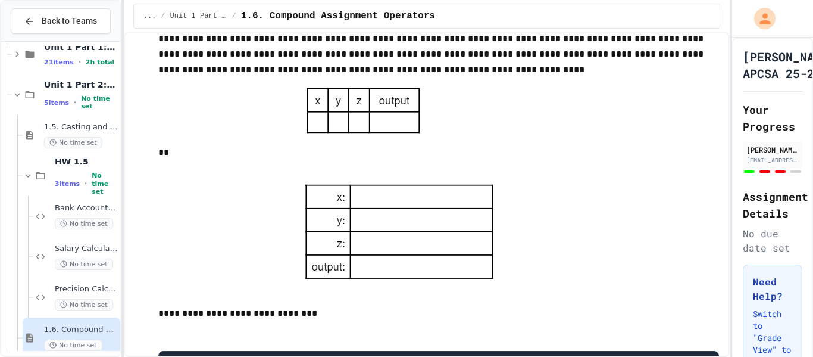
click at [482, 249] on img at bounding box center [400, 233] width 205 height 114
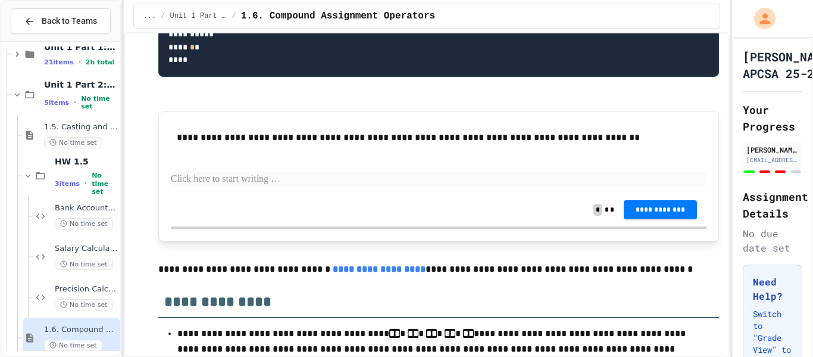
scroll to position [2802, 0]
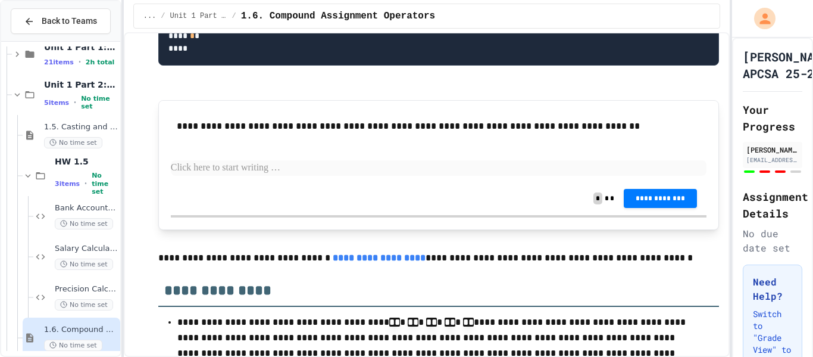
click at [363, 215] on div "**********" at bounding box center [439, 198] width 536 height 33
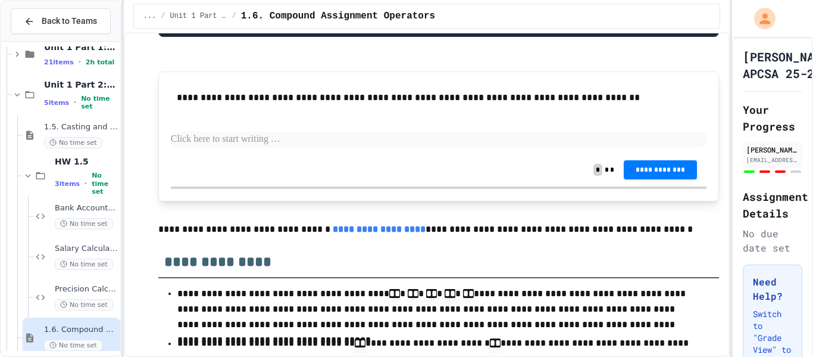
scroll to position [2833, 0]
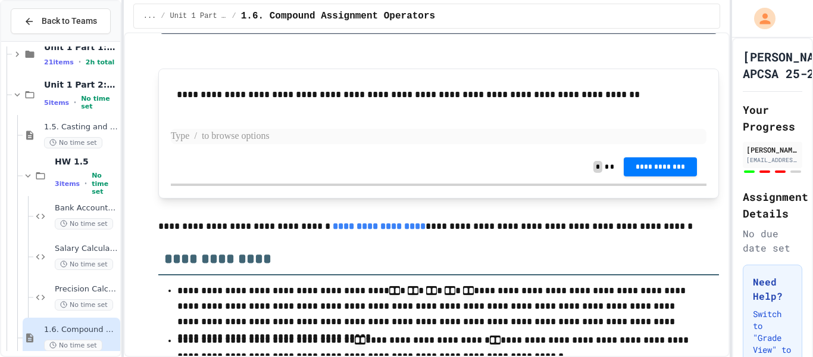
click at [286, 144] on p at bounding box center [439, 136] width 536 height 15
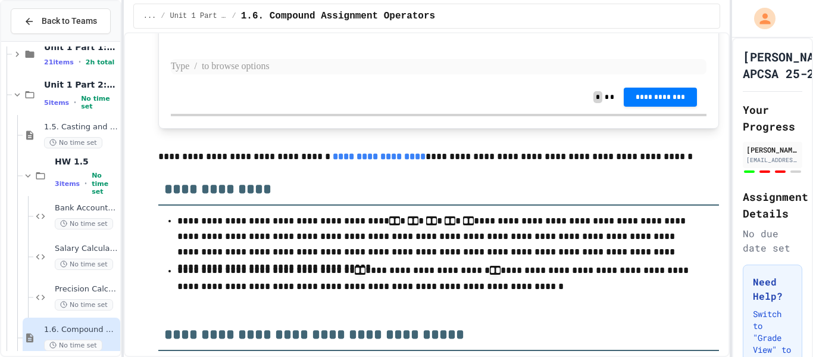
scroll to position [2896, 0]
